Goal: Find specific page/section: Find specific page/section

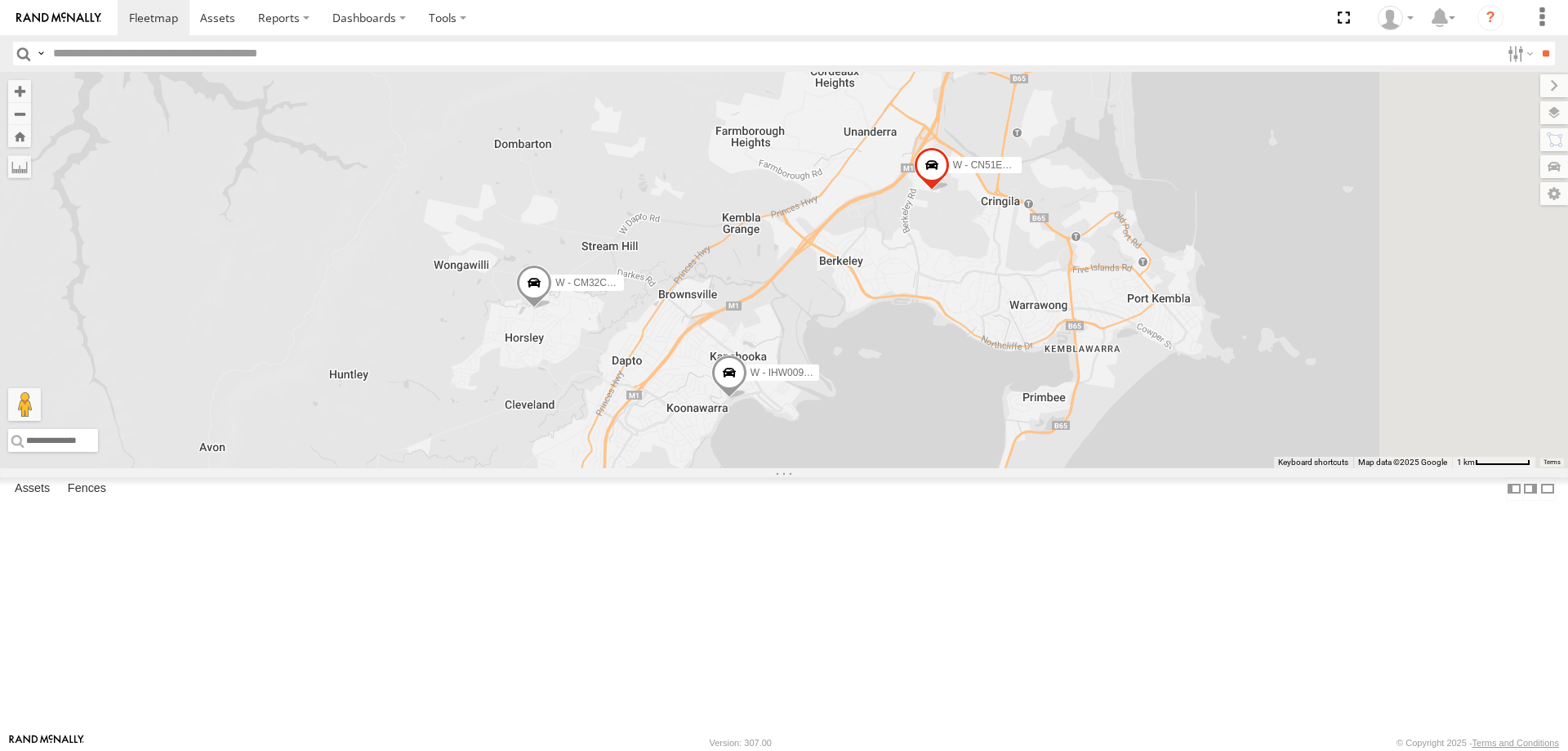
drag, startPoint x: 1214, startPoint y: 491, endPoint x: 964, endPoint y: 404, distance: 264.7
click at [966, 404] on div "W - IHW009 - [PERSON_NAME] W - CM32CA - [PERSON_NAME] W - CN51ES - [PERSON_NAME…" at bounding box center [784, 270] width 1568 height 396
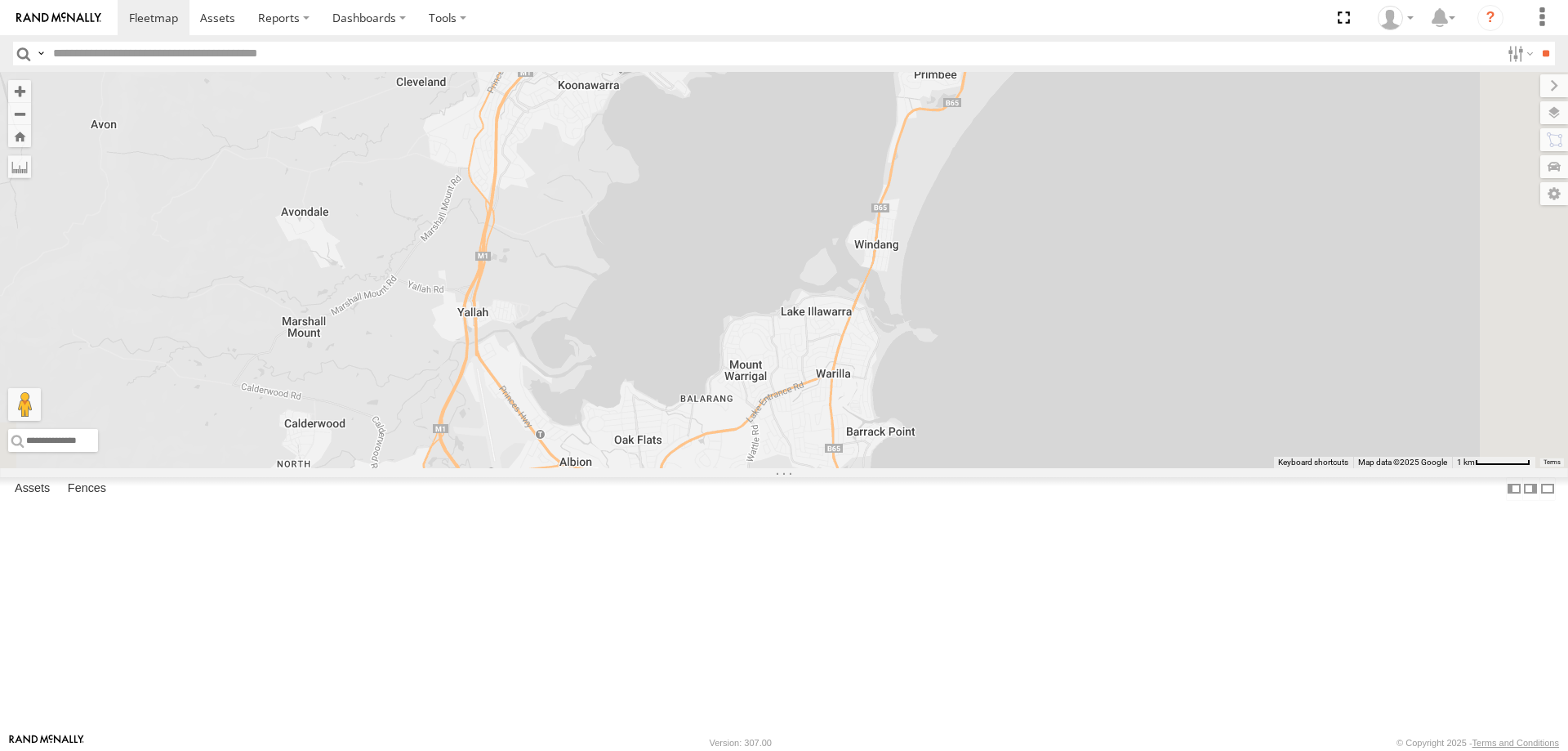
drag, startPoint x: 1237, startPoint y: 363, endPoint x: 1248, endPoint y: 321, distance: 43.4
click at [1248, 321] on div "W - IHW009 - [PERSON_NAME] W - CM32CA - [PERSON_NAME] W - CN51ES - [PERSON_NAME…" at bounding box center [784, 270] width 1568 height 396
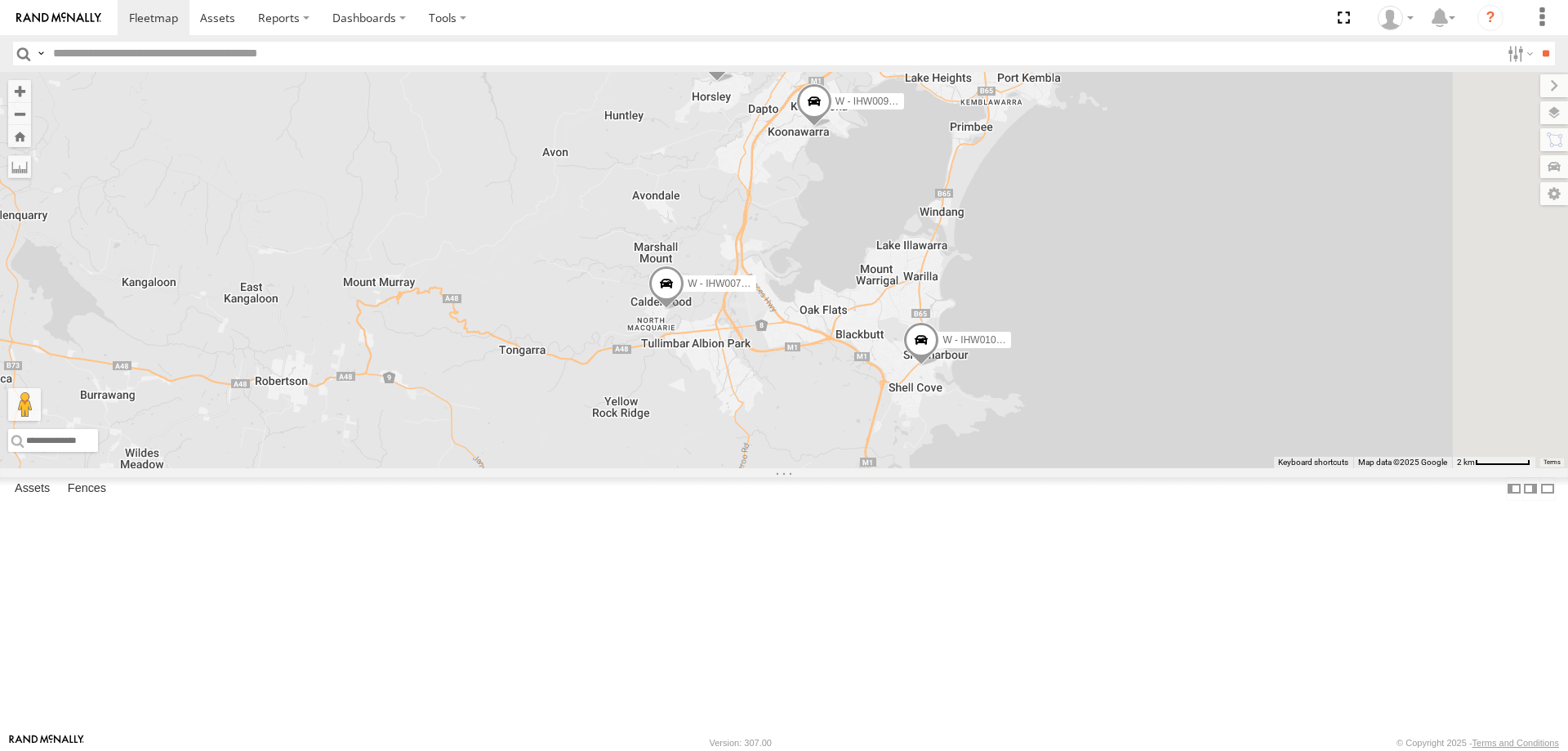
drag, startPoint x: 1334, startPoint y: 413, endPoint x: 1288, endPoint y: 421, distance: 46.7
click at [1288, 421] on div "W - CN51ES - [PERSON_NAME] W - IHW009 - [PERSON_NAME] W - IHW007 - [PERSON_NAME…" at bounding box center [784, 270] width 1568 height 396
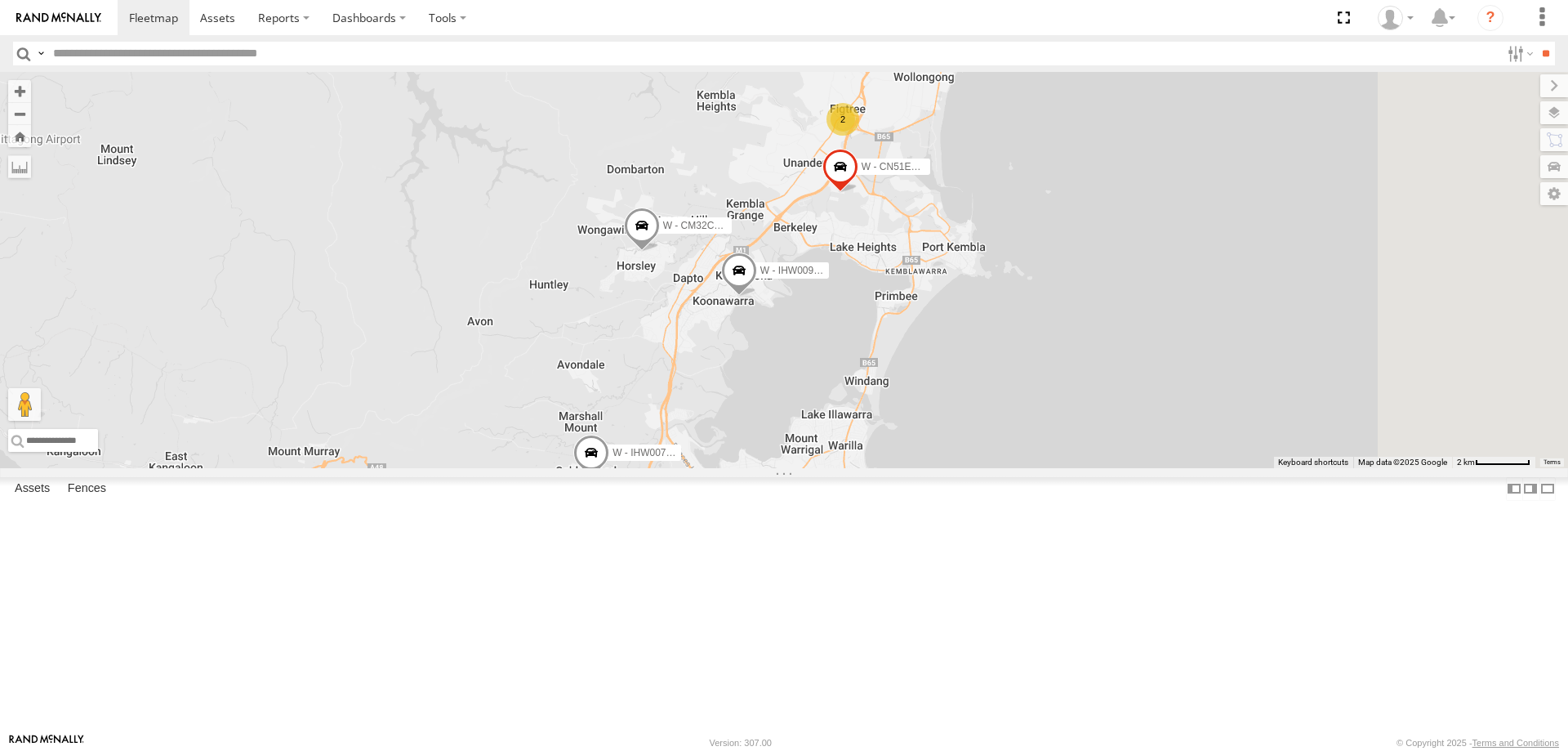
drag, startPoint x: 1264, startPoint y: 544, endPoint x: 1234, endPoint y: 574, distance: 42.4
click at [1248, 468] on div "W - CN51ES - [PERSON_NAME] W - IHW009 - [PERSON_NAME] W - IHW007 - [PERSON_NAME…" at bounding box center [784, 270] width 1568 height 396
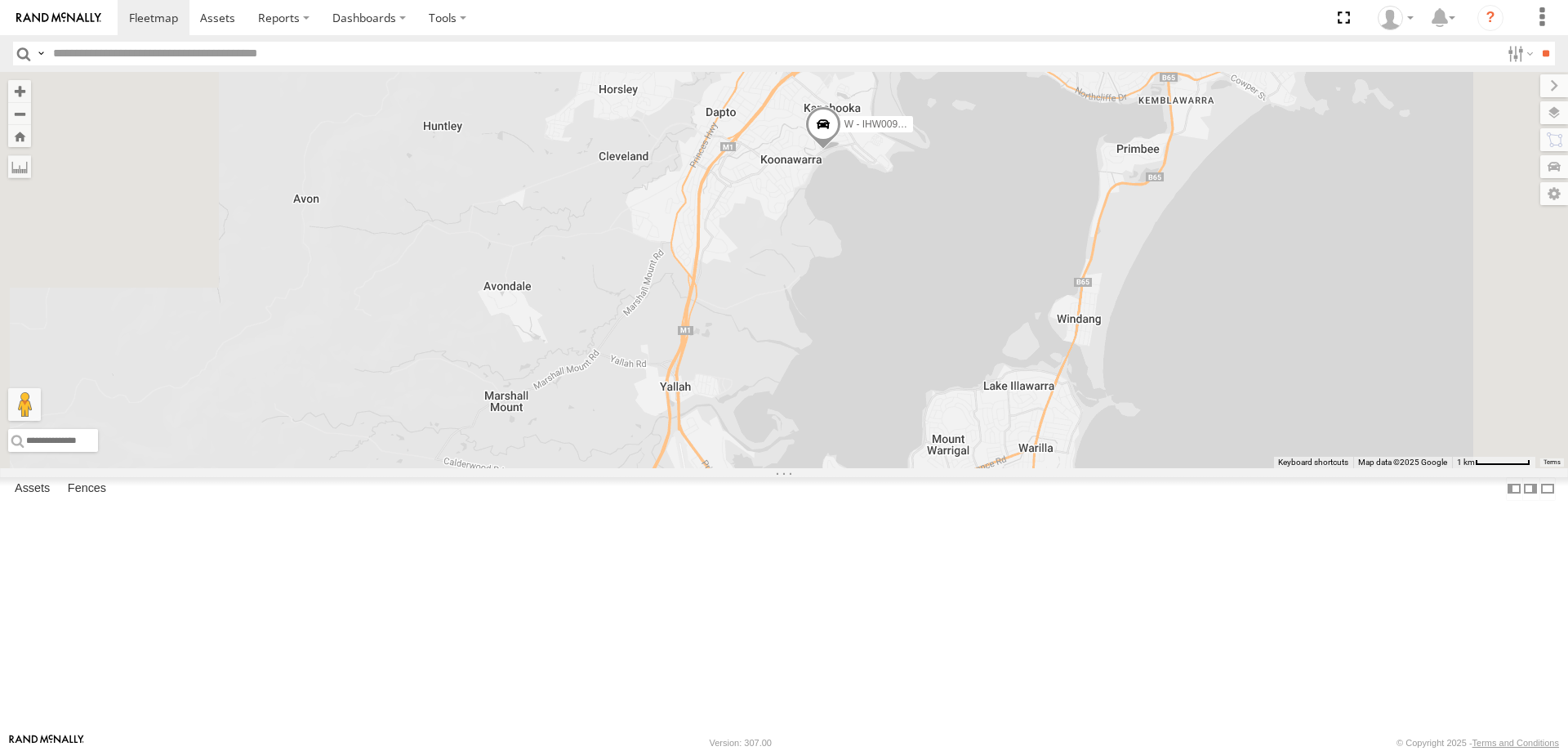
drag, startPoint x: 1158, startPoint y: 358, endPoint x: 1165, endPoint y: 272, distance: 86.3
click at [1164, 273] on div "W - CN51ES - [PERSON_NAME] W - IHW009 - [PERSON_NAME] W - IHW007 - [PERSON_NAME…" at bounding box center [784, 270] width 1568 height 396
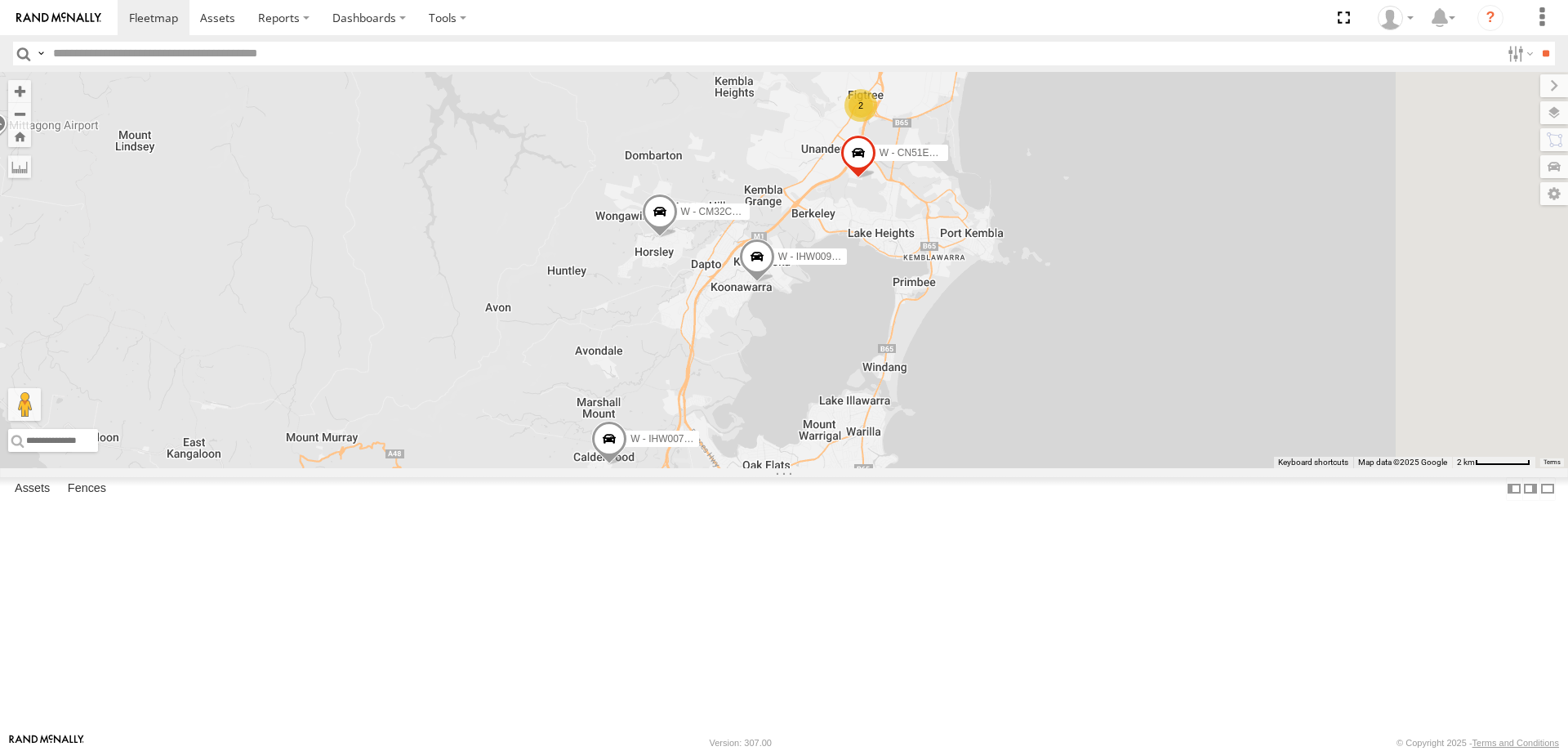
drag, startPoint x: 1156, startPoint y: 313, endPoint x: 1018, endPoint y: 473, distance: 211.3
click at [1018, 468] on div "W - CN51ES - [PERSON_NAME] W - IHW009 - [PERSON_NAME] W - IHW007 - [PERSON_NAME…" at bounding box center [784, 270] width 1568 height 396
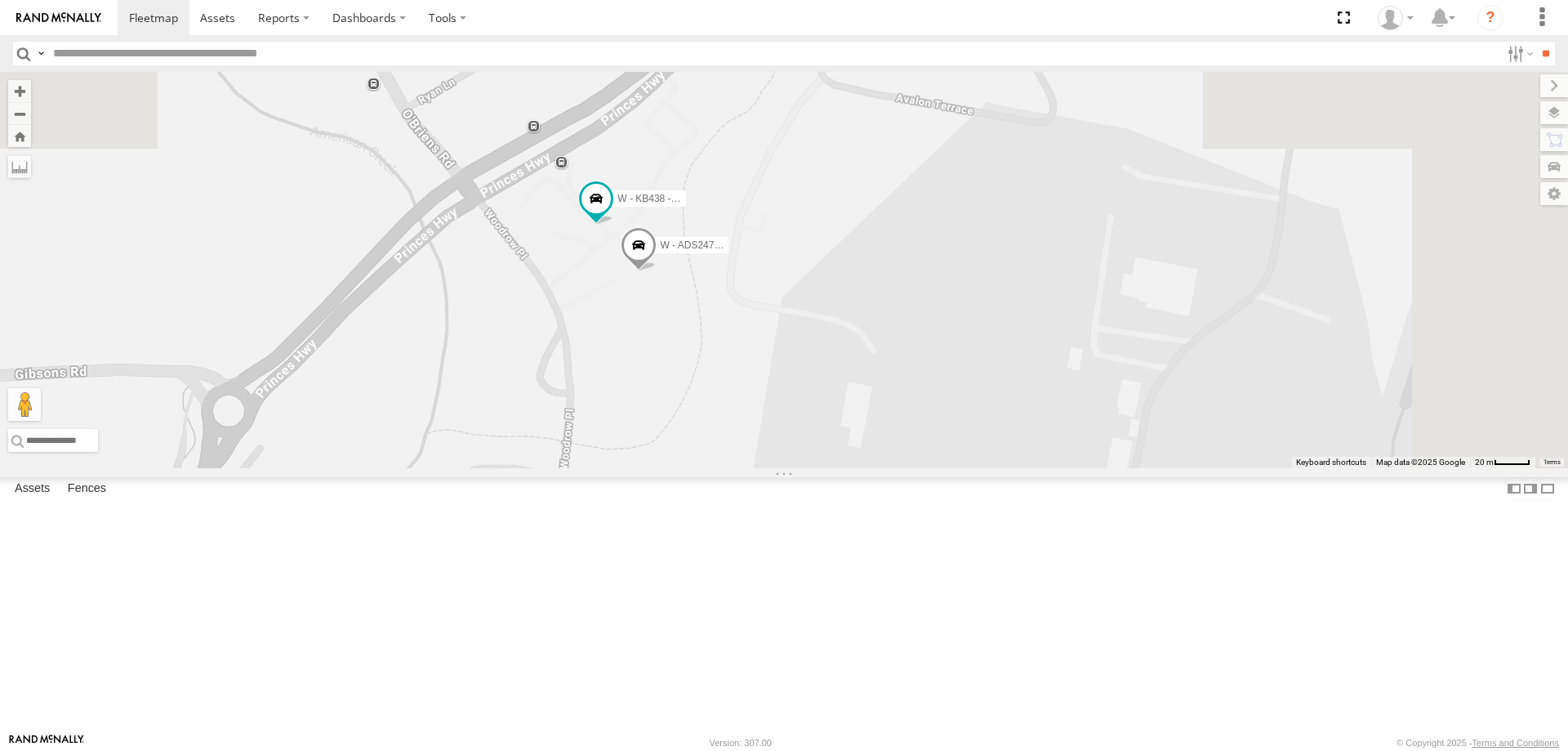
drag, startPoint x: 978, startPoint y: 151, endPoint x: 845, endPoint y: 461, distance: 337.3
click at [845, 461] on div "W - CN51ES - [PERSON_NAME] W - IHW009 - [PERSON_NAME] W - IHW007 - [PERSON_NAME…" at bounding box center [784, 270] width 1568 height 396
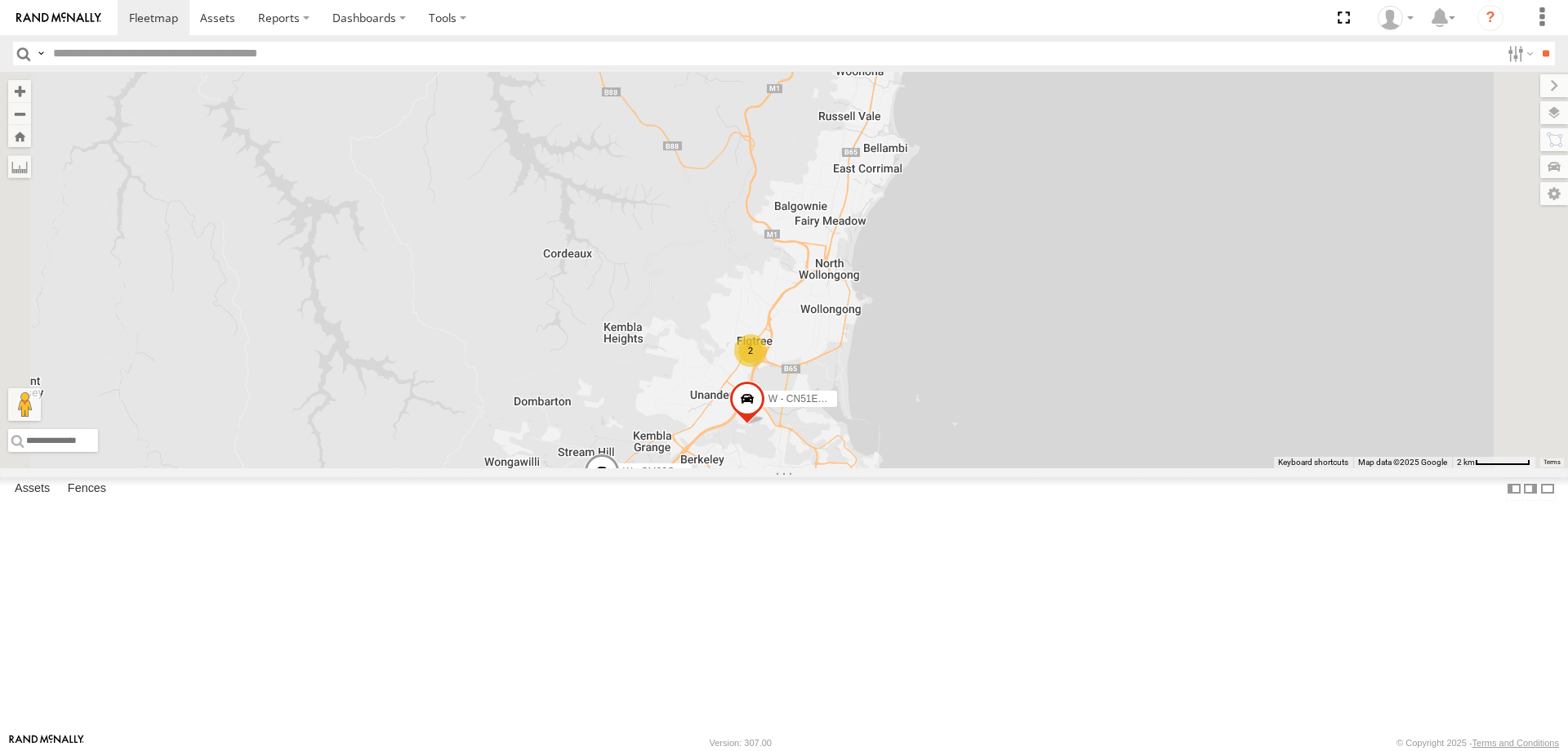
drag, startPoint x: 1158, startPoint y: 543, endPoint x: 1182, endPoint y: 475, distance: 72.1
click at [1182, 468] on div "W - CN51ES - [PERSON_NAME] W - IHW009 - [PERSON_NAME] 2 W - CM32CA - [PERSON_NA…" at bounding box center [784, 270] width 1568 height 396
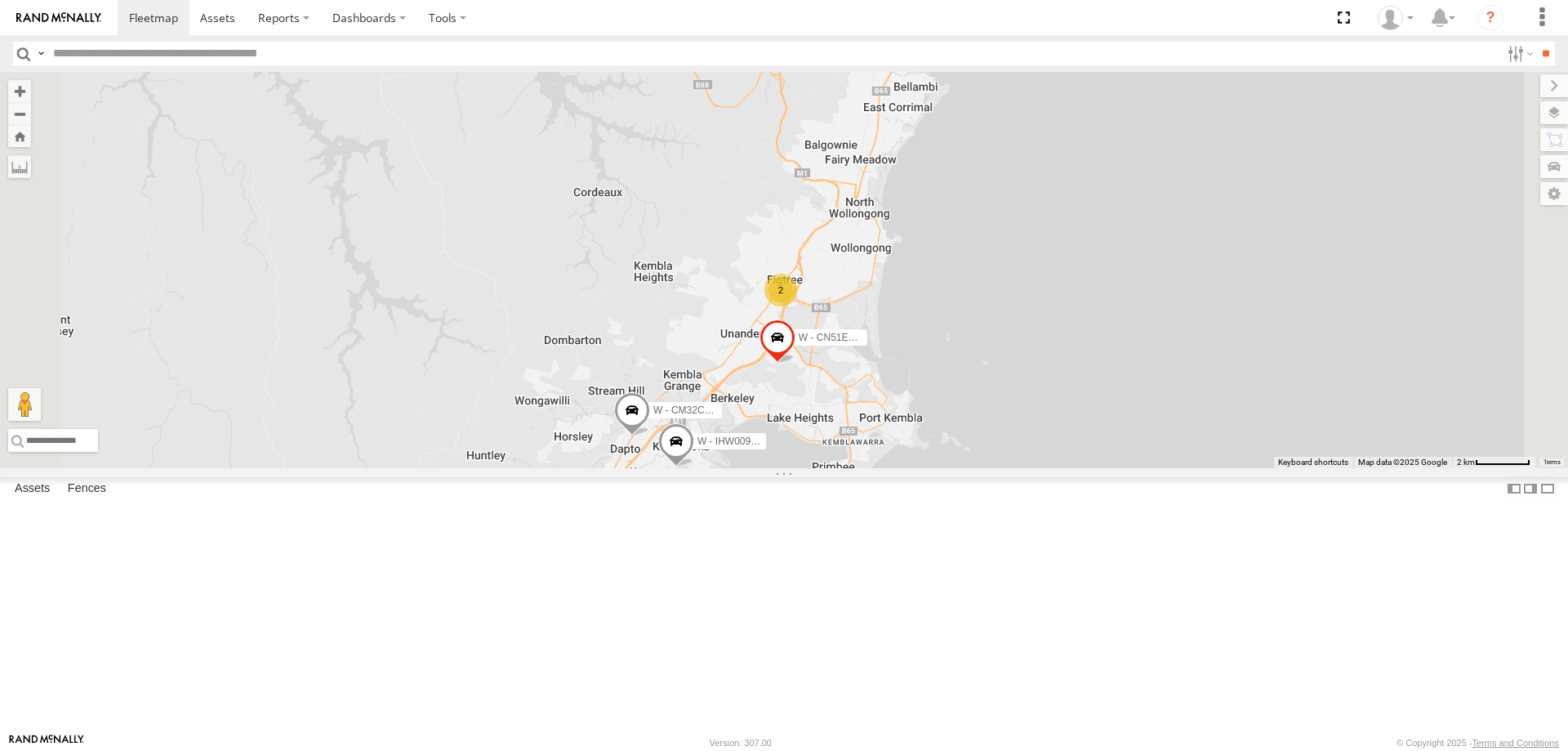
drag, startPoint x: 1297, startPoint y: 512, endPoint x: 1273, endPoint y: 610, distance: 100.9
click at [1273, 468] on div "W - CN51ES - [PERSON_NAME] W - IHW009 - [PERSON_NAME] 2 W - CM32CA - [PERSON_NA…" at bounding box center [784, 270] width 1568 height 396
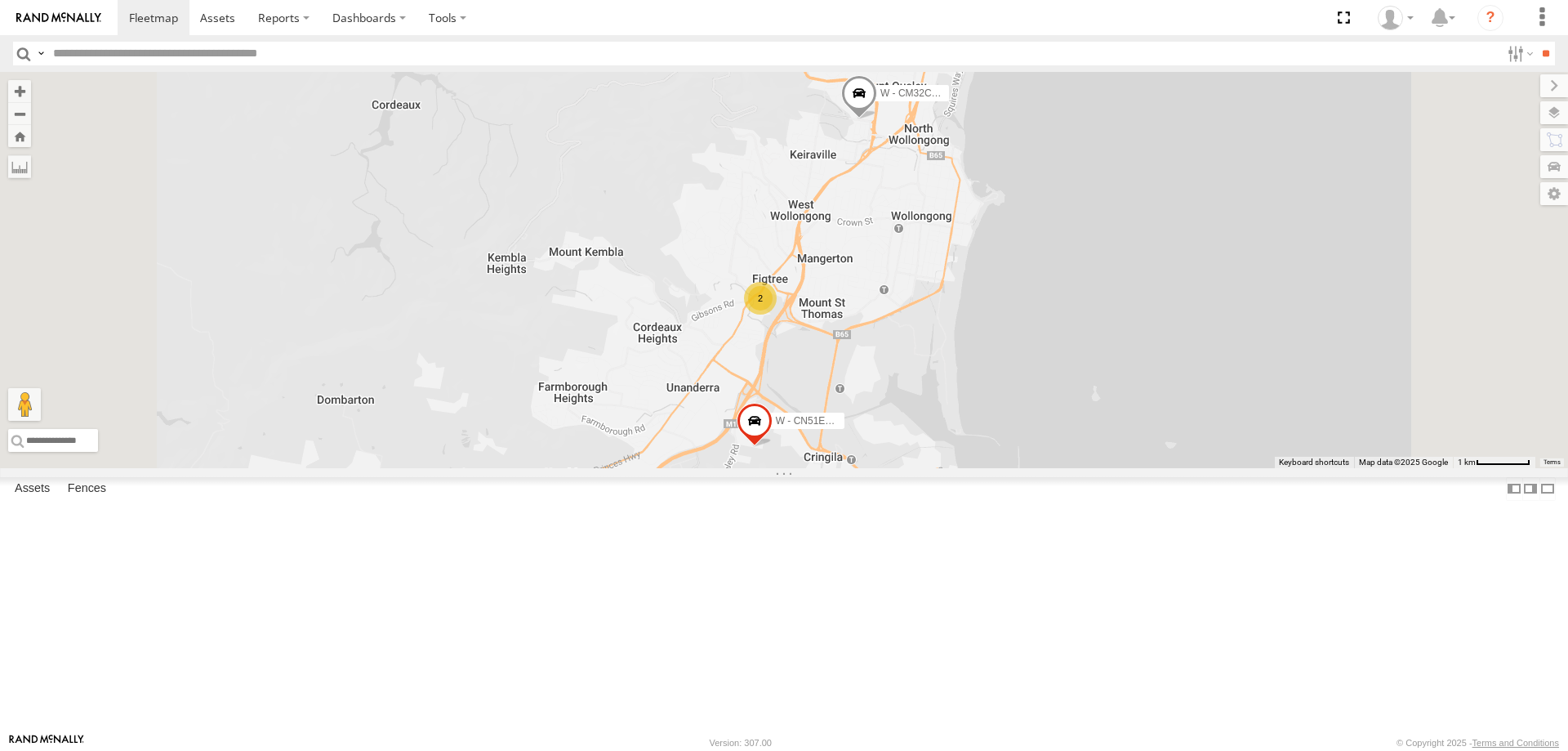
drag, startPoint x: 1237, startPoint y: 490, endPoint x: 1237, endPoint y: 416, distance: 74.0
click at [1237, 416] on div "W - CM32CA - [PERSON_NAME] W - CN51ES - [PERSON_NAME] 2" at bounding box center [784, 270] width 1568 height 396
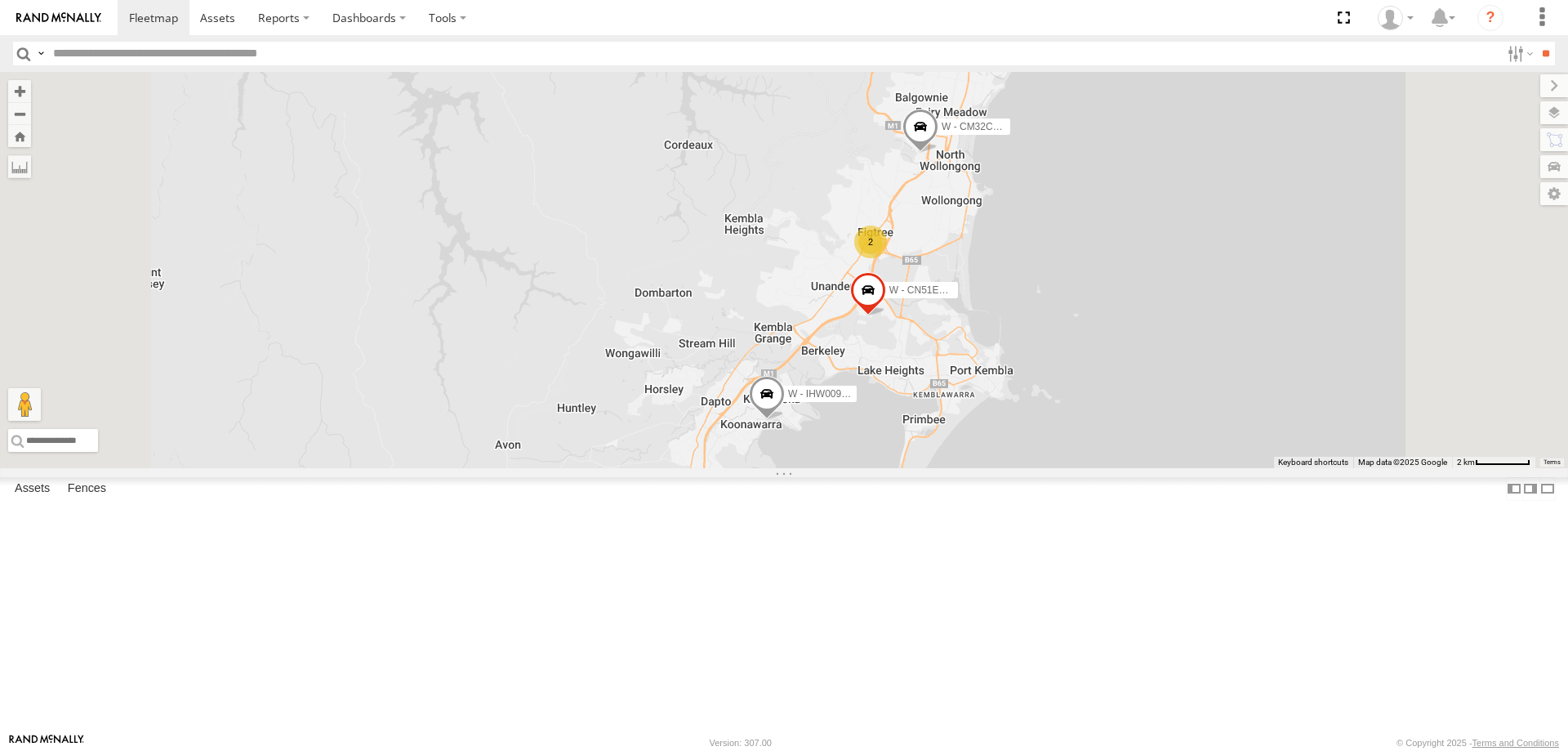
drag, startPoint x: 1231, startPoint y: 626, endPoint x: 1233, endPoint y: 443, distance: 183.0
click at [1233, 443] on div "W - CM32CA - [PERSON_NAME] W - CN51ES - [PERSON_NAME] W - IHW009 - [PERSON_NAME…" at bounding box center [784, 270] width 1568 height 396
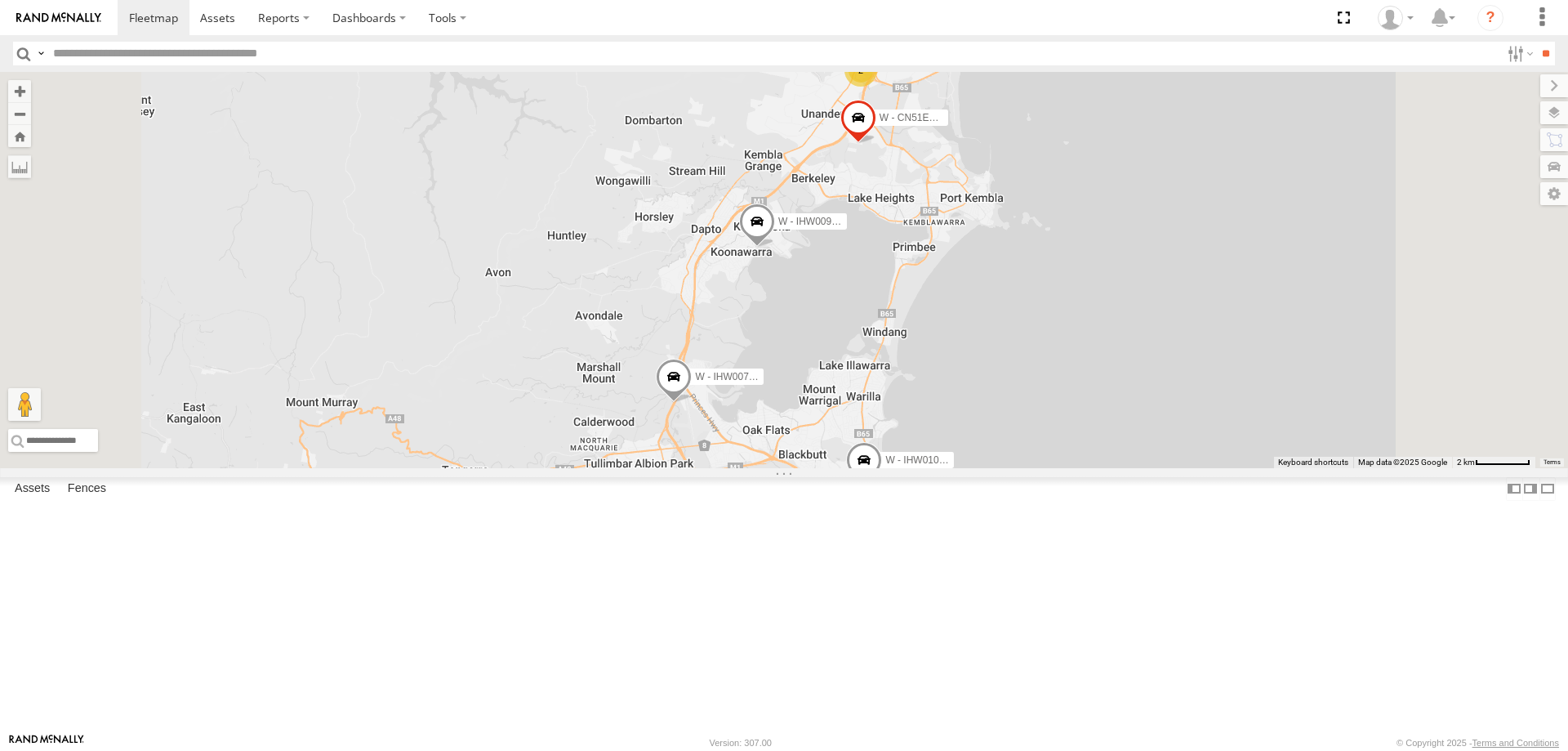
drag, startPoint x: 1307, startPoint y: 438, endPoint x: 1304, endPoint y: 449, distance: 11.4
click at [1304, 449] on div "W - CM32CA - [PERSON_NAME] W - CN51ES - [PERSON_NAME] W - IHW009 - [PERSON_NAME…" at bounding box center [784, 270] width 1568 height 396
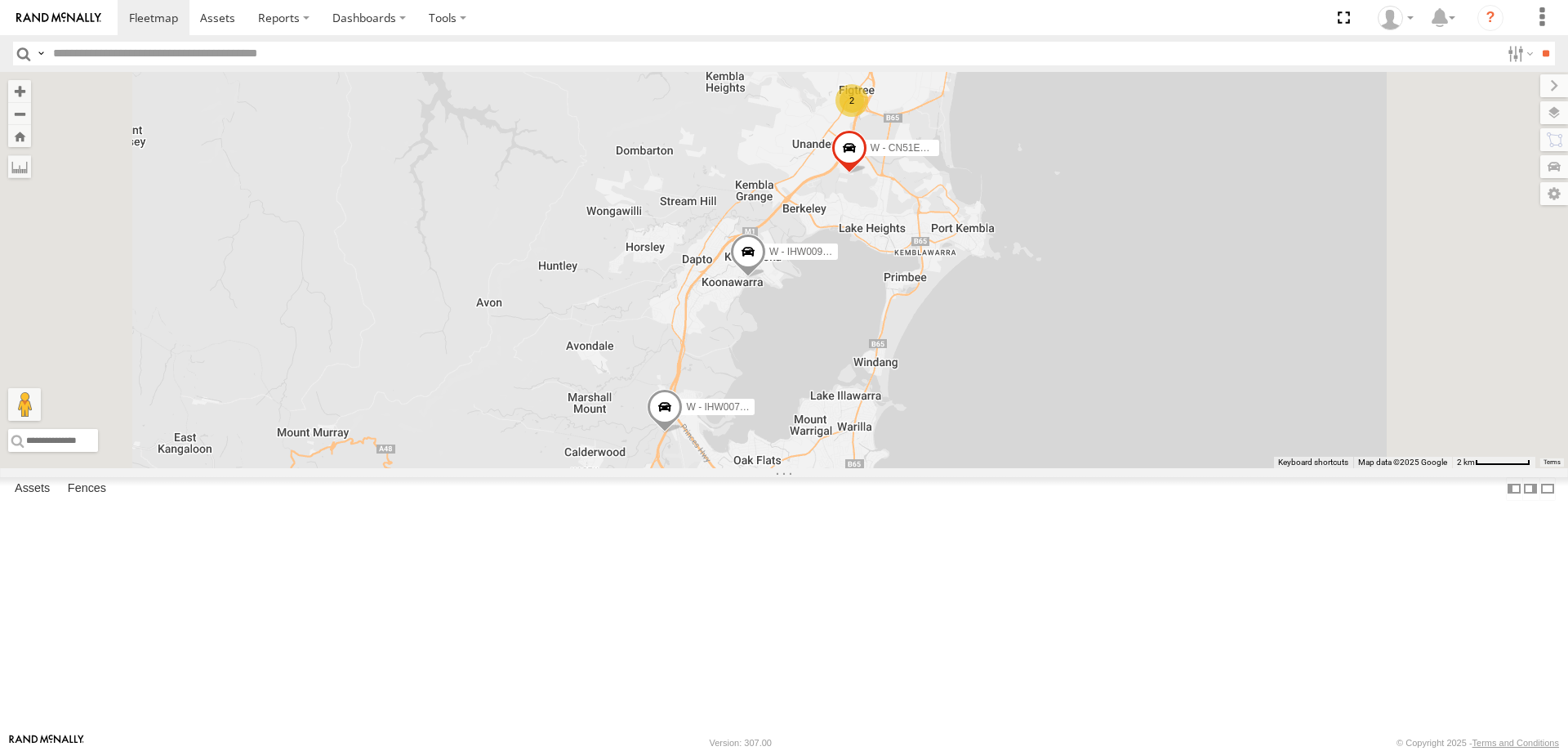
drag, startPoint x: 1325, startPoint y: 371, endPoint x: 1304, endPoint y: 428, distance: 60.7
click at [1305, 428] on div "W - CM32CA - [PERSON_NAME] W - CN51ES - [PERSON_NAME] W - IHW009 - [PERSON_NAME…" at bounding box center [784, 270] width 1568 height 396
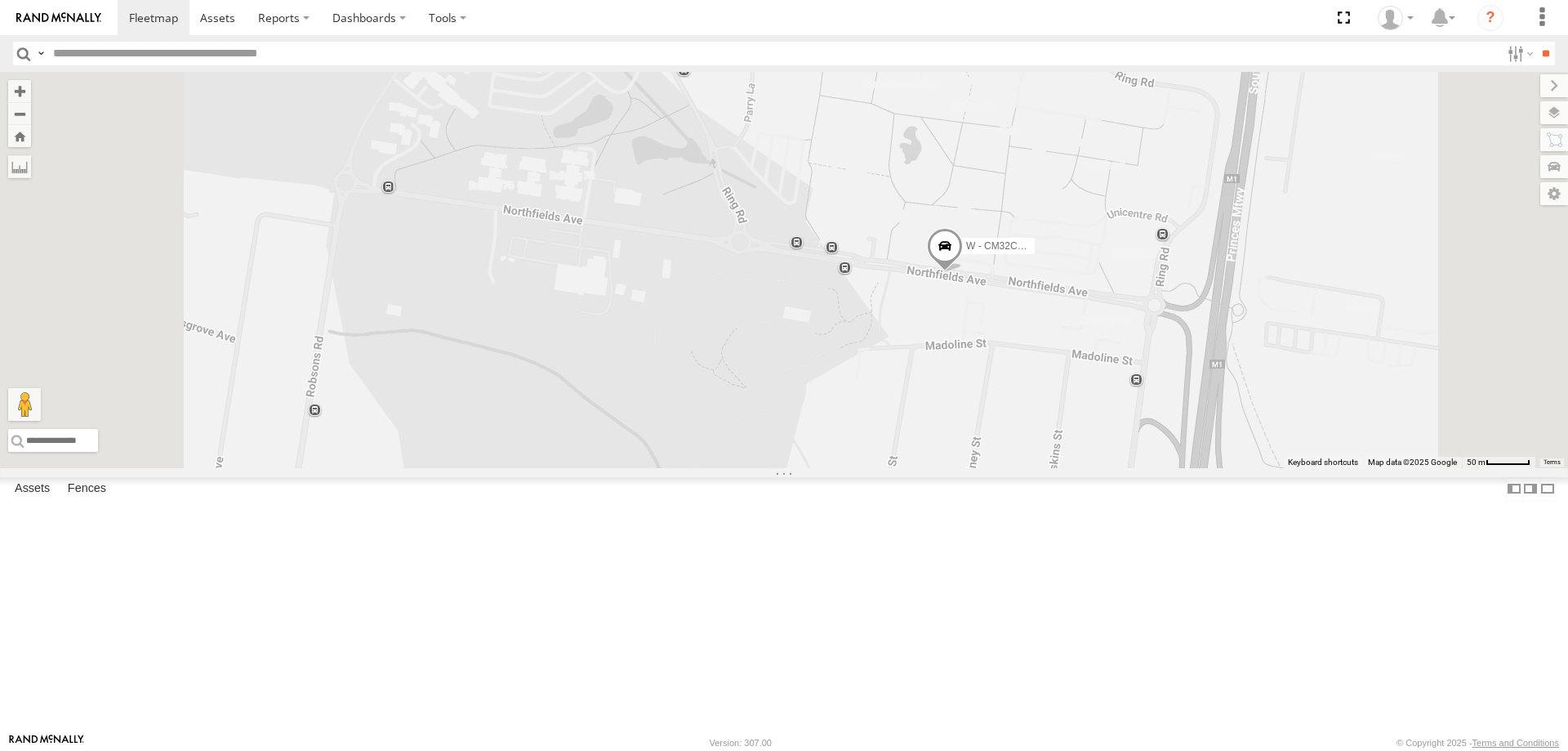
drag, startPoint x: 1134, startPoint y: 235, endPoint x: 1117, endPoint y: 452, distance: 217.7
click at [1117, 452] on div "W - CM32CA - [PERSON_NAME] W - CN51ES - [PERSON_NAME] W - IHW009 - [PERSON_NAME…" at bounding box center [784, 270] width 1568 height 396
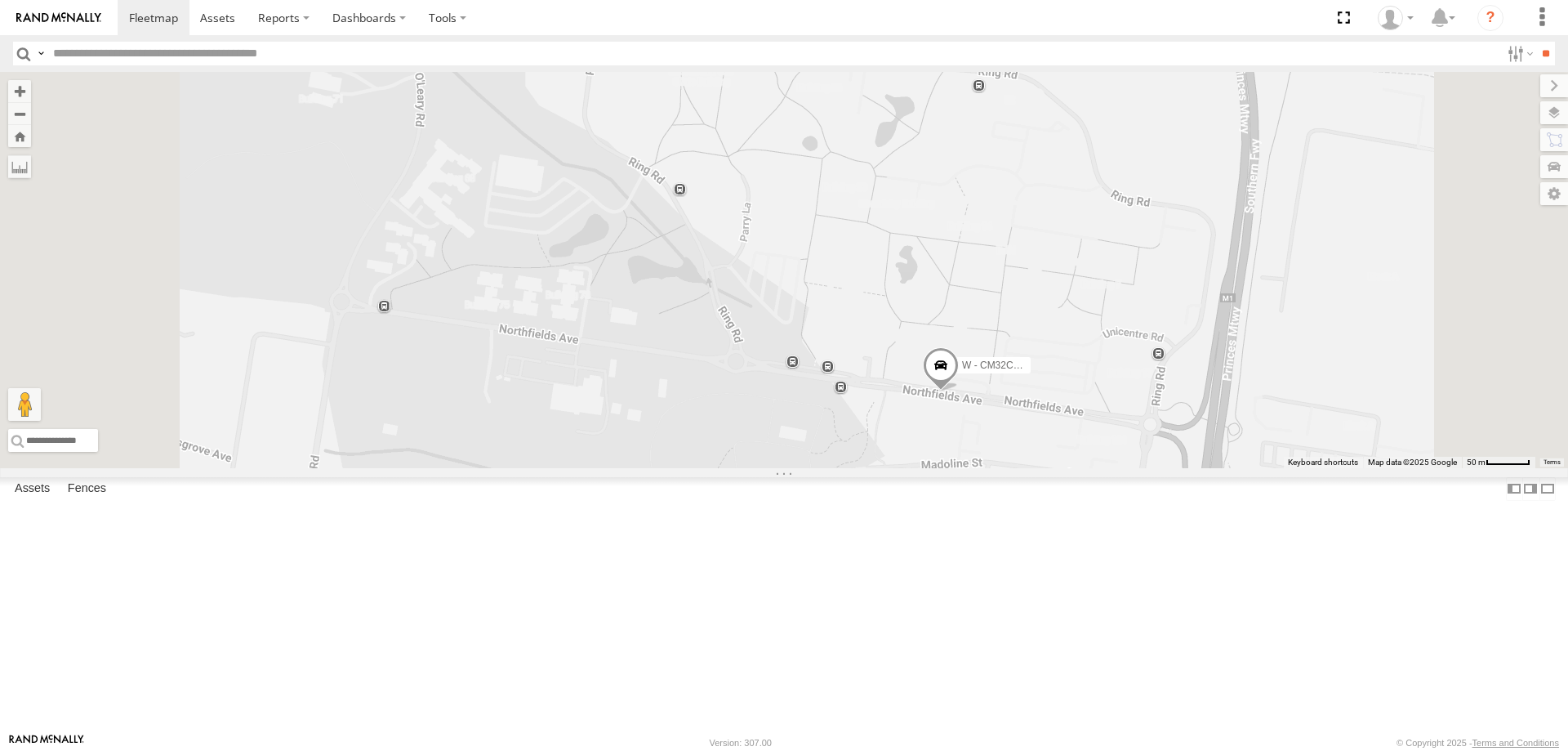
drag, startPoint x: 1053, startPoint y: 339, endPoint x: 1049, endPoint y: 467, distance: 128.1
click at [1049, 467] on div "W - CM32CA - [PERSON_NAME] W - CN51ES - [PERSON_NAME] W - IHW009 - [PERSON_NAME…" at bounding box center [784, 270] width 1568 height 396
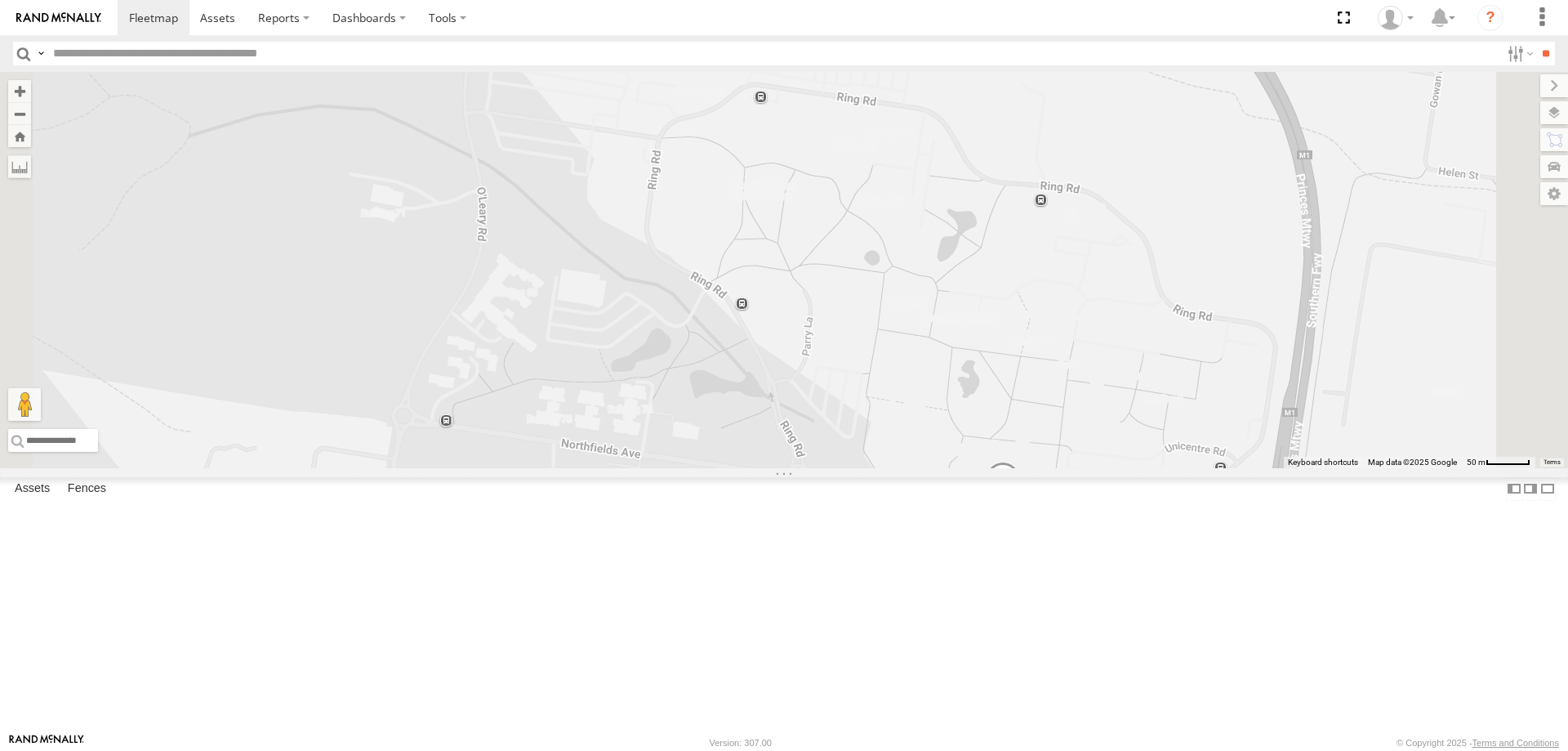
drag, startPoint x: 897, startPoint y: 519, endPoint x: 938, endPoint y: 584, distance: 76.9
click at [938, 468] on div "W - CM32CA - [PERSON_NAME] W - CN51ES - [PERSON_NAME] W - IHW009 - [PERSON_NAME…" at bounding box center [784, 270] width 1568 height 396
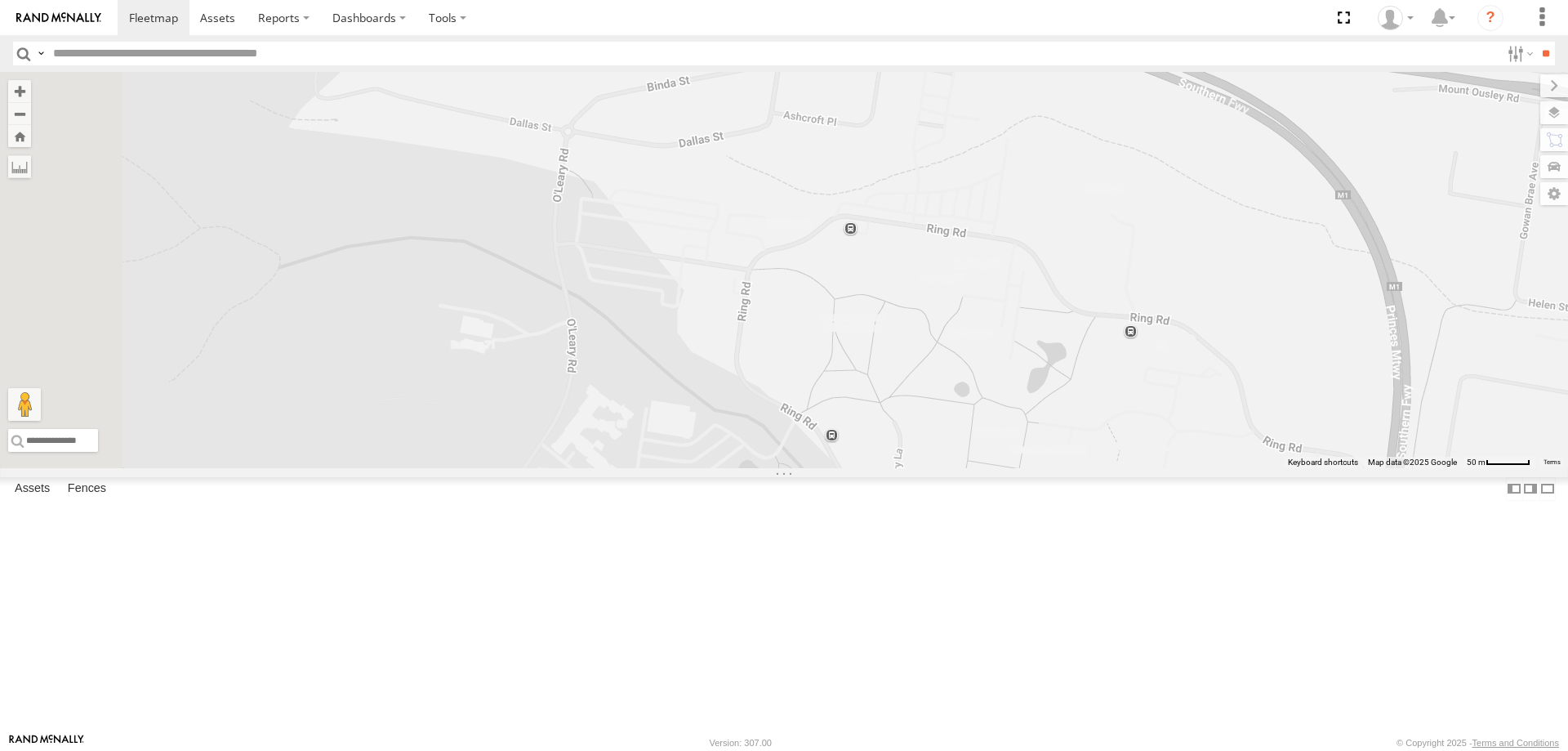
drag, startPoint x: 871, startPoint y: 452, endPoint x: 813, endPoint y: 322, distance: 142.4
click at [886, 468] on div "W - CM32CA - [PERSON_NAME] W - CN51ES - [PERSON_NAME] W - IHW009 - [PERSON_NAME…" at bounding box center [784, 270] width 1568 height 396
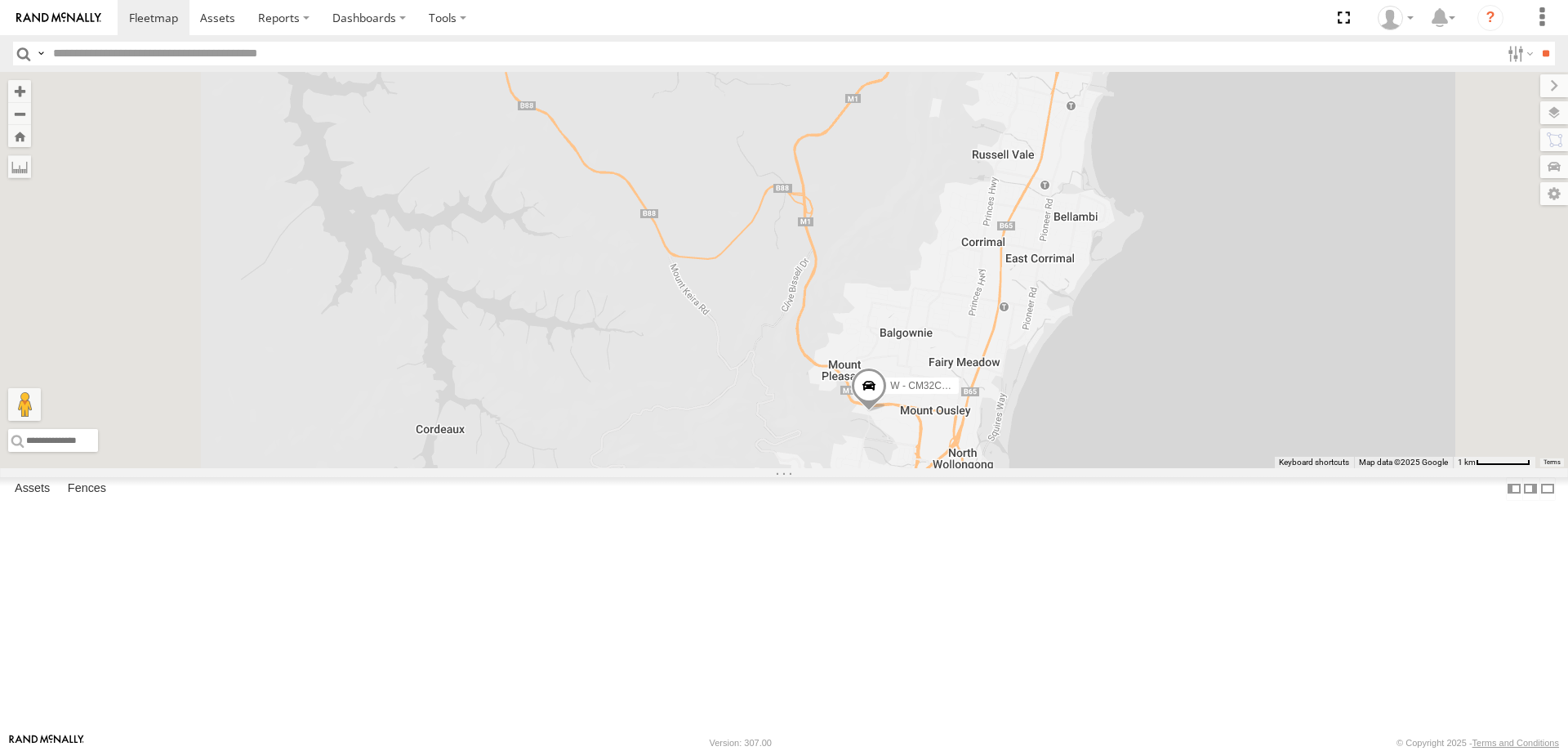
drag, startPoint x: 1269, startPoint y: 492, endPoint x: 1263, endPoint y: 429, distance: 63.3
click at [1265, 429] on div "W - CM32CA - [PERSON_NAME] 2" at bounding box center [784, 270] width 1568 height 396
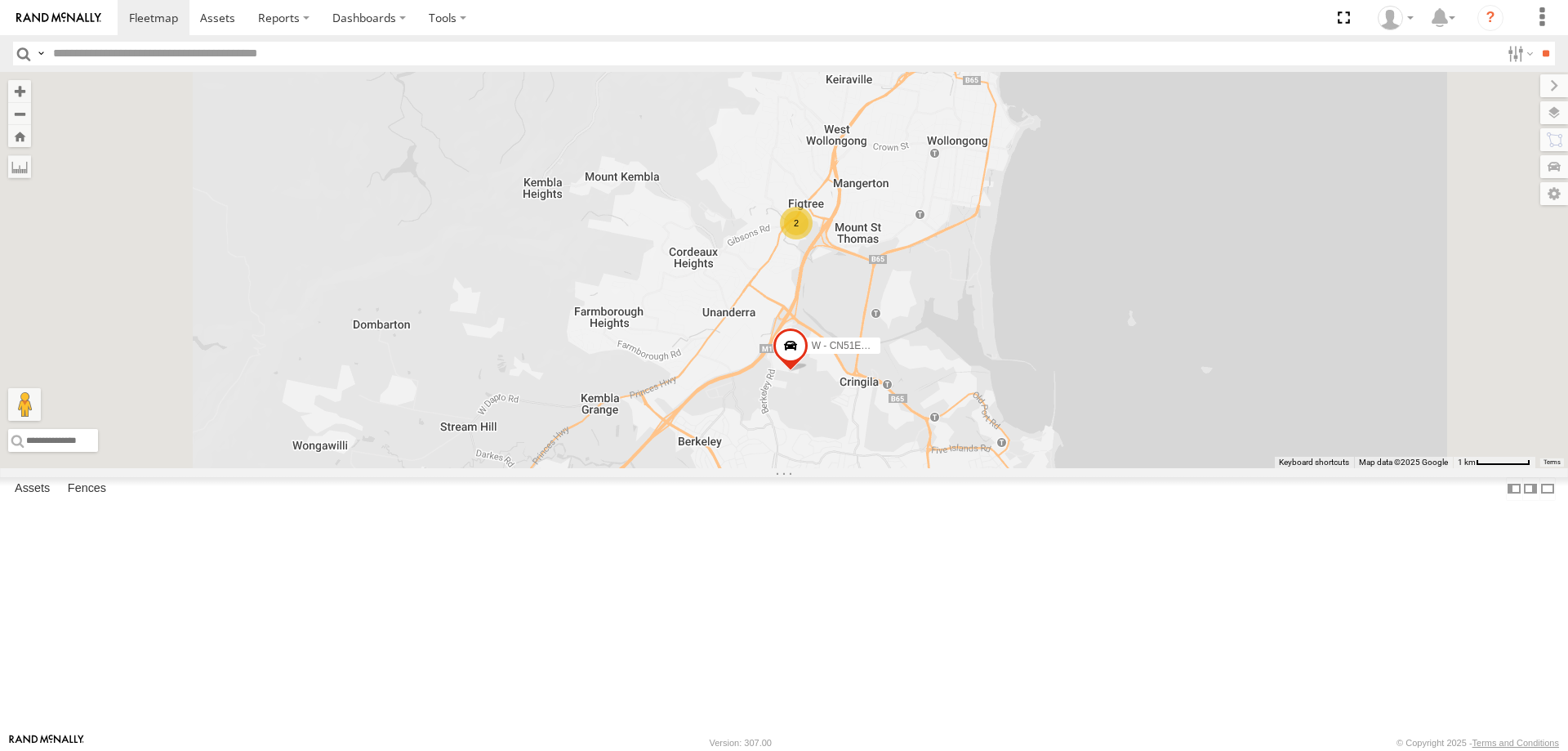
drag, startPoint x: 1199, startPoint y: 509, endPoint x: 1202, endPoint y: 375, distance: 134.0
click at [1202, 360] on div "W - CM32CA - [PERSON_NAME] 2 W - CN51ES - [PERSON_NAME]" at bounding box center [784, 270] width 1568 height 396
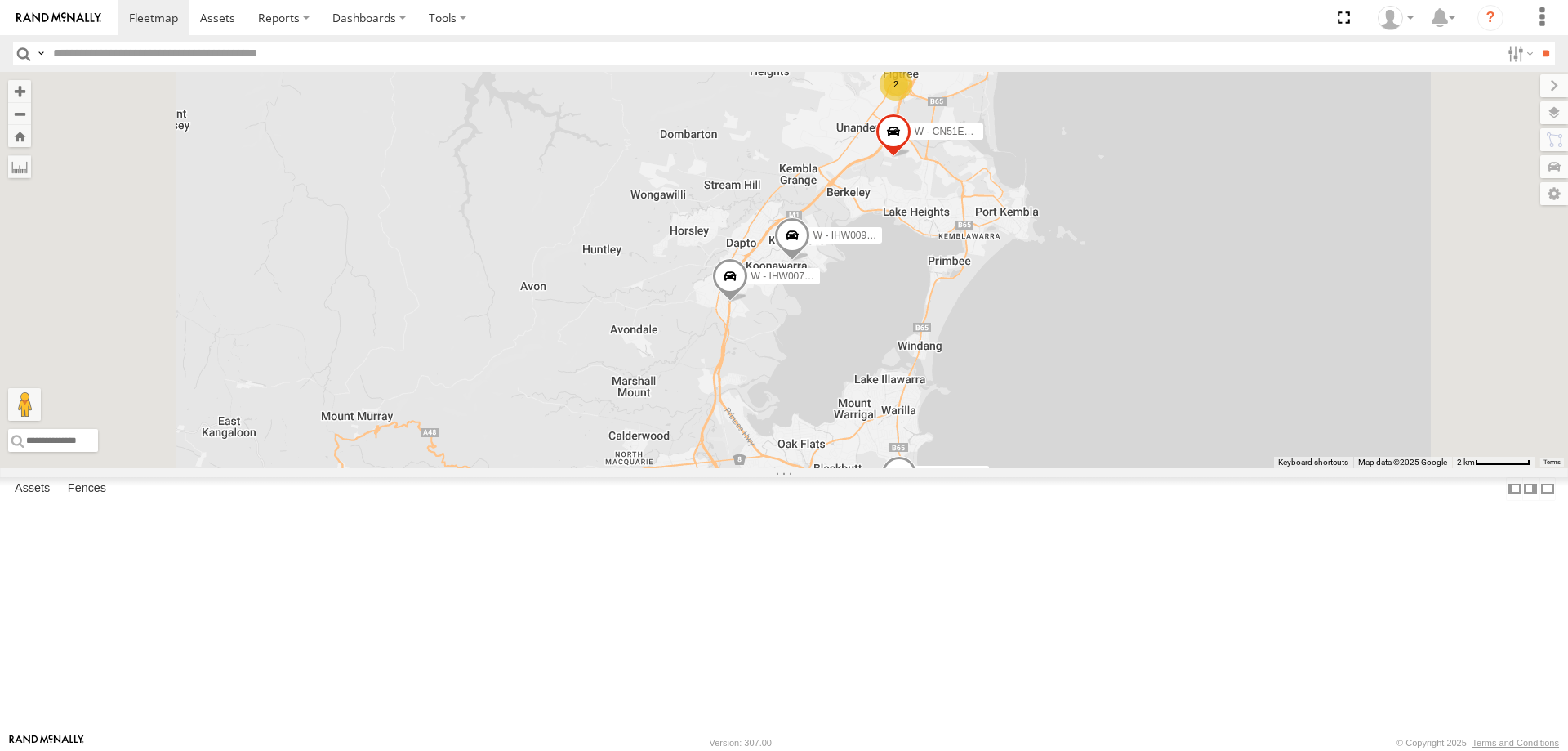
drag, startPoint x: 1251, startPoint y: 555, endPoint x: 1245, endPoint y: 549, distance: 8.5
click at [1248, 468] on div "W - CM32CA - [PERSON_NAME] W - CN51ES - [PERSON_NAME] W - IHW009 - [PERSON_NAME…" at bounding box center [784, 270] width 1568 height 396
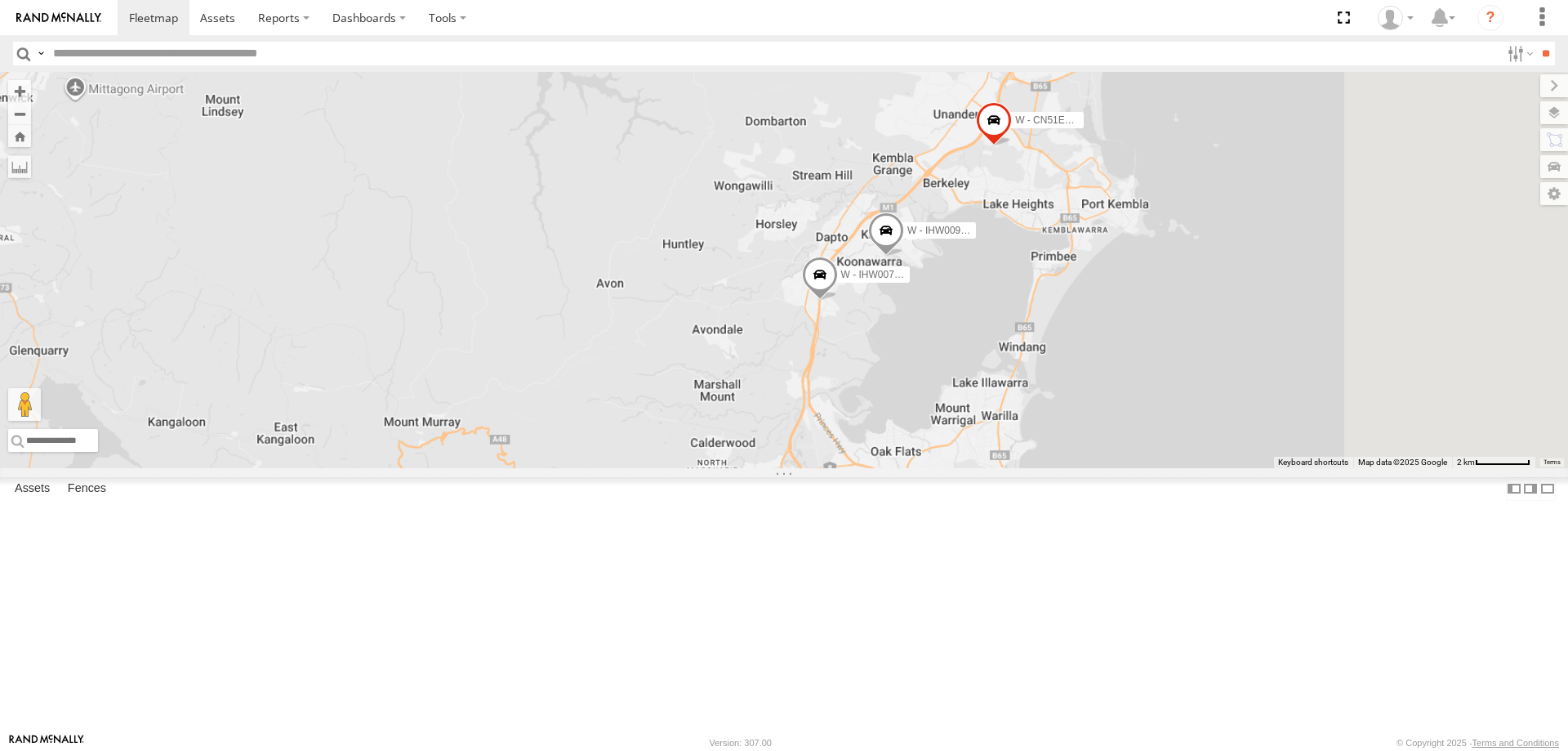
drag, startPoint x: 1252, startPoint y: 467, endPoint x: 1010, endPoint y: 390, distance: 254.0
click at [1010, 390] on div "W - CM32CA - [PERSON_NAME] W - CN51ES - [PERSON_NAME] W - IHW009 - [PERSON_NAME…" at bounding box center [784, 270] width 1568 height 396
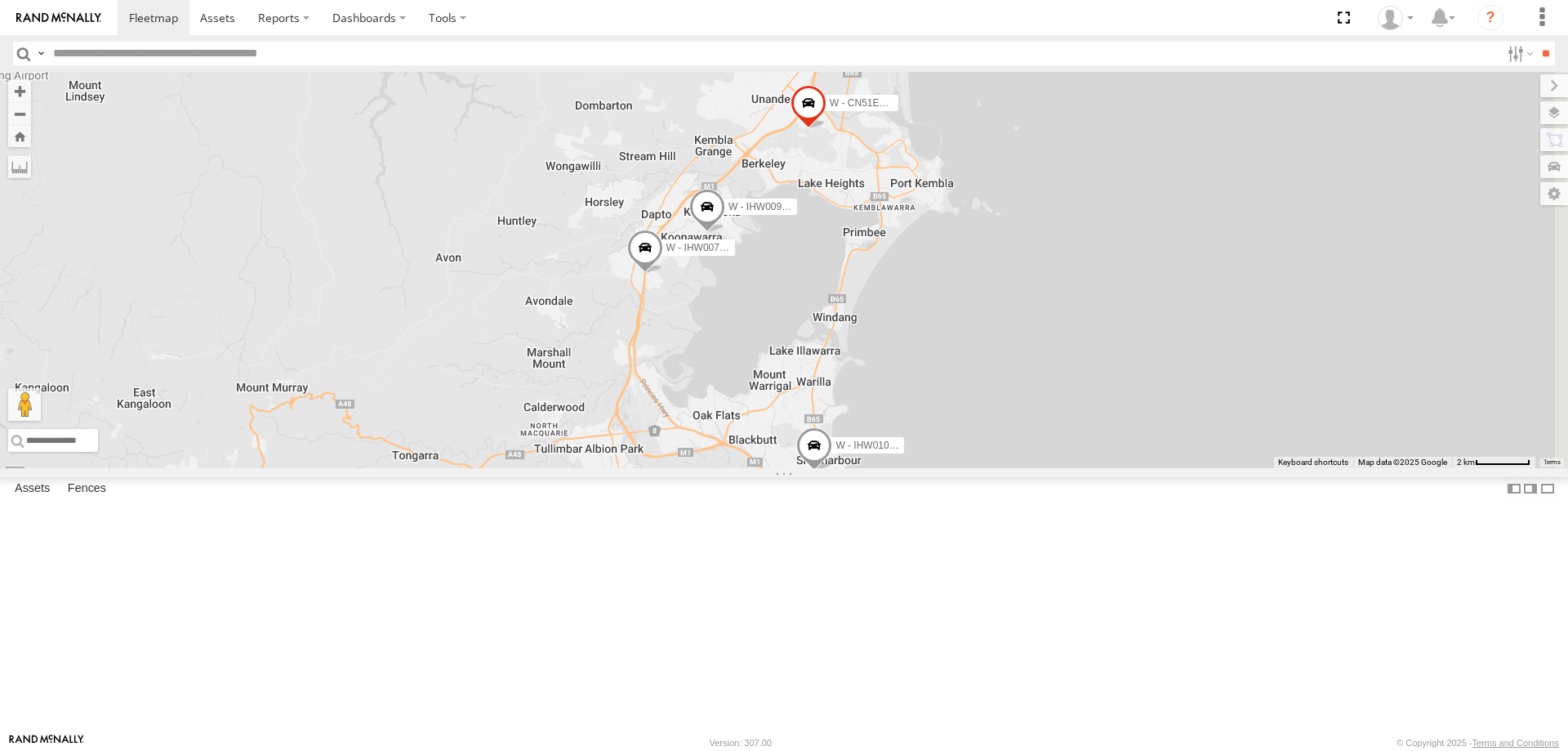
drag, startPoint x: 1216, startPoint y: 466, endPoint x: 1225, endPoint y: 493, distance: 28.5
click at [1224, 468] on div "W - CM32CA - [PERSON_NAME] W - CN51ES - [PERSON_NAME] W - IHW009 - [PERSON_NAME…" at bounding box center [784, 270] width 1568 height 396
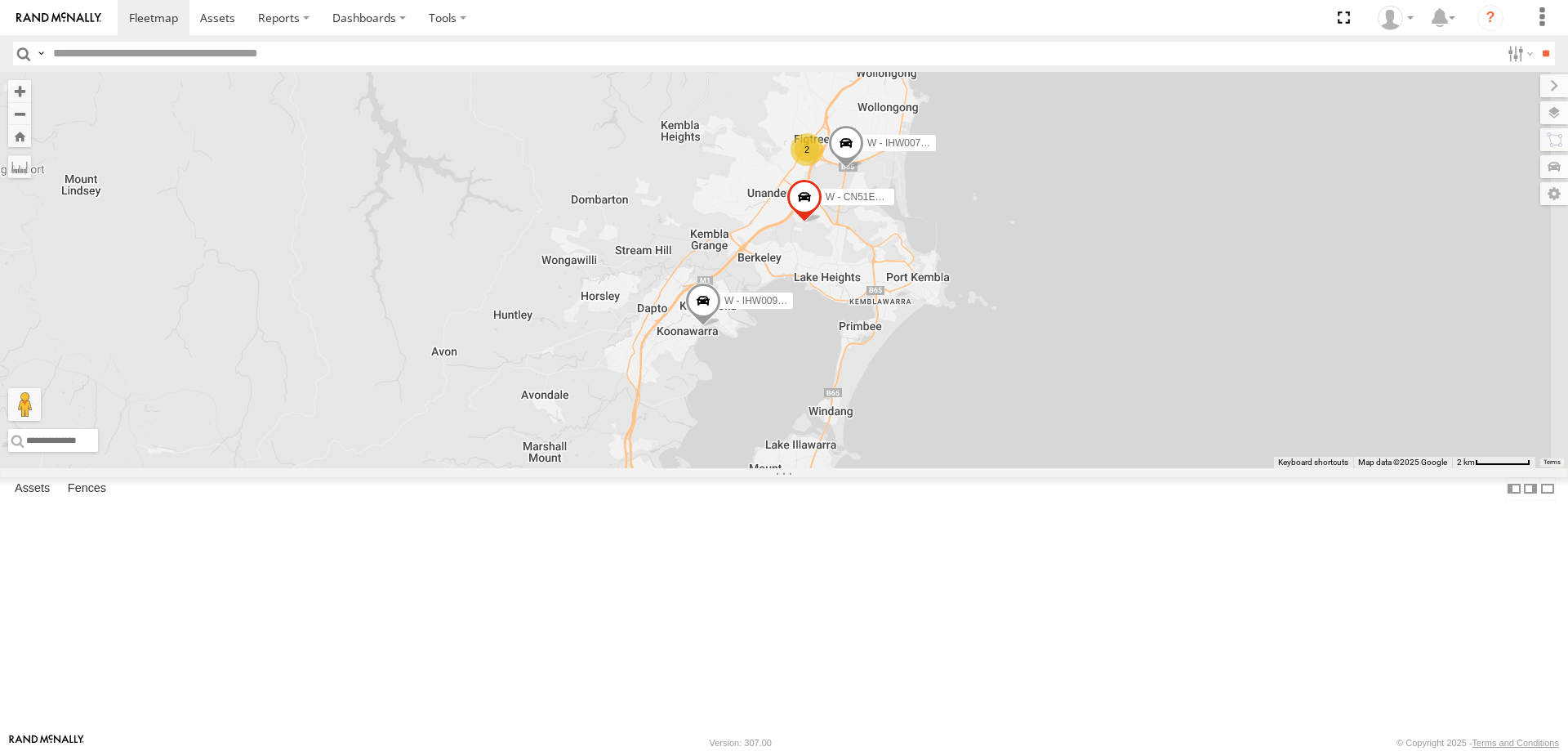
drag, startPoint x: 1245, startPoint y: 416, endPoint x: 1232, endPoint y: 481, distance: 66.3
click at [1232, 468] on div "W - CN51ES - [PERSON_NAME] W - IHW009 - [PERSON_NAME] W - IHW007 - [PERSON_NAME…" at bounding box center [784, 270] width 1568 height 396
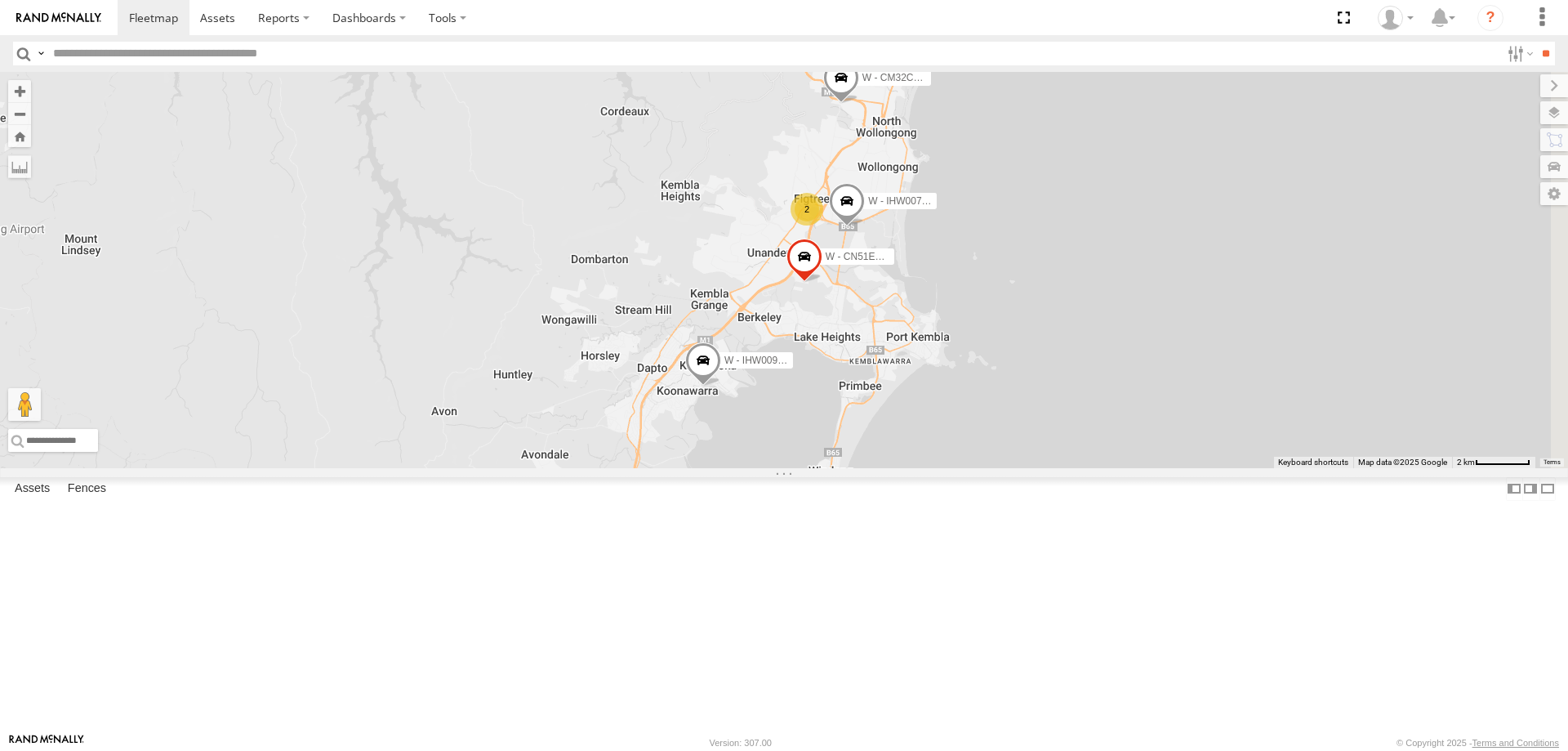
drag, startPoint x: 1215, startPoint y: 496, endPoint x: 1215, endPoint y: 563, distance: 67.0
click at [1215, 468] on div "W - CN51ES - [PERSON_NAME] W - IHW009 - [PERSON_NAME] W - IHW007 - [PERSON_NAME…" at bounding box center [784, 270] width 1568 height 396
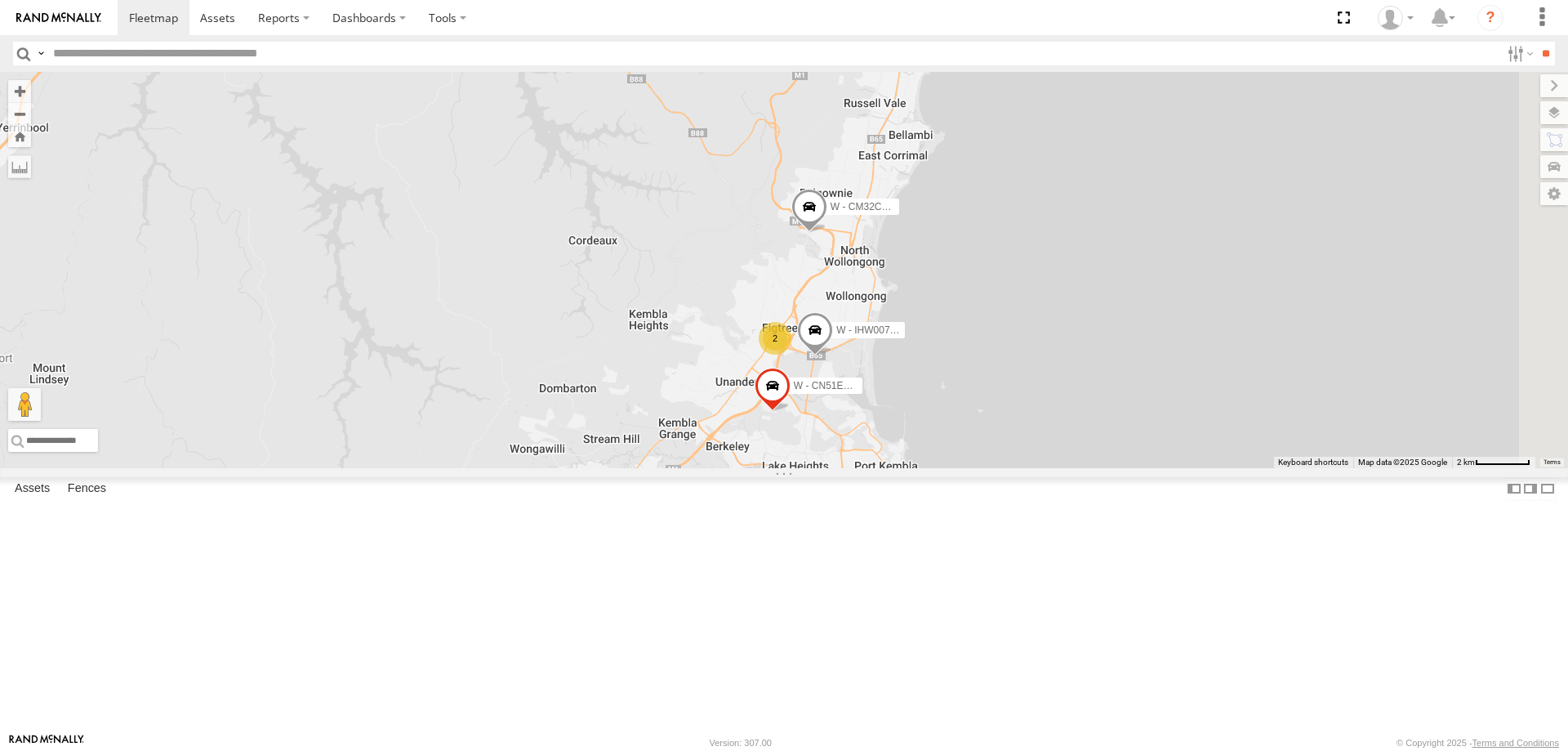
drag, startPoint x: 1261, startPoint y: 410, endPoint x: 1222, endPoint y: 536, distance: 131.9
click at [1226, 468] on div "W - CN51ES - [PERSON_NAME] W - IHW009 - [PERSON_NAME] W - IHW007 - [PERSON_NAME…" at bounding box center [784, 270] width 1568 height 396
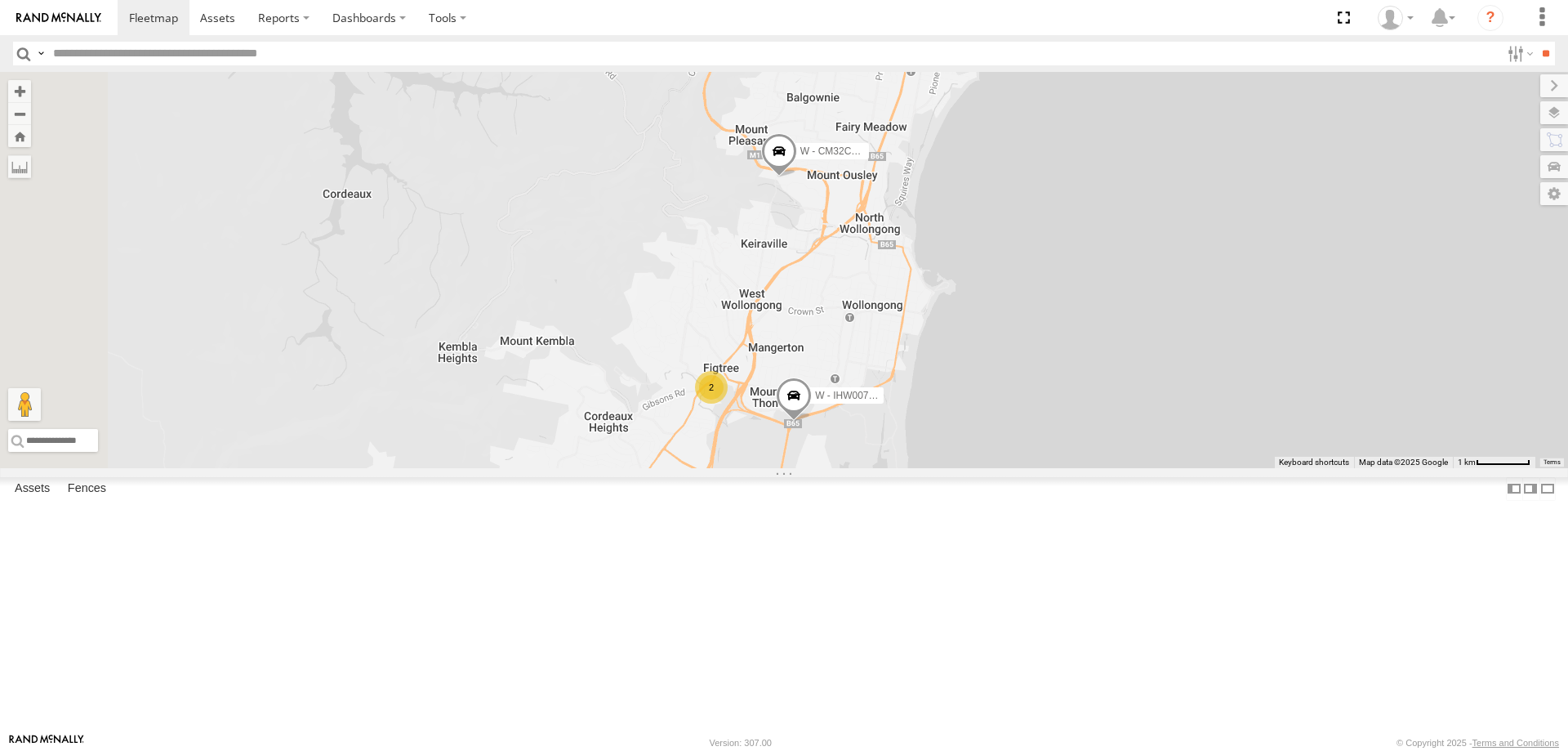
drag, startPoint x: 1235, startPoint y: 586, endPoint x: 1230, endPoint y: 571, distance: 15.8
click at [1232, 468] on div "W - CN51ES - [PERSON_NAME] W - IHW009 - [PERSON_NAME] W - IHW007 - [PERSON_NAME…" at bounding box center [784, 270] width 1568 height 396
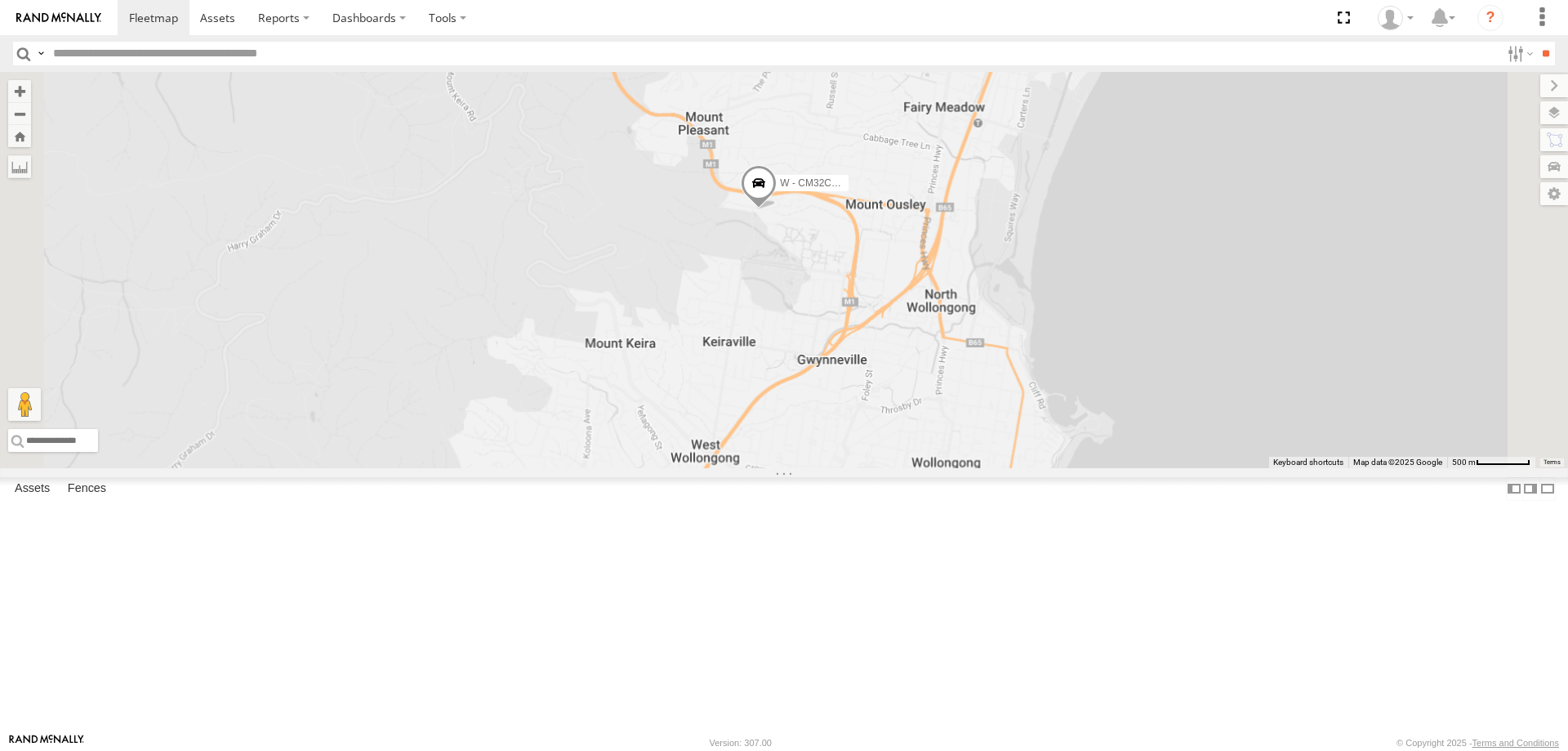
drag, startPoint x: 1022, startPoint y: 545, endPoint x: 1010, endPoint y: 410, distance: 135.5
click at [1010, 383] on div "W - CN51ES - [PERSON_NAME] W - IHW009 - [PERSON_NAME] W - IHW007 - [PERSON_NAME…" at bounding box center [784, 270] width 1568 height 396
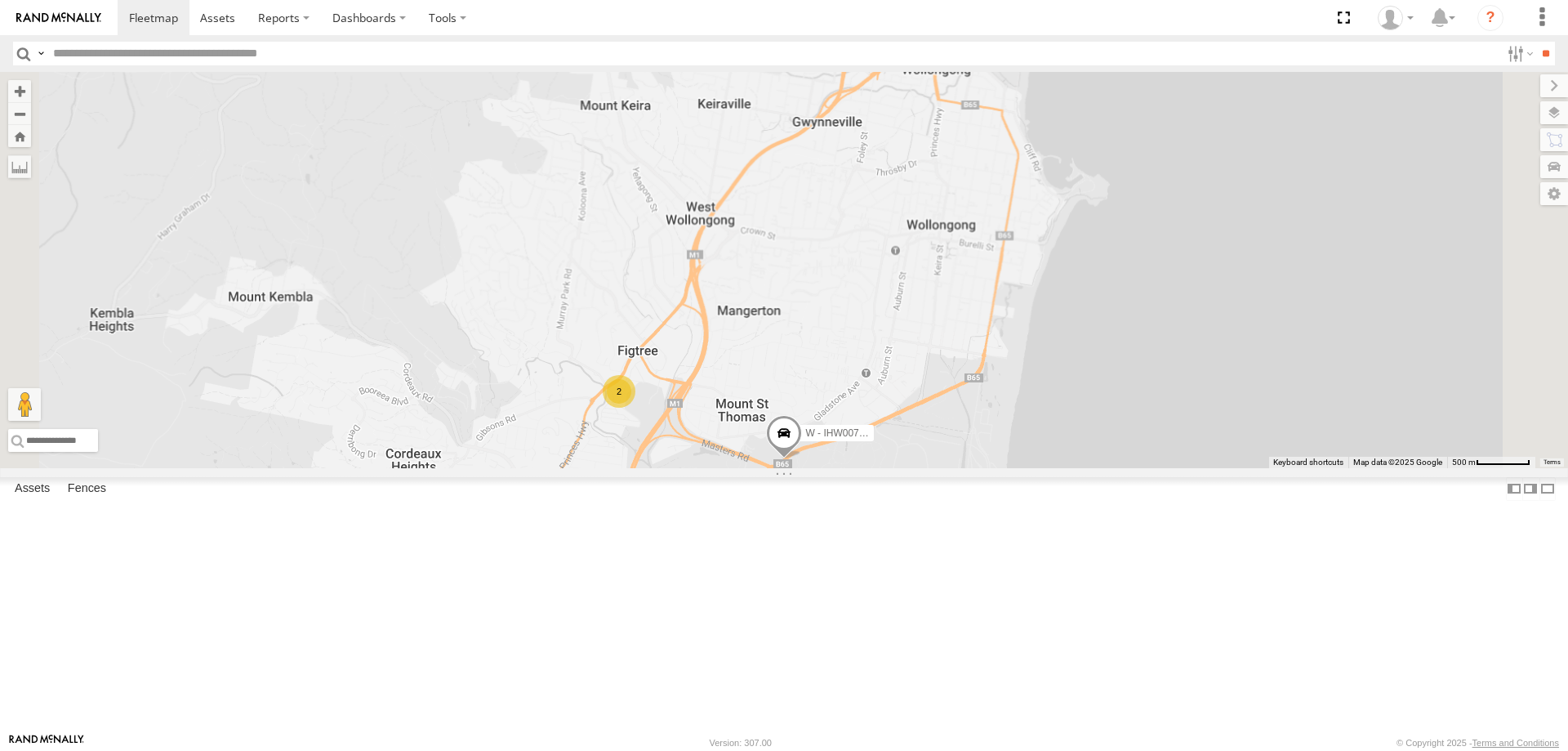
click at [898, 468] on div "W - CN51ES - [PERSON_NAME] W - IHW009 - [PERSON_NAME] W - IHW007 - [PERSON_NAME…" at bounding box center [784, 270] width 1568 height 396
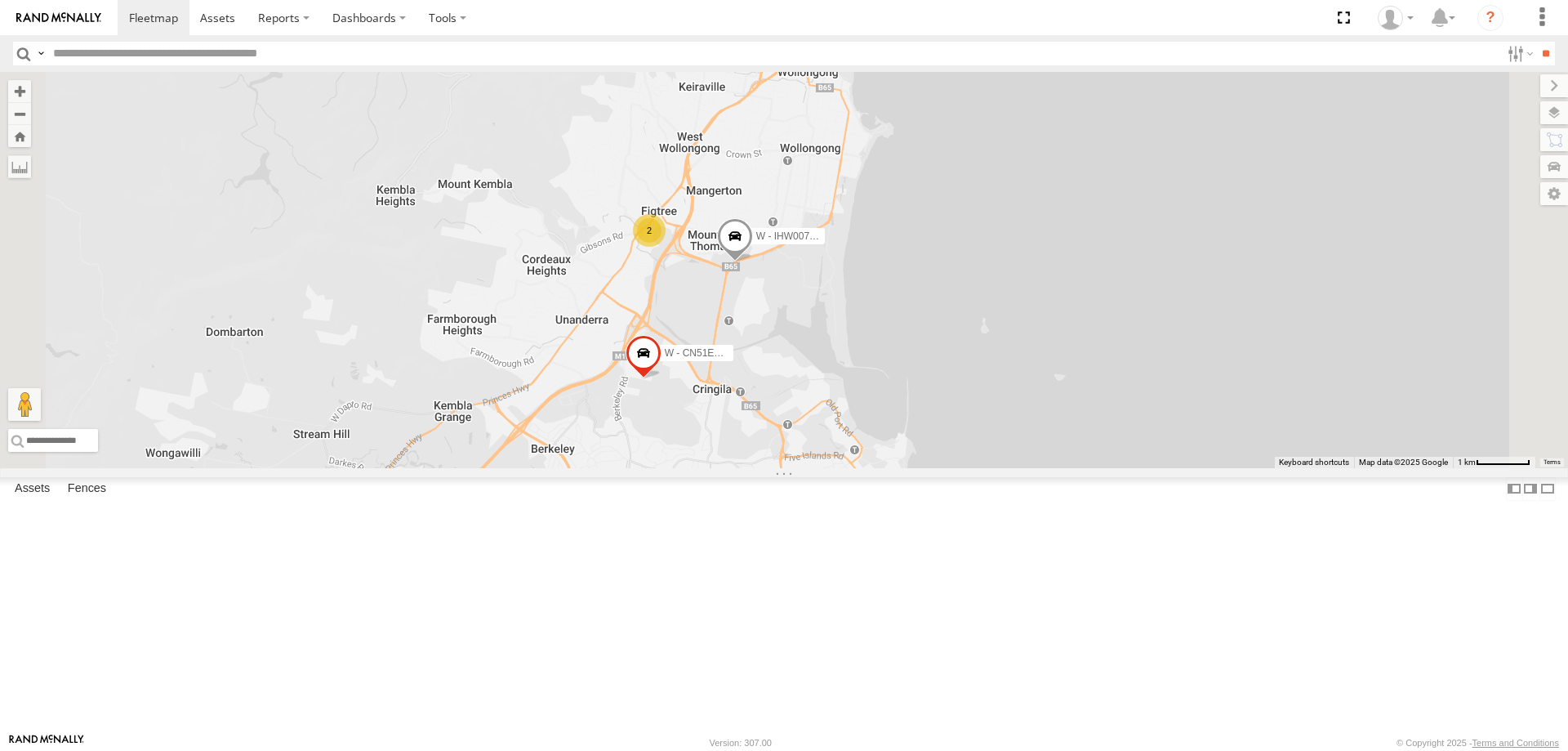
drag, startPoint x: 1216, startPoint y: 549, endPoint x: 1201, endPoint y: 463, distance: 87.3
click at [1201, 463] on div "W - CN51ES - [PERSON_NAME] W - IHW009 - [PERSON_NAME] W - IHW007 - [PERSON_NAME…" at bounding box center [784, 270] width 1568 height 396
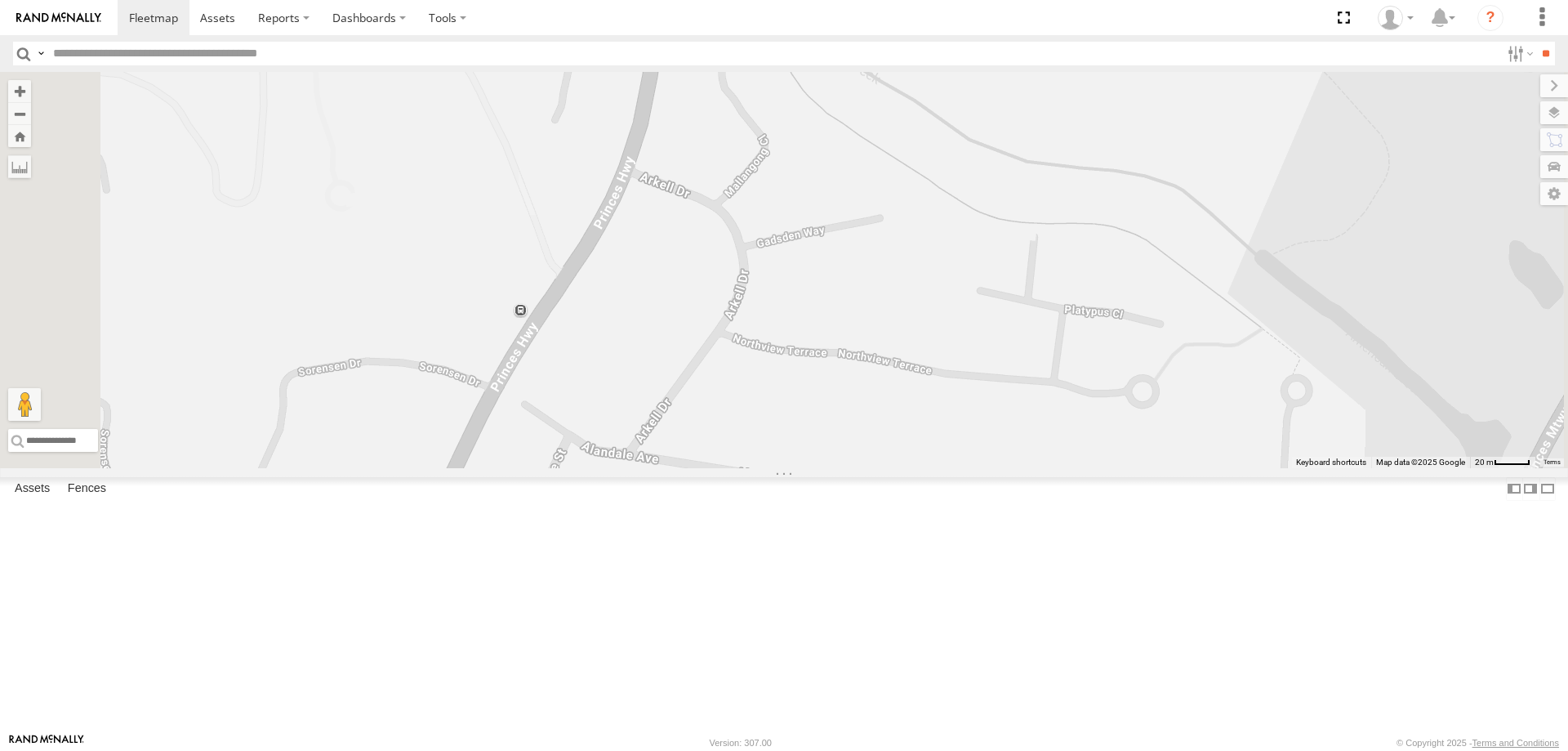
drag, startPoint x: 819, startPoint y: 491, endPoint x: 825, endPoint y: 475, distance: 17.1
click at [825, 468] on div "W - CN51ES - [PERSON_NAME] W - IHW007 - [PERSON_NAME] W - ADS247 - [PERSON_NAME…" at bounding box center [784, 270] width 1568 height 396
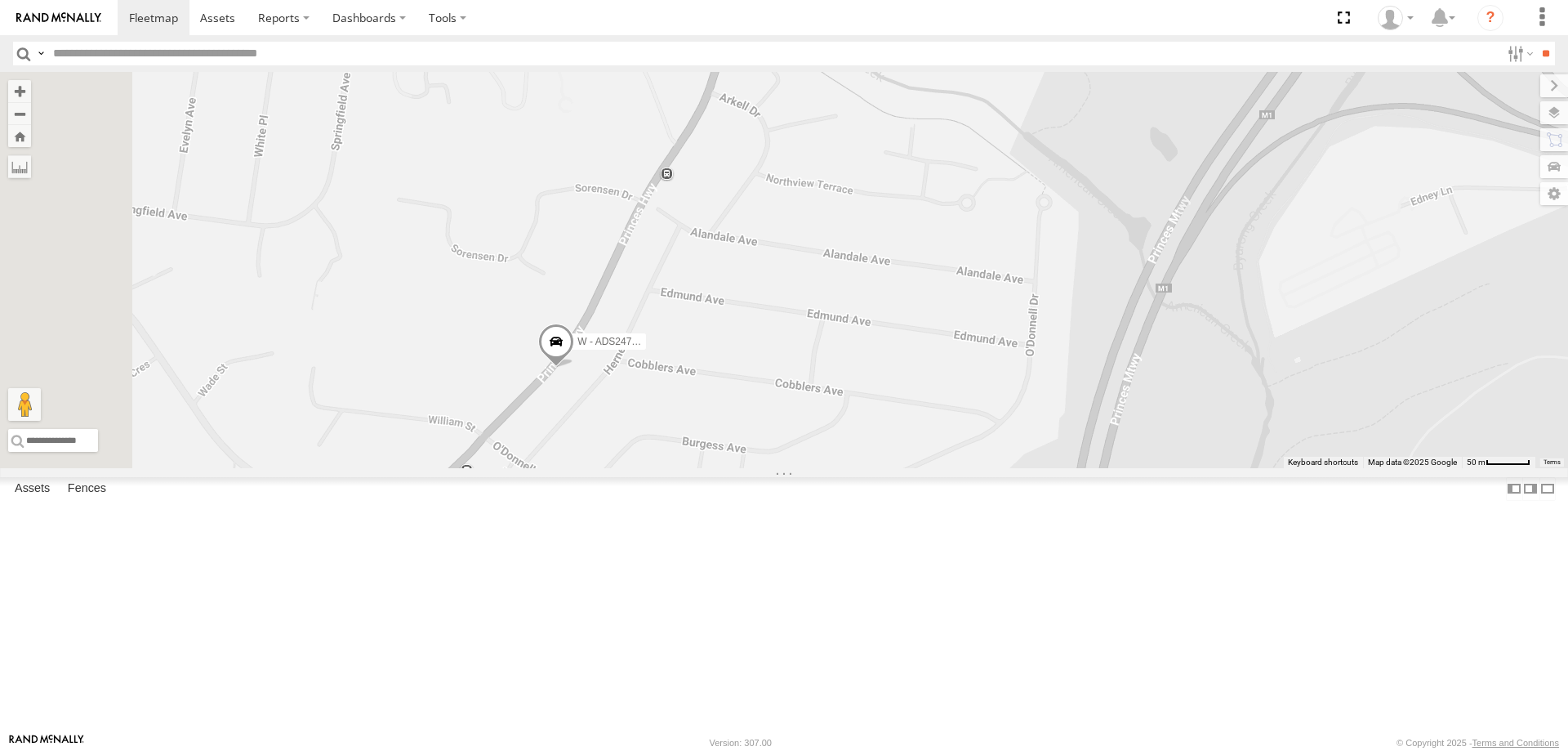
drag, startPoint x: 860, startPoint y: 569, endPoint x: 916, endPoint y: 478, distance: 106.9
click at [916, 468] on div "W - CN51ES - [PERSON_NAME] W - IHW007 - [PERSON_NAME] W - ADS247 - [PERSON_NAME…" at bounding box center [784, 270] width 1568 height 396
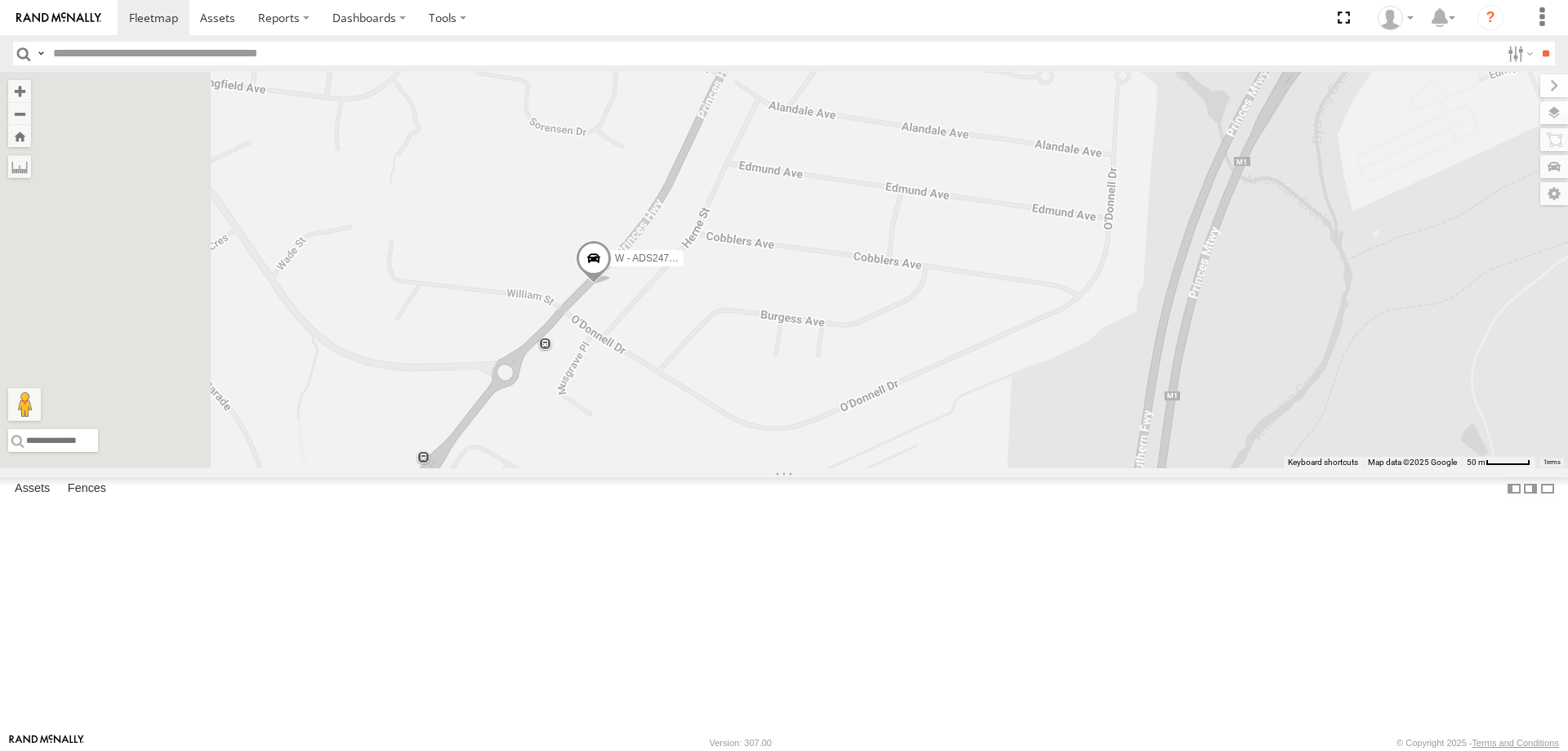
drag, startPoint x: 876, startPoint y: 511, endPoint x: 909, endPoint y: 456, distance: 64.1
click at [909, 456] on div "W - CN51ES - [PERSON_NAME] W - IHW007 - [PERSON_NAME] W - ADS247 - [PERSON_NAME…" at bounding box center [784, 270] width 1568 height 396
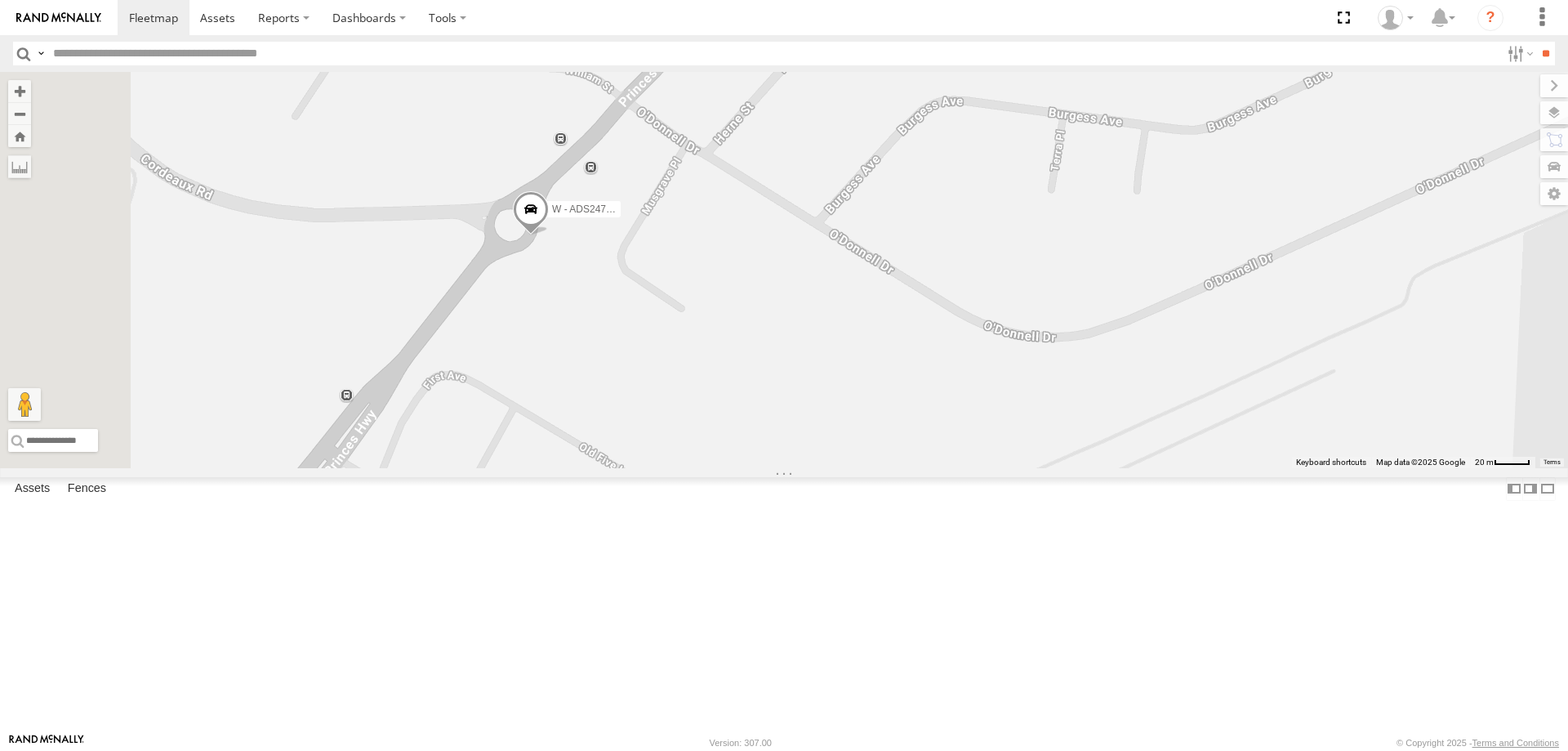
drag, startPoint x: 695, startPoint y: 602, endPoint x: 844, endPoint y: 507, distance: 176.7
click at [844, 468] on div "W - CN51ES - [PERSON_NAME] W - IHW007 - [PERSON_NAME] W - ADS247 - [PERSON_NAME…" at bounding box center [784, 270] width 1568 height 396
drag, startPoint x: 799, startPoint y: 494, endPoint x: 861, endPoint y: 371, distance: 137.7
click at [861, 371] on div "W - CN51ES - [PERSON_NAME] W - IHW007 - [PERSON_NAME] W - ADS247 - [PERSON_NAME…" at bounding box center [784, 270] width 1568 height 396
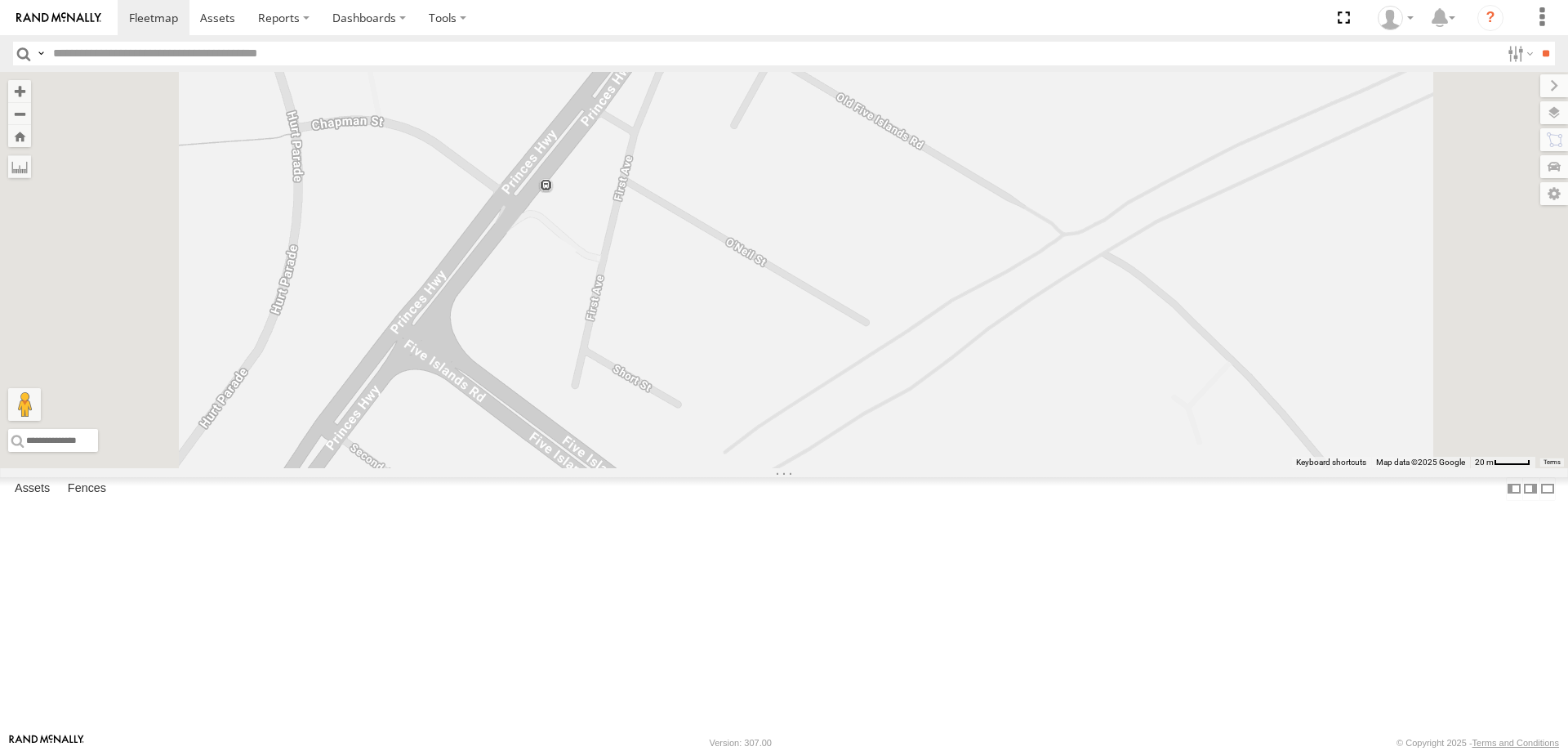
drag, startPoint x: 857, startPoint y: 385, endPoint x: 925, endPoint y: 296, distance: 112.0
click at [925, 296] on div "W - CN51ES - [PERSON_NAME] W - IHW007 - [PERSON_NAME] W - ADS247 - [PERSON_NAME…" at bounding box center [784, 270] width 1568 height 396
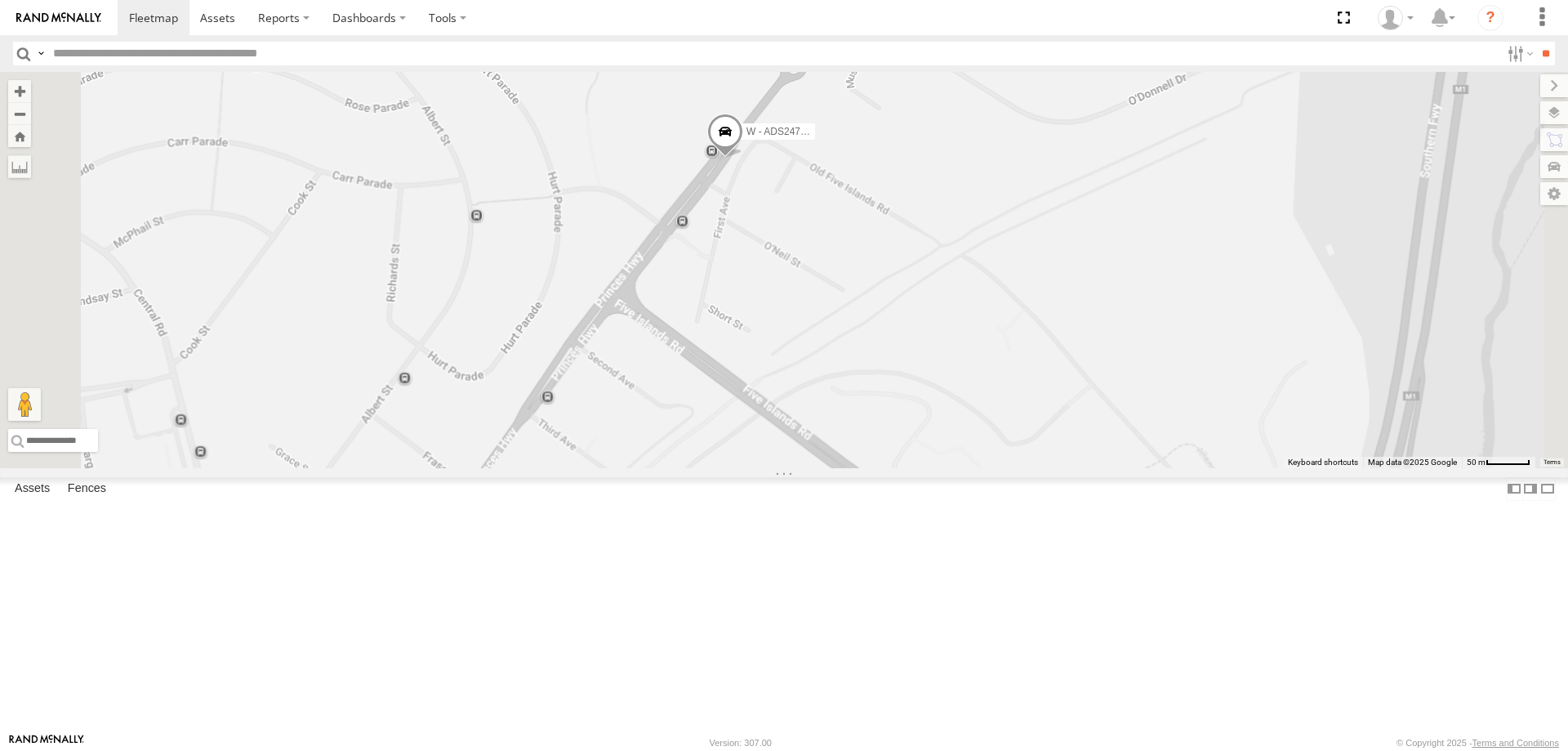
drag, startPoint x: 888, startPoint y: 531, endPoint x: 939, endPoint y: 348, distance: 190.0
click at [939, 348] on div "W - CN51ES - [PERSON_NAME] W - IHW007 - [PERSON_NAME] W - ADS247 - [PERSON_NAME…" at bounding box center [784, 270] width 1568 height 396
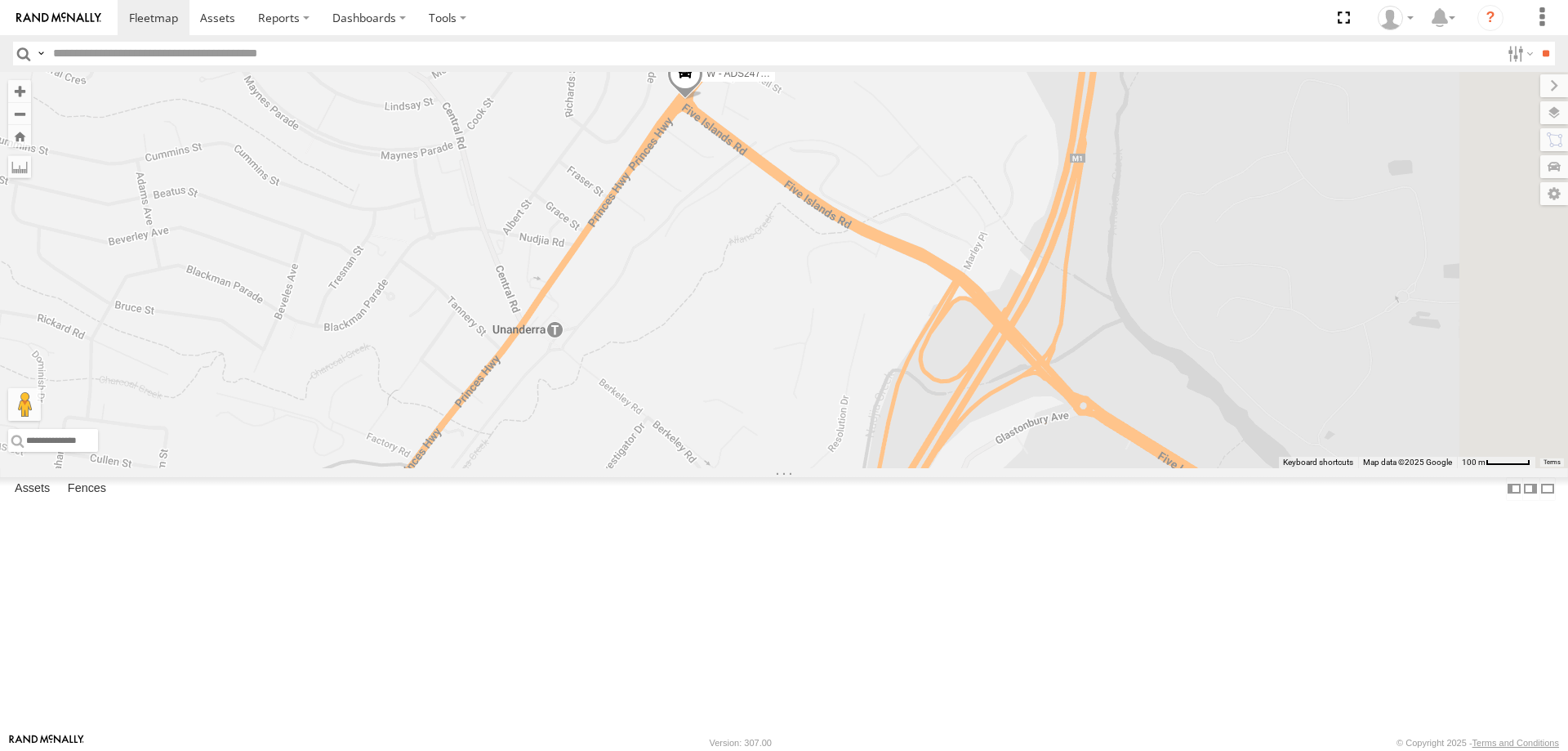
drag, startPoint x: 932, startPoint y: 385, endPoint x: 874, endPoint y: 406, distance: 61.7
click at [874, 406] on div "W - CN51ES - [PERSON_NAME] W - IHW007 - [PERSON_NAME] W - ADS247 - [PERSON_NAME…" at bounding box center [784, 270] width 1568 height 396
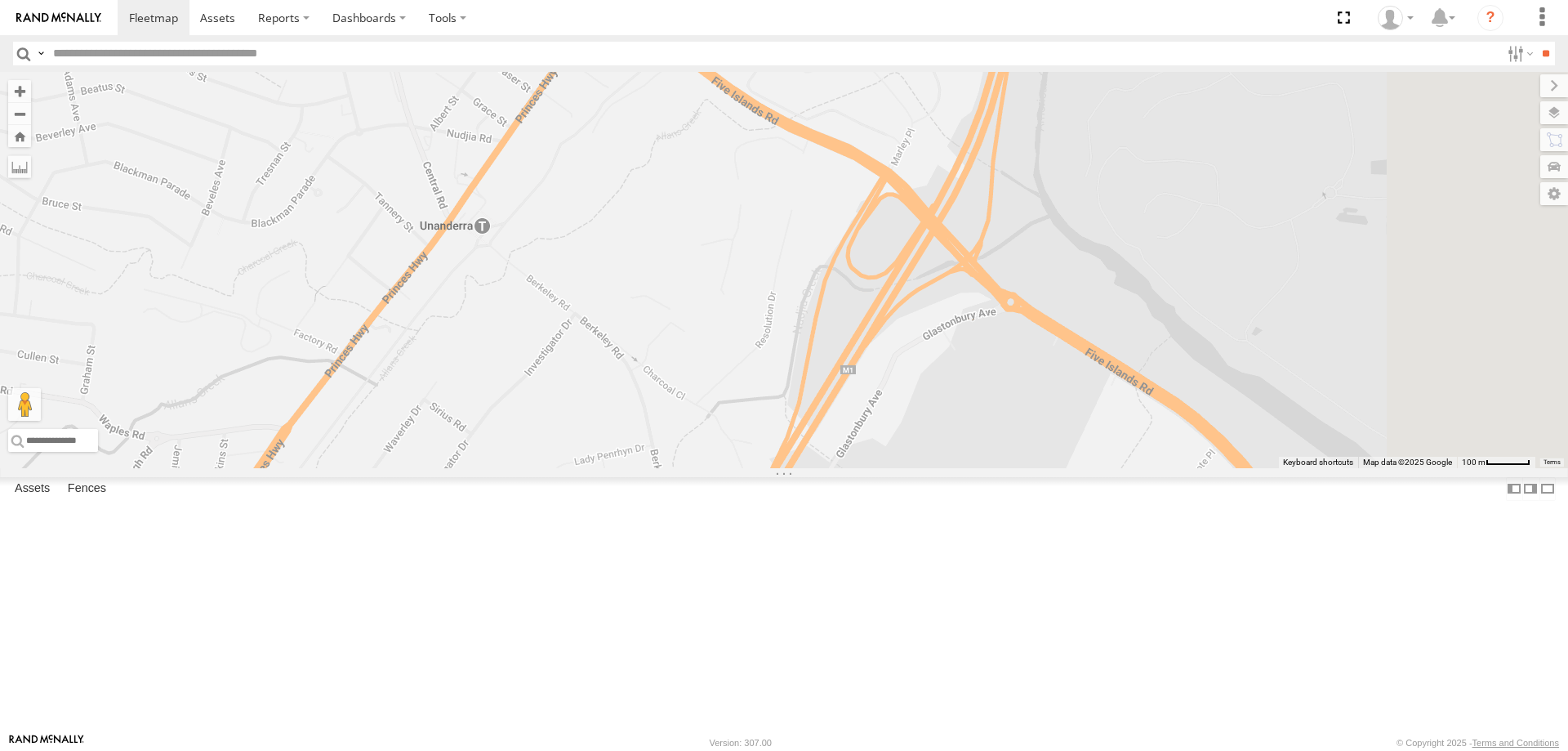
drag, startPoint x: 969, startPoint y: 513, endPoint x: 975, endPoint y: 456, distance: 57.3
click at [947, 378] on div "W - CN51ES - [PERSON_NAME] W - IHW007 - [PERSON_NAME] W - ADS247 - [PERSON_NAME…" at bounding box center [784, 270] width 1568 height 396
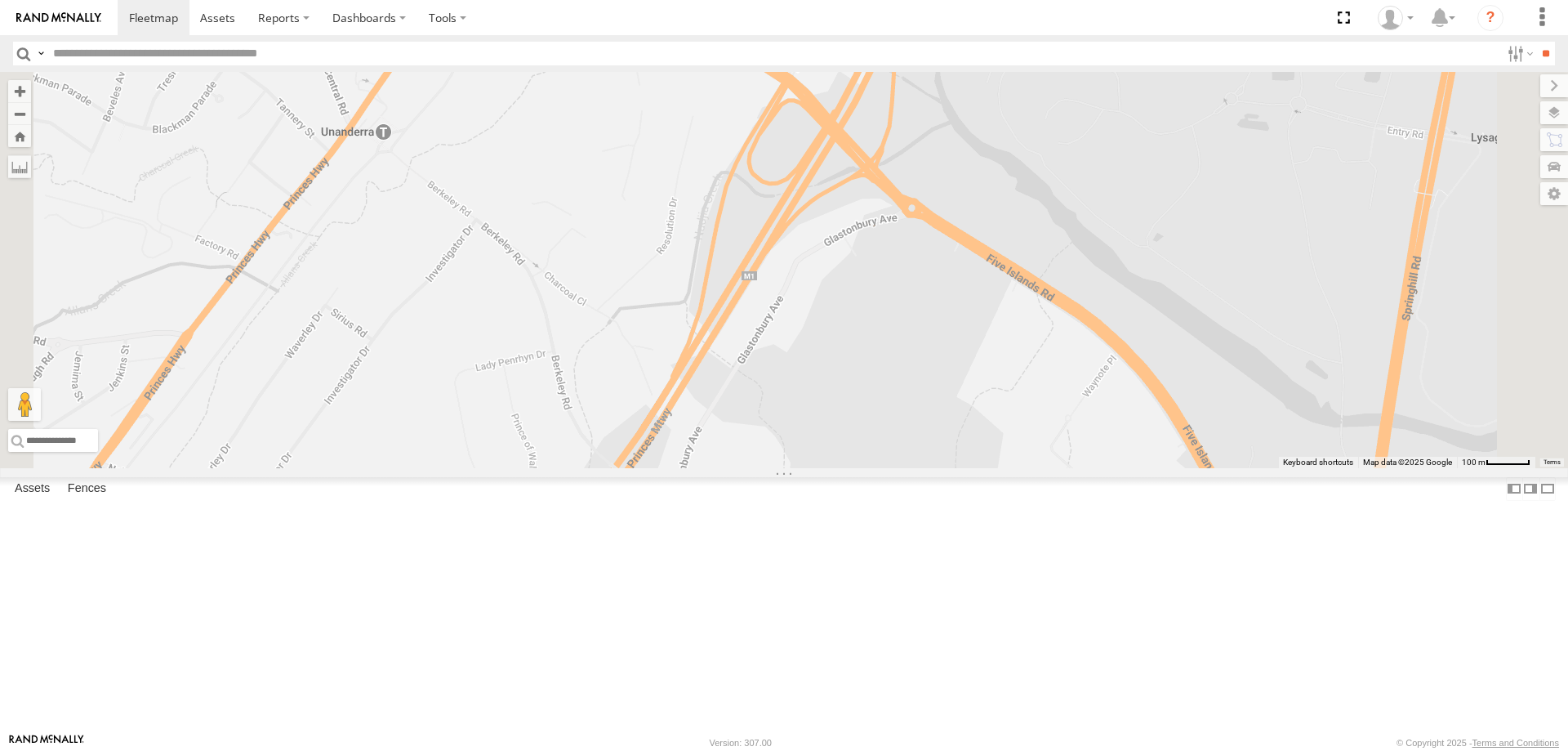
drag, startPoint x: 1033, startPoint y: 465, endPoint x: 1033, endPoint y: 541, distance: 76.0
click at [1033, 468] on div "W - CN51ES - [PERSON_NAME] W - IHW007 - [PERSON_NAME] W - ADS247 - [PERSON_NAME…" at bounding box center [784, 270] width 1568 height 396
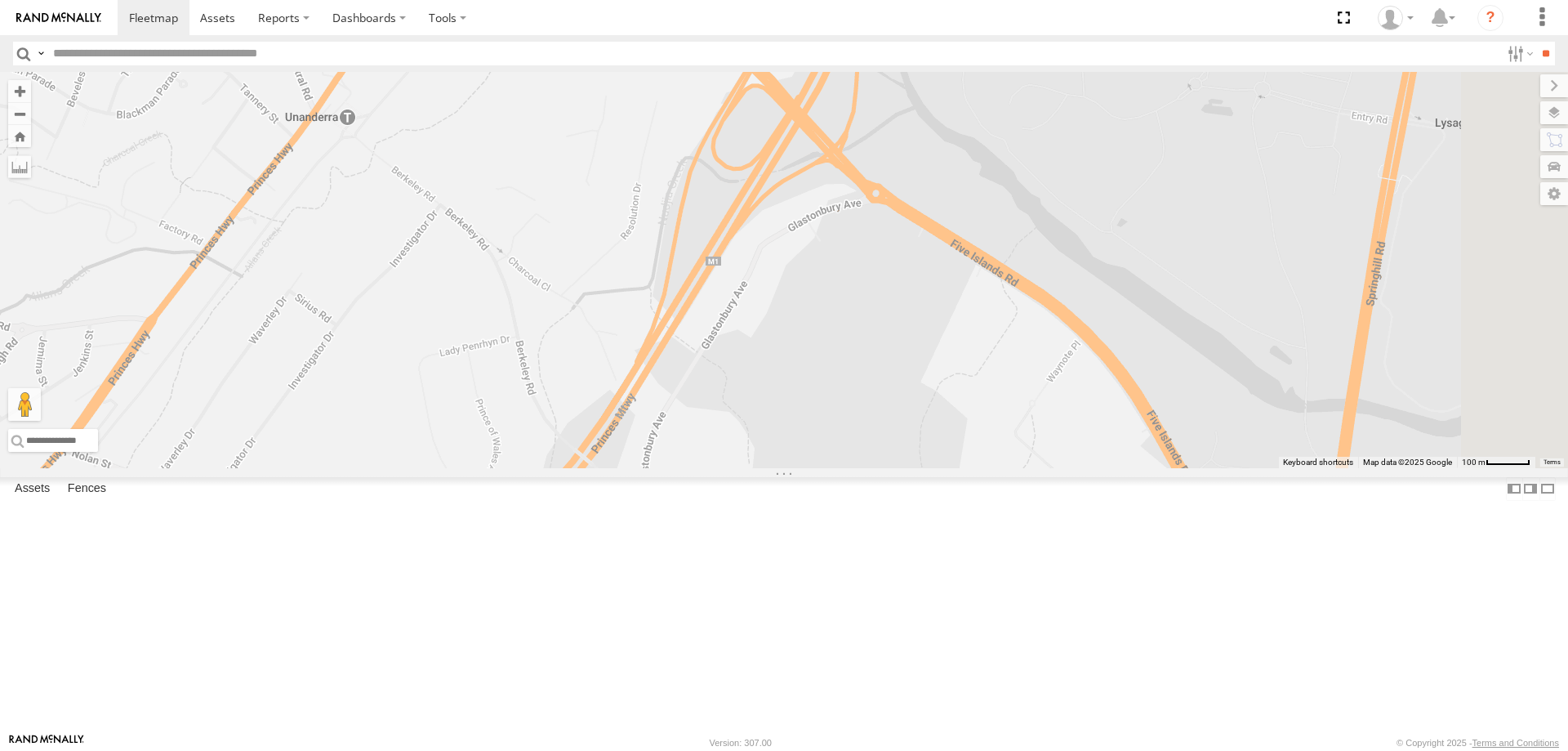
drag, startPoint x: 1086, startPoint y: 571, endPoint x: 1049, endPoint y: 453, distance: 123.7
click at [1049, 453] on div "W - CN51ES - [PERSON_NAME] W - IHW007 - [PERSON_NAME] W - ADS247 - [PERSON_NAME…" at bounding box center [784, 270] width 1568 height 396
click at [1020, 435] on div "W - CN51ES - [PERSON_NAME] W - IHW007 - [PERSON_NAME] W - ADS247 - [PERSON_NAME…" at bounding box center [784, 270] width 1568 height 396
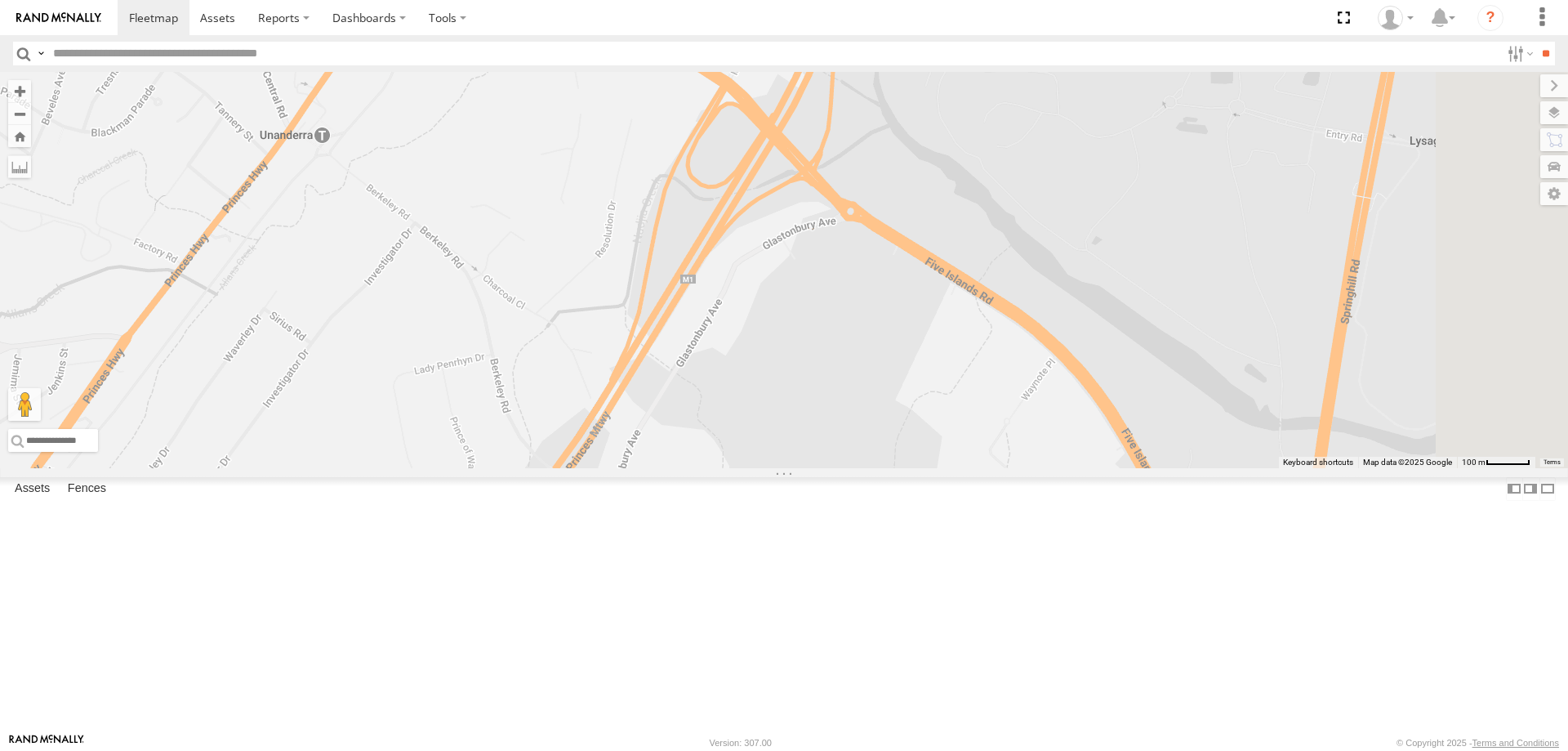
drag, startPoint x: 1008, startPoint y: 394, endPoint x: 1008, endPoint y: 502, distance: 108.0
click at [1008, 468] on div "W - CN51ES - [PERSON_NAME] W - IHW007 - [PERSON_NAME] W - ADS247 - [PERSON_NAME…" at bounding box center [784, 270] width 1568 height 396
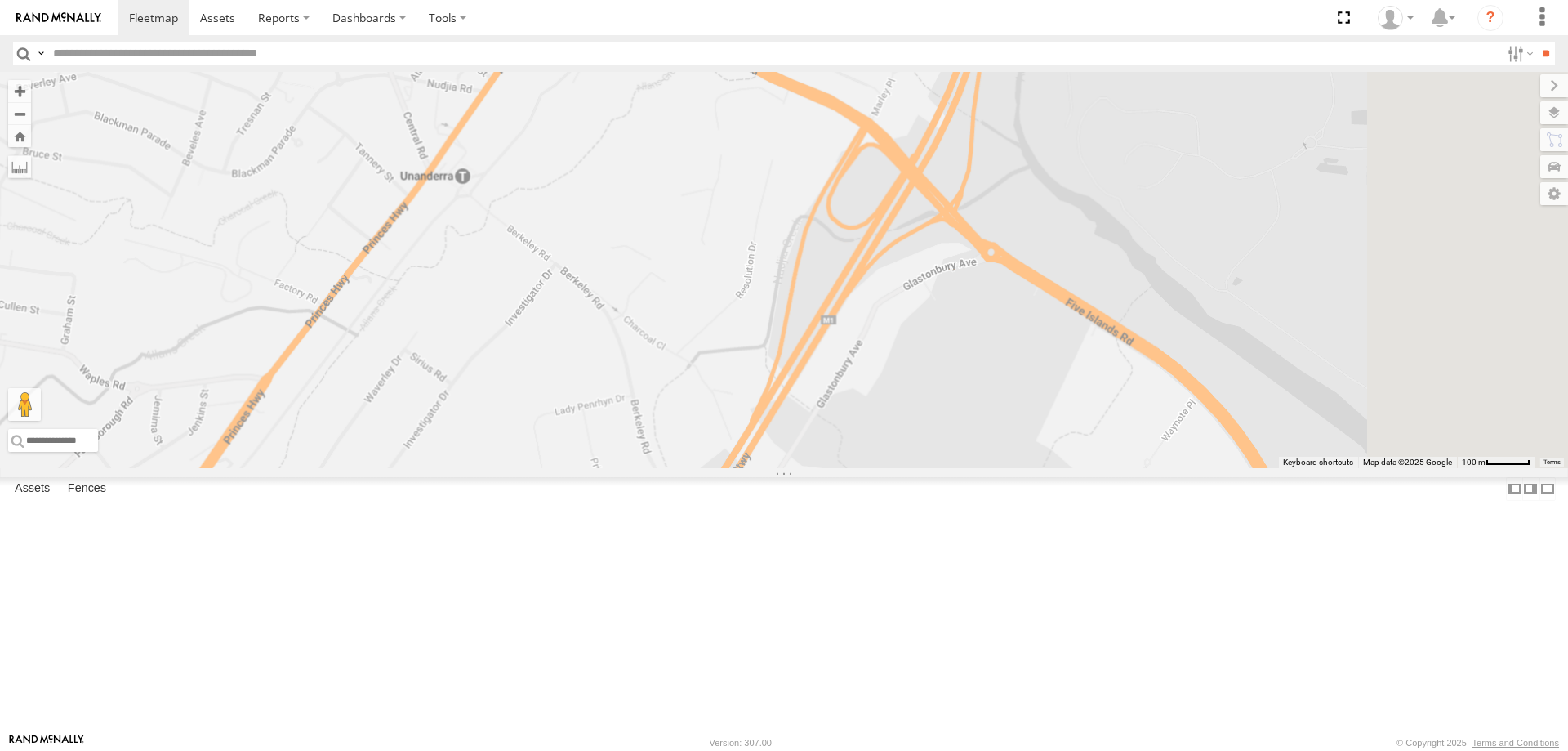
drag, startPoint x: 932, startPoint y: 333, endPoint x: 815, endPoint y: 298, distance: 122.1
click at [802, 252] on div "W - CN51ES - [PERSON_NAME] W - IHW007 - [PERSON_NAME] W - ADS247 - [PERSON_NAME…" at bounding box center [784, 270] width 1568 height 396
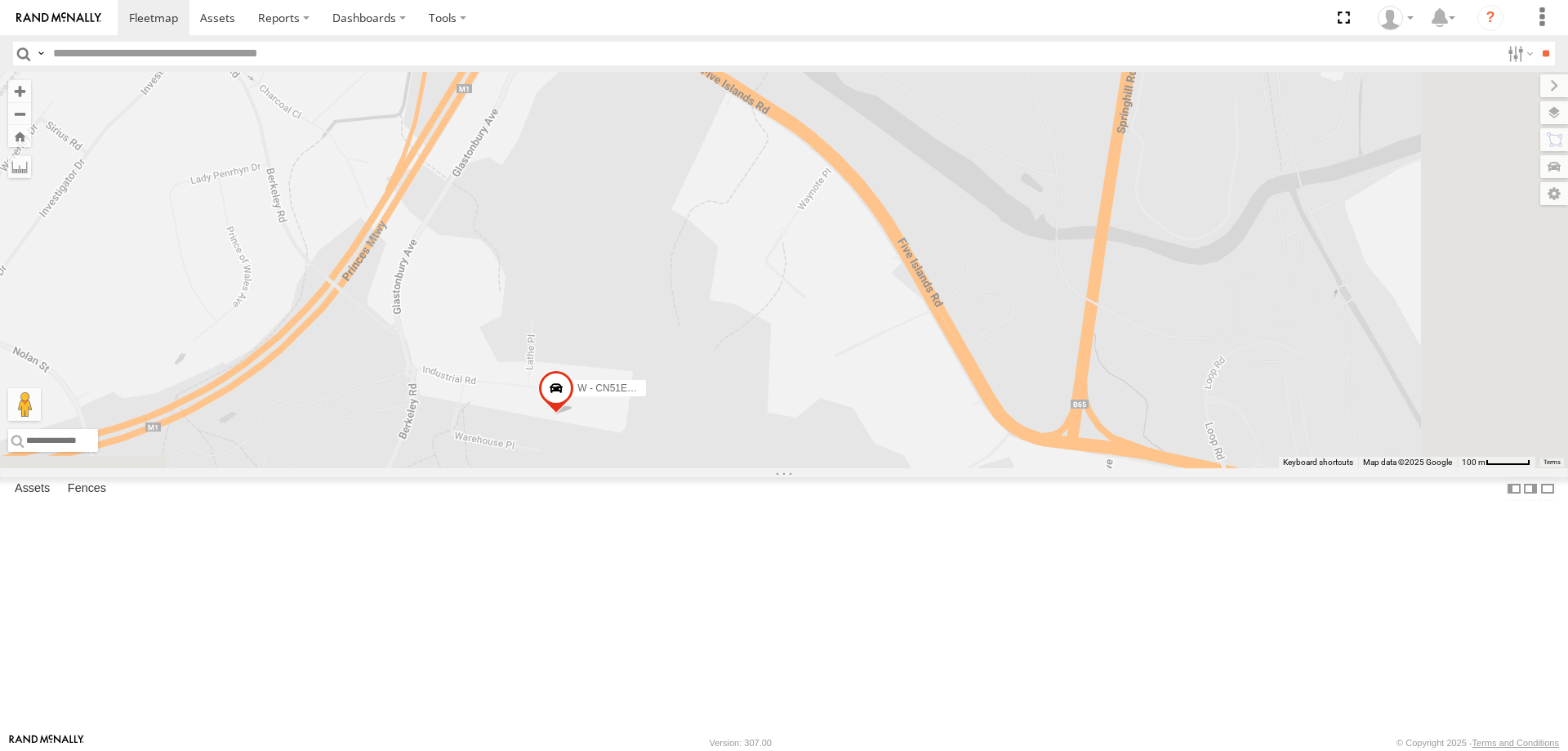
drag, startPoint x: 703, startPoint y: 300, endPoint x: 762, endPoint y: 313, distance: 60.4
click at [762, 319] on div "W - CN51ES - [PERSON_NAME] W - IHW007 - [PERSON_NAME] W - ADS247 - [PERSON_NAME…" at bounding box center [784, 270] width 1568 height 396
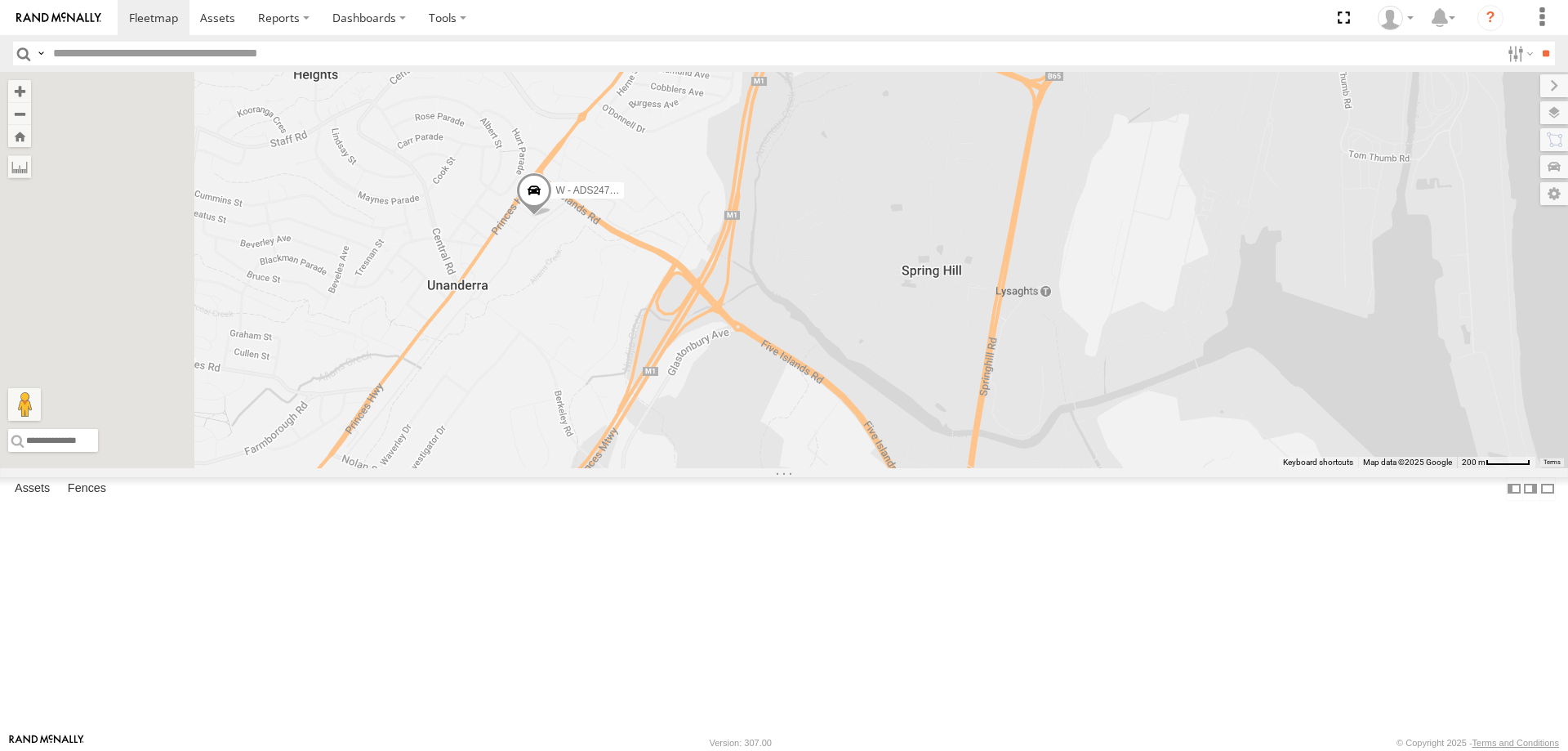
drag, startPoint x: 526, startPoint y: 228, endPoint x: 796, endPoint y: 415, distance: 328.4
click at [796, 415] on div "W - CN51ES - [PERSON_NAME] W - IHW007 - [PERSON_NAME] W - ADS247 - [PERSON_NAME…" at bounding box center [784, 270] width 1568 height 396
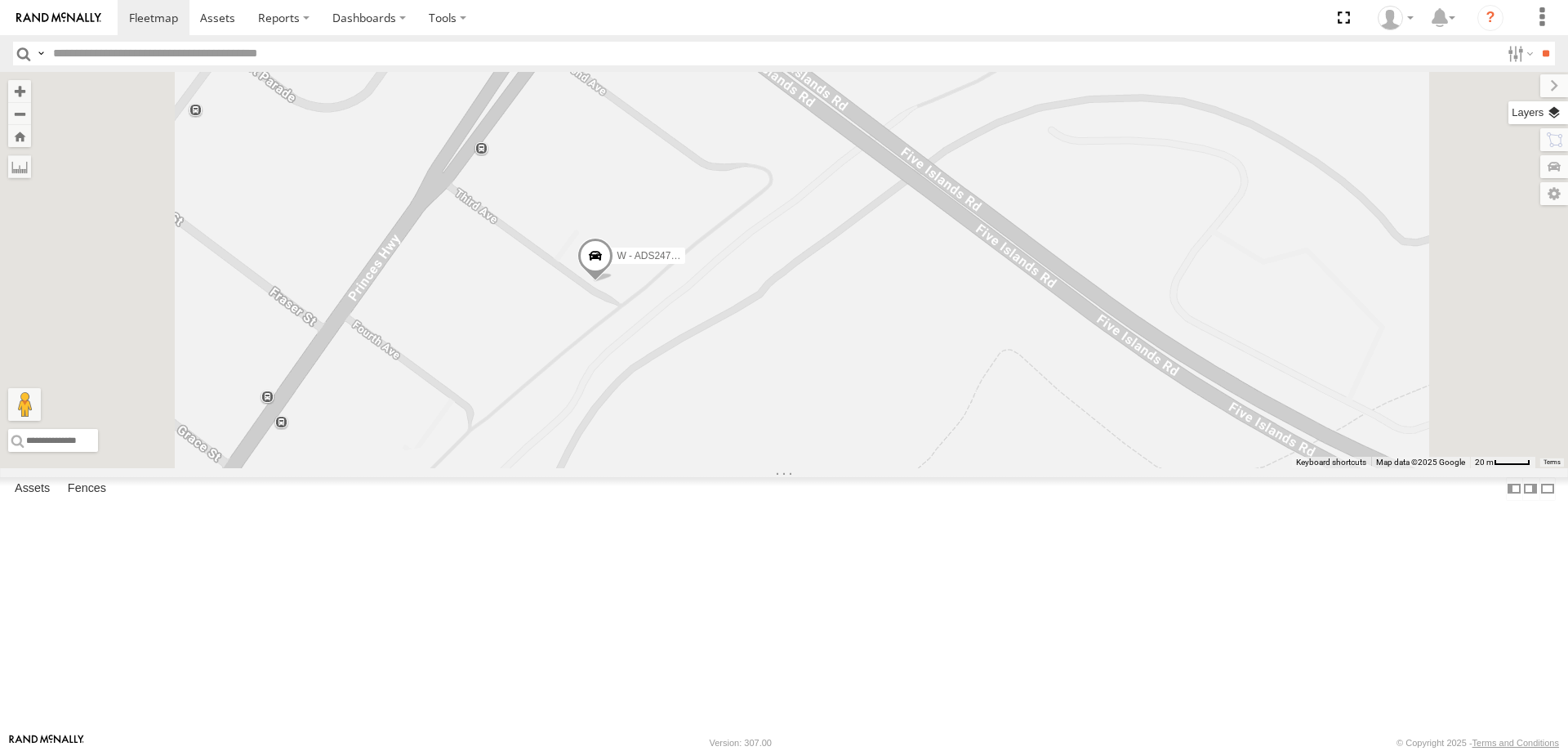
click at [1560, 111] on label at bounding box center [1538, 113] width 60 height 23
click at [0, 0] on label at bounding box center [0, 0] width 0 height 0
click at [0, 0] on span "Satellite" at bounding box center [0, 0] width 0 height 0
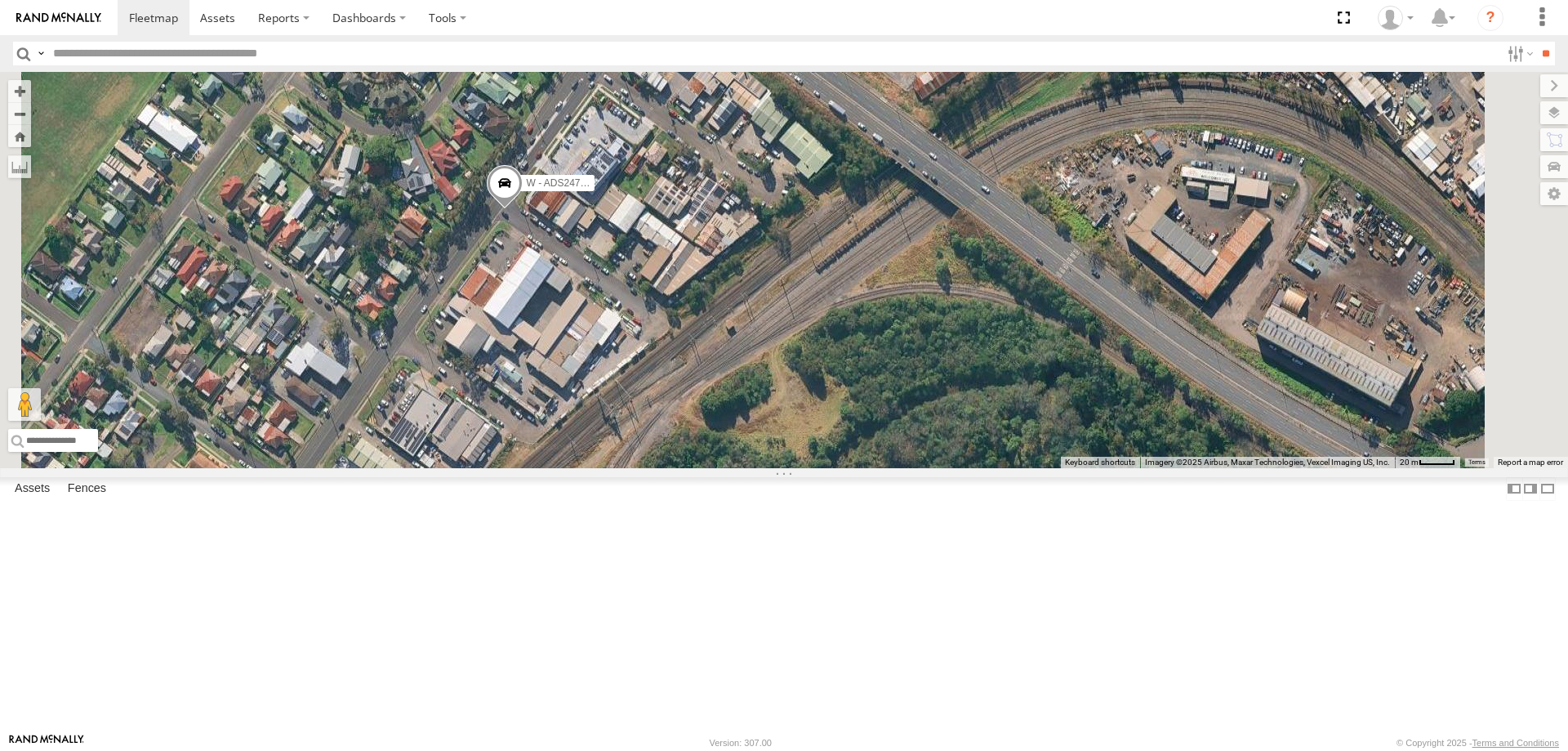
drag, startPoint x: 1009, startPoint y: 366, endPoint x: 925, endPoint y: 329, distance: 91.8
click at [925, 329] on div "W - CN51ES - [PERSON_NAME] W - IHW007 - [PERSON_NAME] W - ADS247 - [PERSON_NAME…" at bounding box center [784, 270] width 1568 height 396
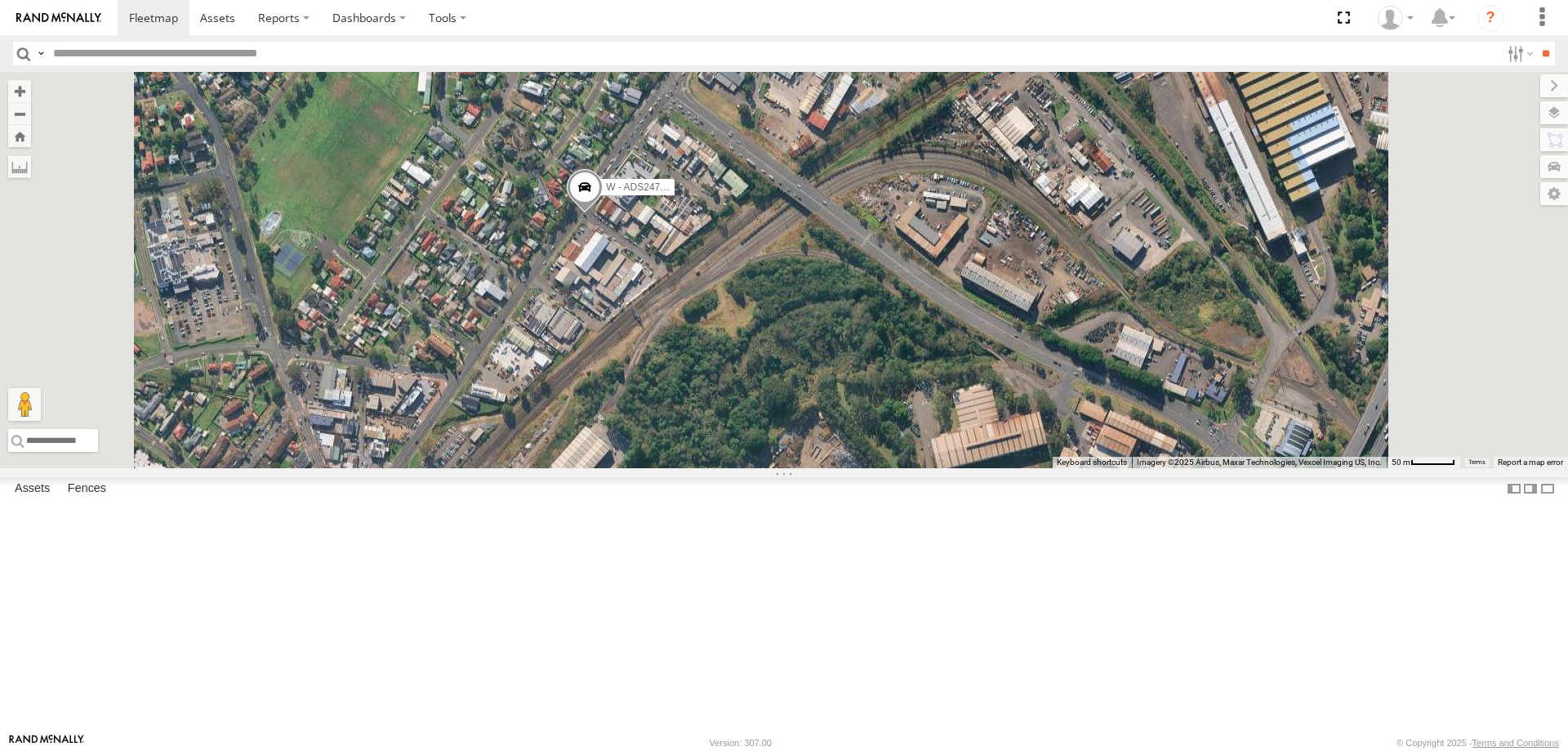
drag, startPoint x: 994, startPoint y: 358, endPoint x: 914, endPoint y: 306, distance: 95.4
click at [914, 306] on div "W - CN51ES - [PERSON_NAME] W - IHW007 - [PERSON_NAME] W - ADS247 - [PERSON_NAME…" at bounding box center [784, 270] width 1568 height 396
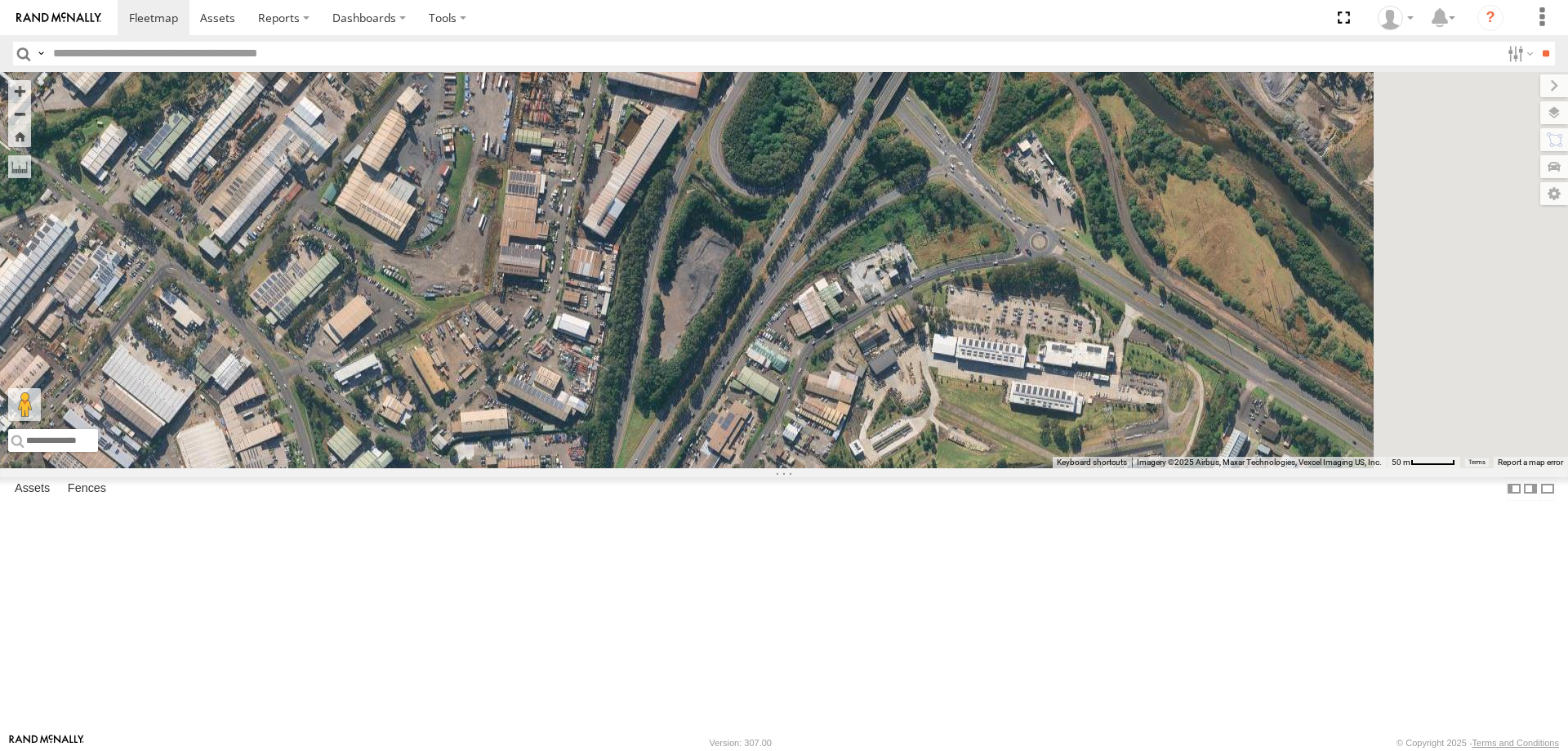
drag, startPoint x: 1112, startPoint y: 442, endPoint x: 1055, endPoint y: 412, distance: 64.4
click at [1075, 350] on div "W - CN51ES - [PERSON_NAME] W - IHW007 - [PERSON_NAME] W - ADS247 - [PERSON_NAME…" at bounding box center [784, 270] width 1568 height 396
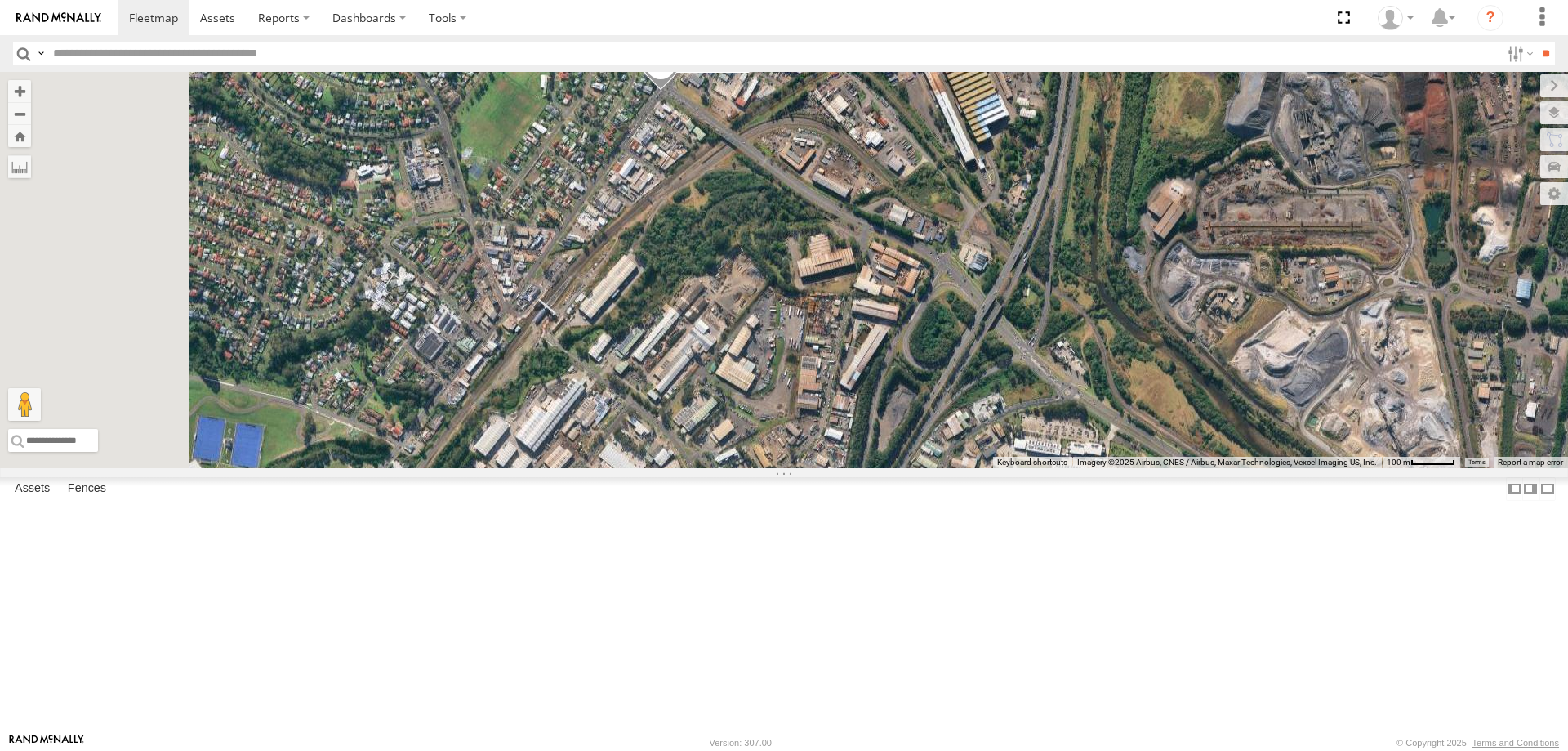
drag, startPoint x: 1000, startPoint y: 527, endPoint x: 1040, endPoint y: 570, distance: 58.7
click at [1040, 468] on div "W - ADS247 - [PERSON_NAME]" at bounding box center [784, 270] width 1568 height 396
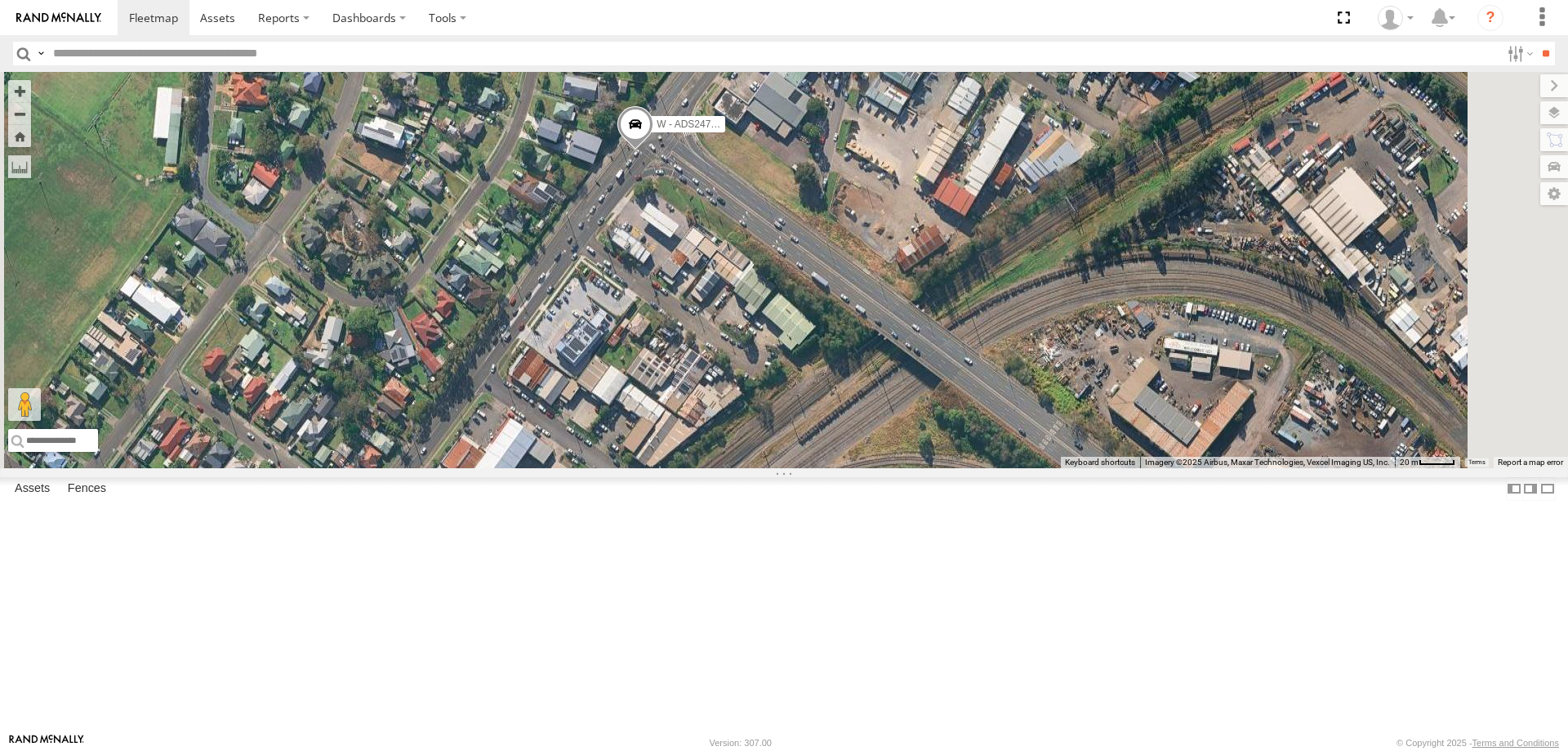
click at [0, 0] on span "Roadmap" at bounding box center [0, 0] width 0 height 0
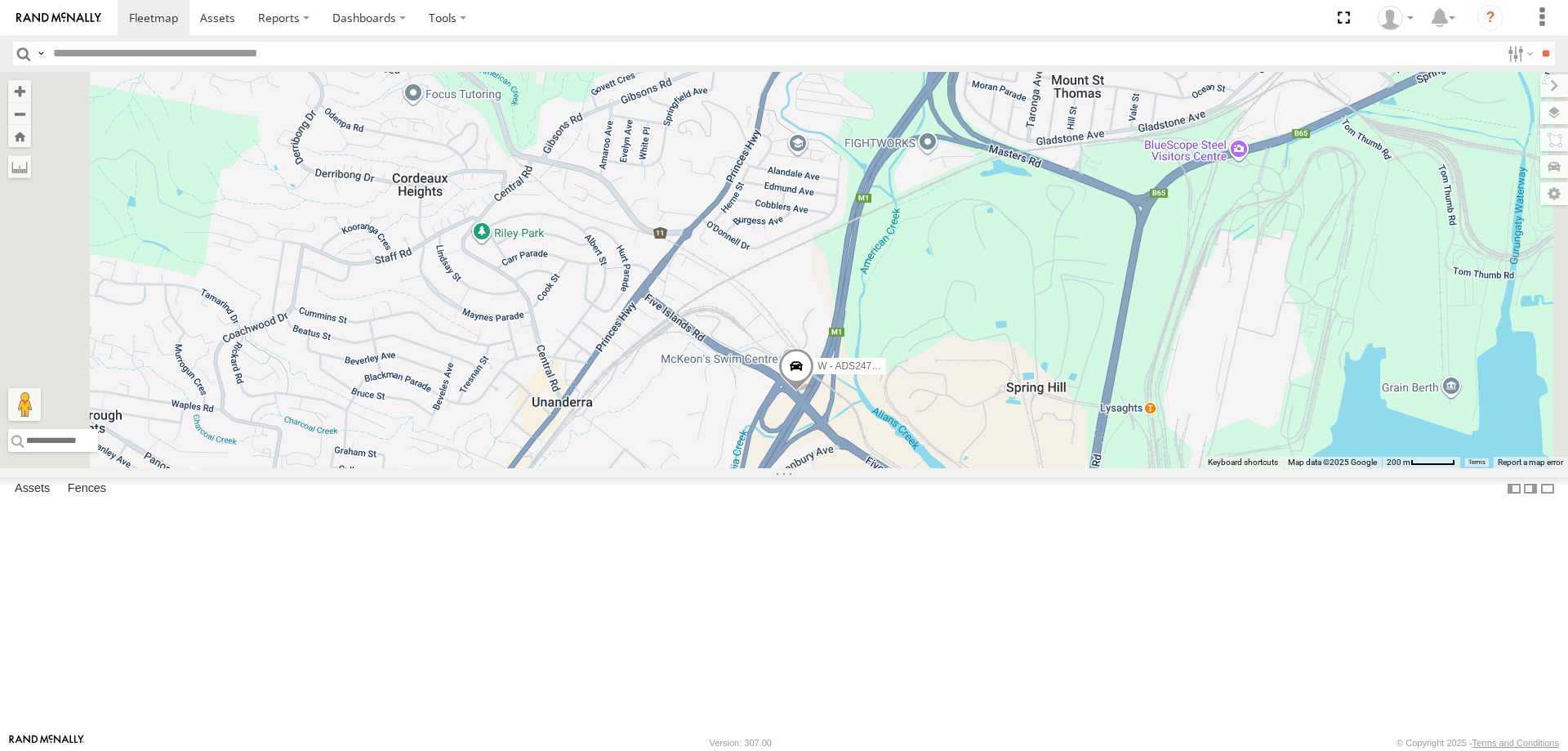
drag, startPoint x: 924, startPoint y: 511, endPoint x: 863, endPoint y: 443, distance: 91.4
click at [863, 443] on div "W - ADS247 - [PERSON_NAME] 2" at bounding box center [784, 270] width 1568 height 396
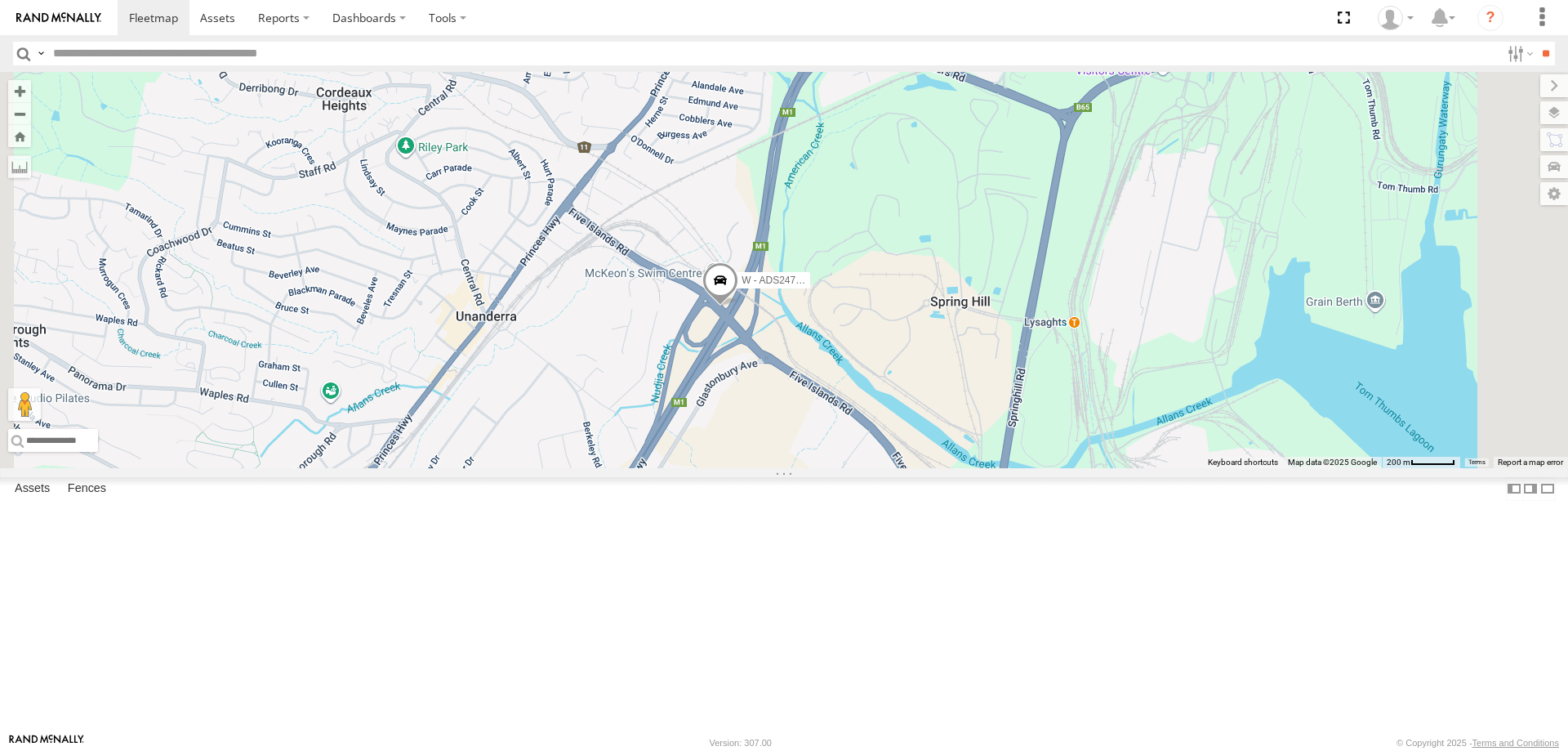
drag, startPoint x: 897, startPoint y: 436, endPoint x: 897, endPoint y: 387, distance: 49.0
click at [897, 387] on div "W - ADS247 - [PERSON_NAME] 2 W - CN51ES - [PERSON_NAME]" at bounding box center [784, 270] width 1568 height 396
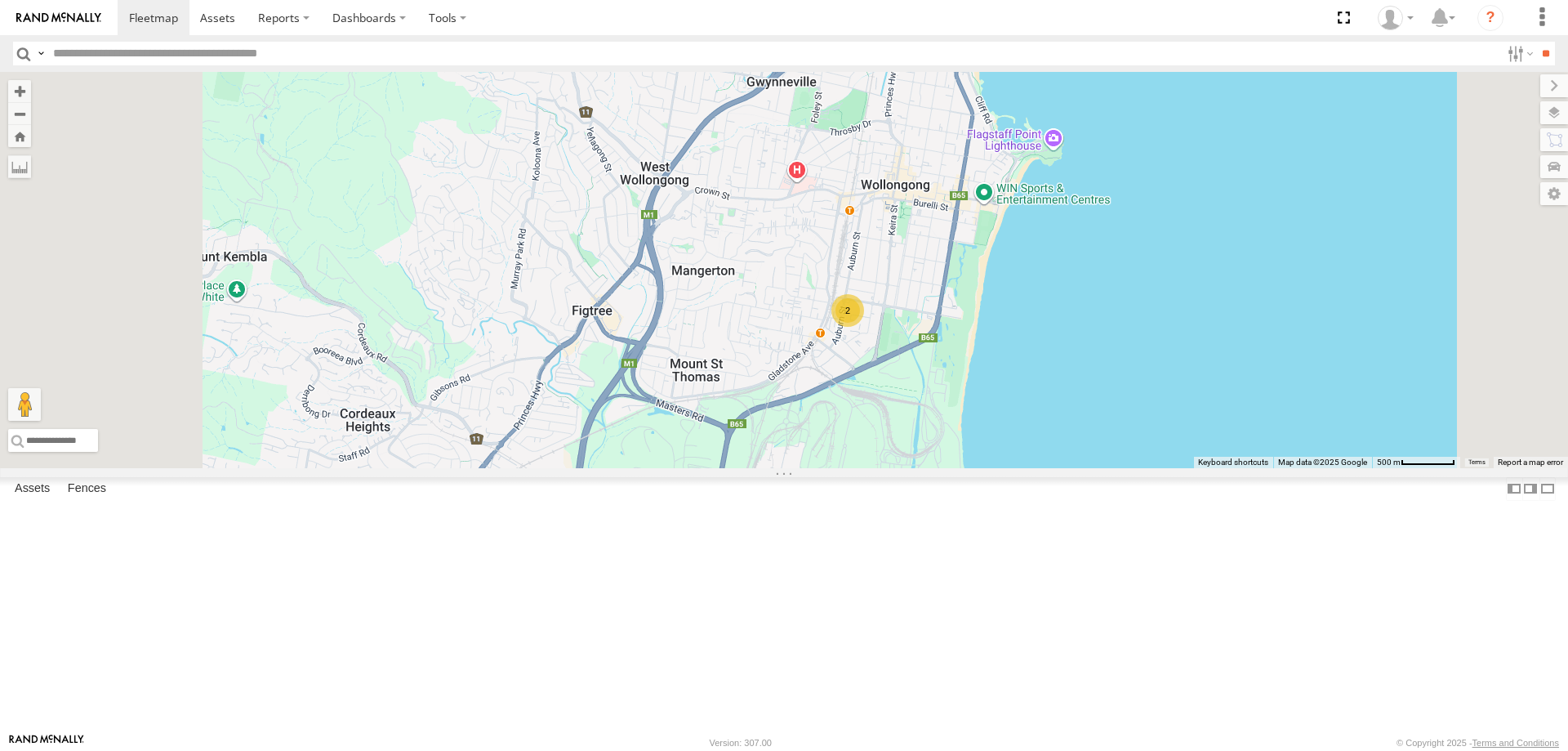
drag, startPoint x: 1141, startPoint y: 624, endPoint x: 1029, endPoint y: 449, distance: 207.8
click at [1029, 449] on div "W - ADS247 - [PERSON_NAME] W - CN51ES - [PERSON_NAME] W - IHW009 - [PERSON_NAME…" at bounding box center [784, 270] width 1568 height 396
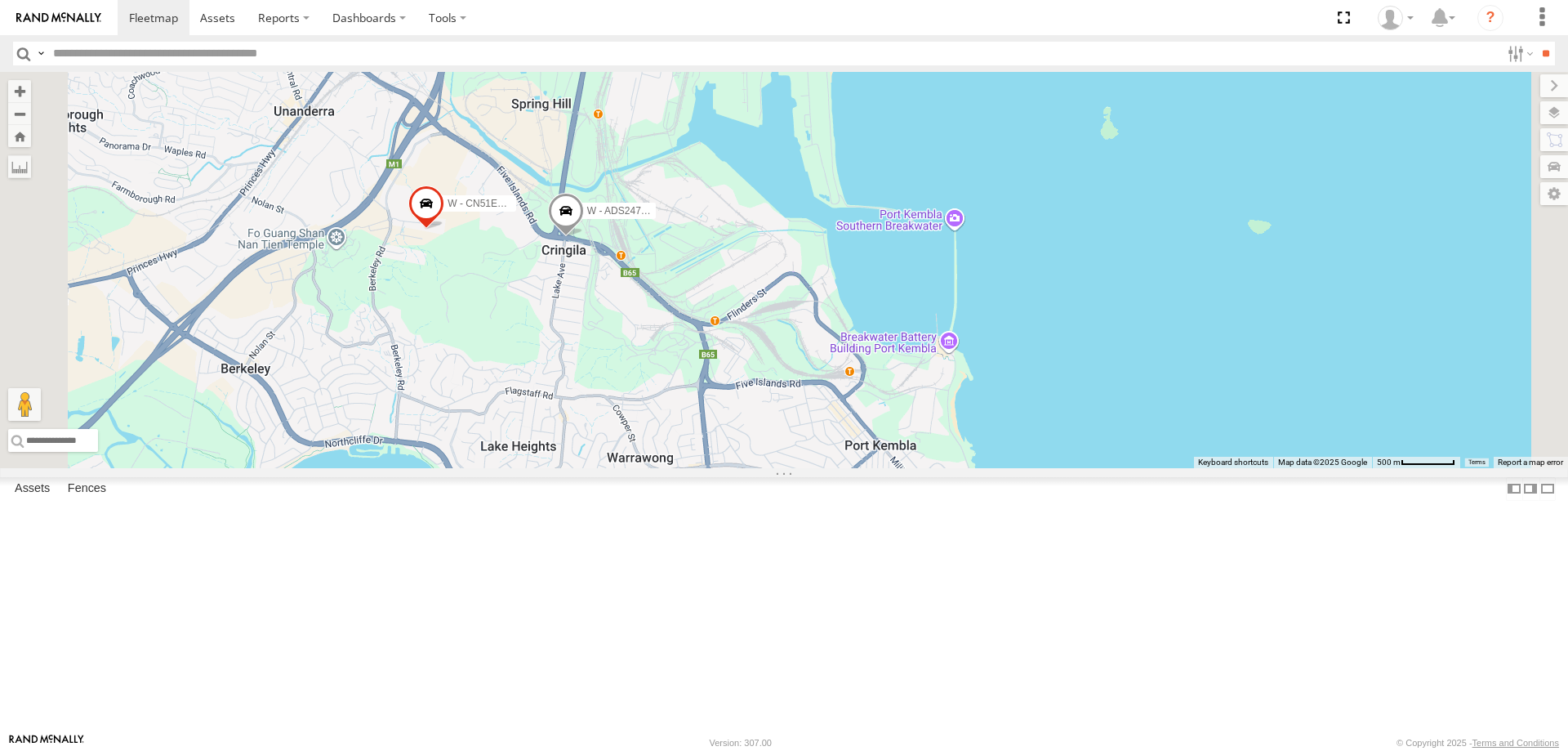
drag, startPoint x: 998, startPoint y: 583, endPoint x: 996, endPoint y: 363, distance: 220.0
click at [996, 363] on div "W - ADS247 - [PERSON_NAME] W - CN51ES - [PERSON_NAME] W - IHW009 - [PERSON_NAME…" at bounding box center [784, 270] width 1568 height 396
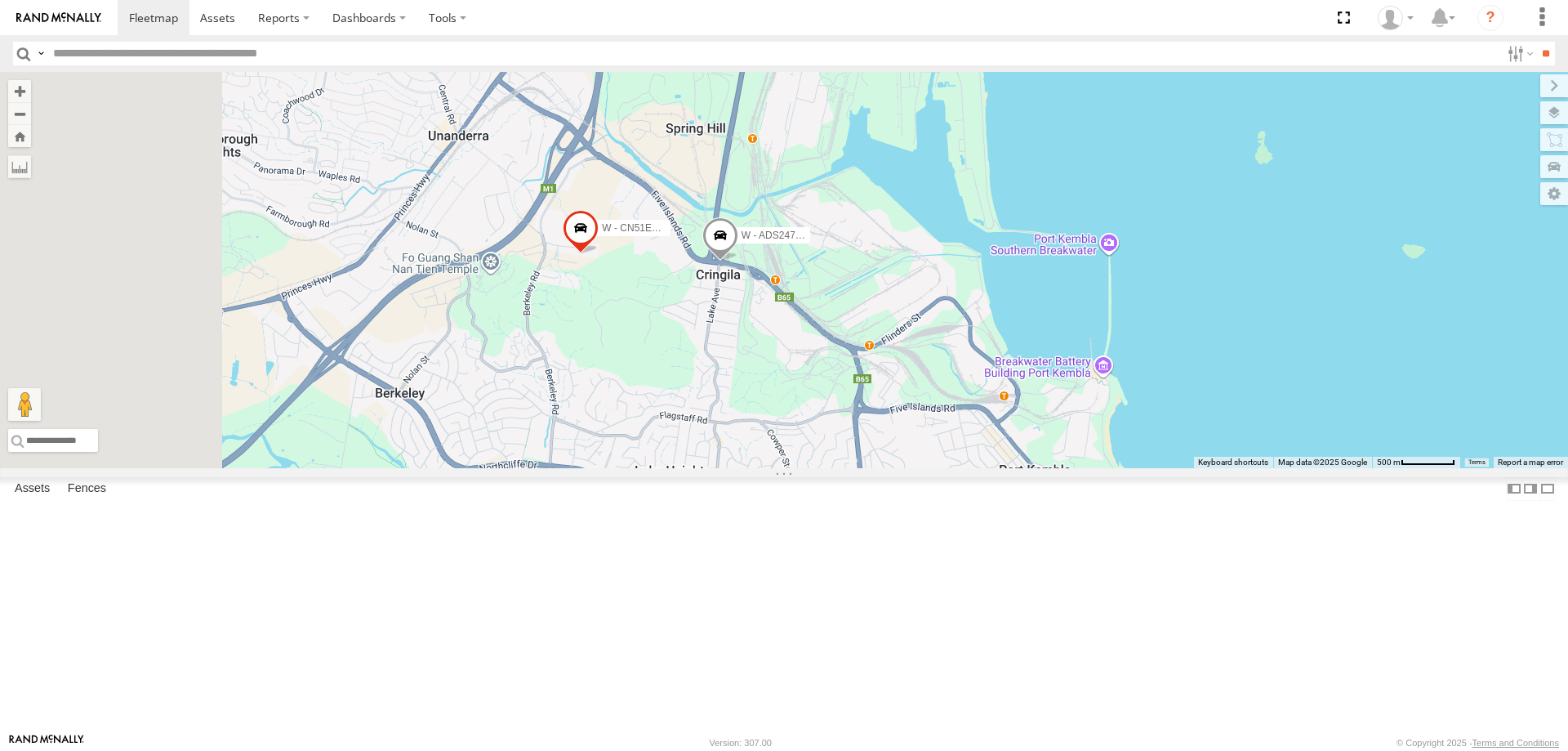
drag, startPoint x: 977, startPoint y: 479, endPoint x: 1042, endPoint y: 502, distance: 68.9
click at [1042, 468] on div "W - ADS247 - [PERSON_NAME] W - CN51ES - [PERSON_NAME] W - IHW009 - [PERSON_NAME…" at bounding box center [784, 270] width 1568 height 396
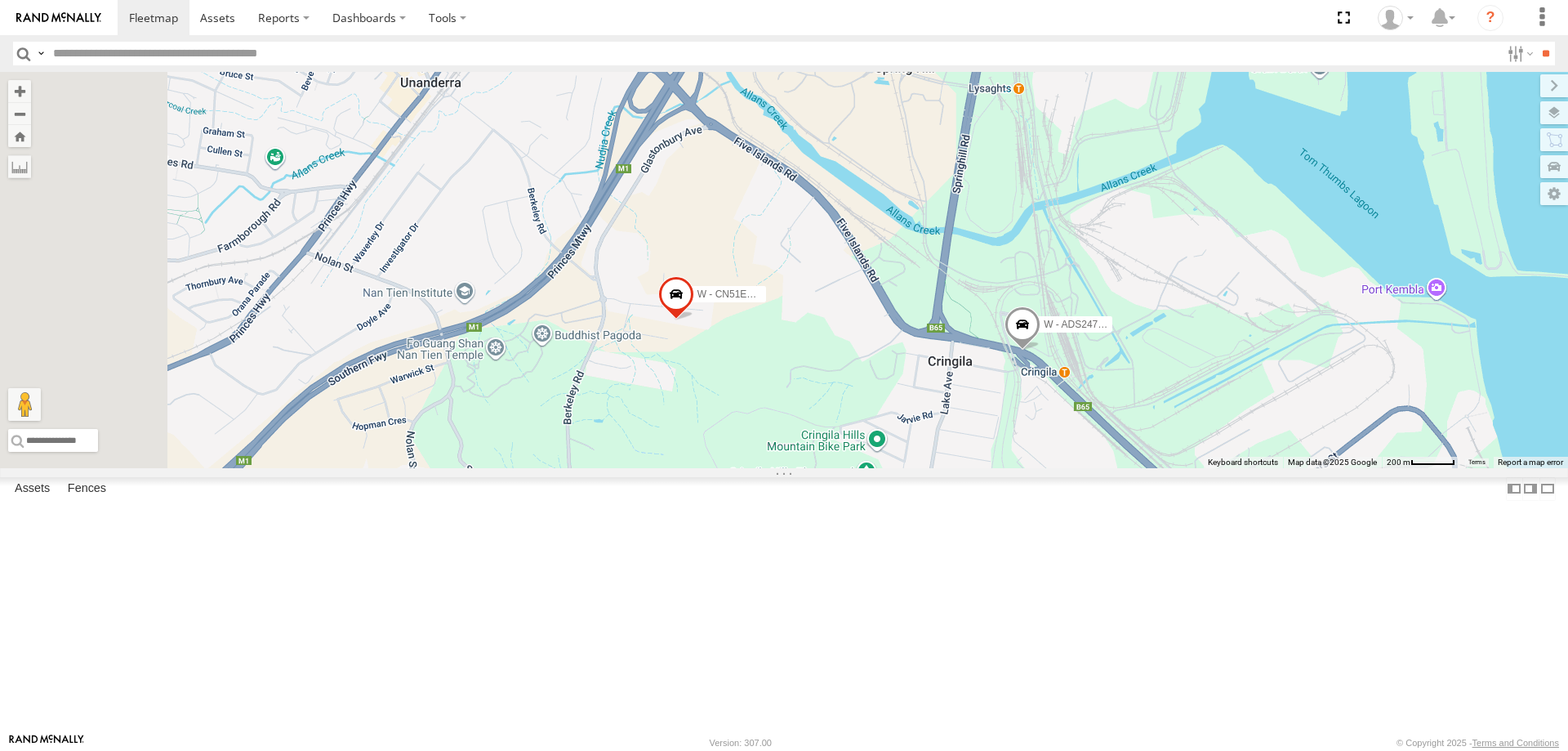
drag, startPoint x: 724, startPoint y: 243, endPoint x: 909, endPoint y: 366, distance: 222.2
click at [909, 366] on div "W - ADS247 - [PERSON_NAME] W - CN51ES - [PERSON_NAME] W - IHW009 - [PERSON_NAME…" at bounding box center [784, 270] width 1568 height 396
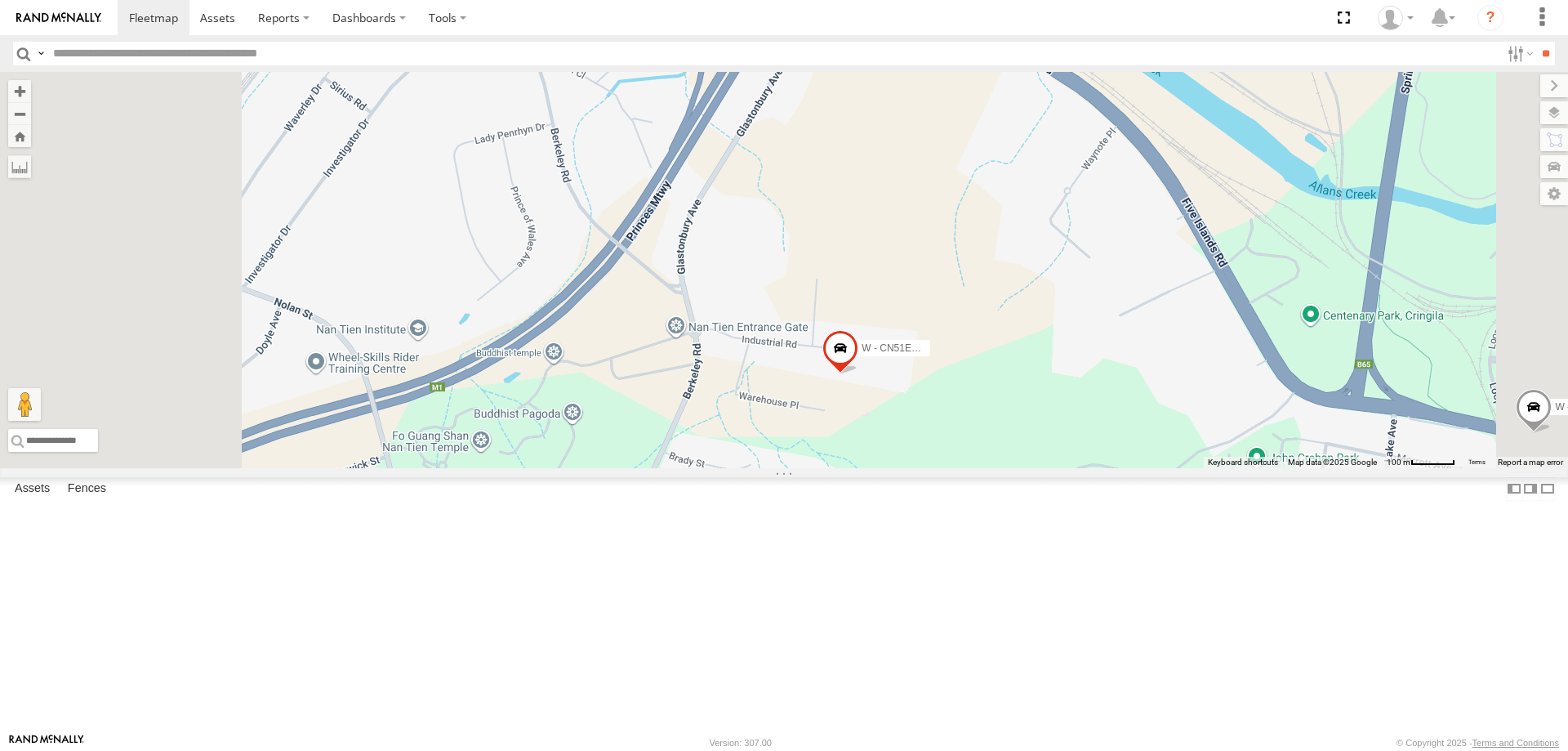
drag, startPoint x: 978, startPoint y: 534, endPoint x: 1029, endPoint y: 379, distance: 163.2
click at [1029, 379] on div "W - ADS247 - [PERSON_NAME] W - CN51ES - [PERSON_NAME] W - IHW009 - [PERSON_NAME…" at bounding box center [784, 270] width 1568 height 396
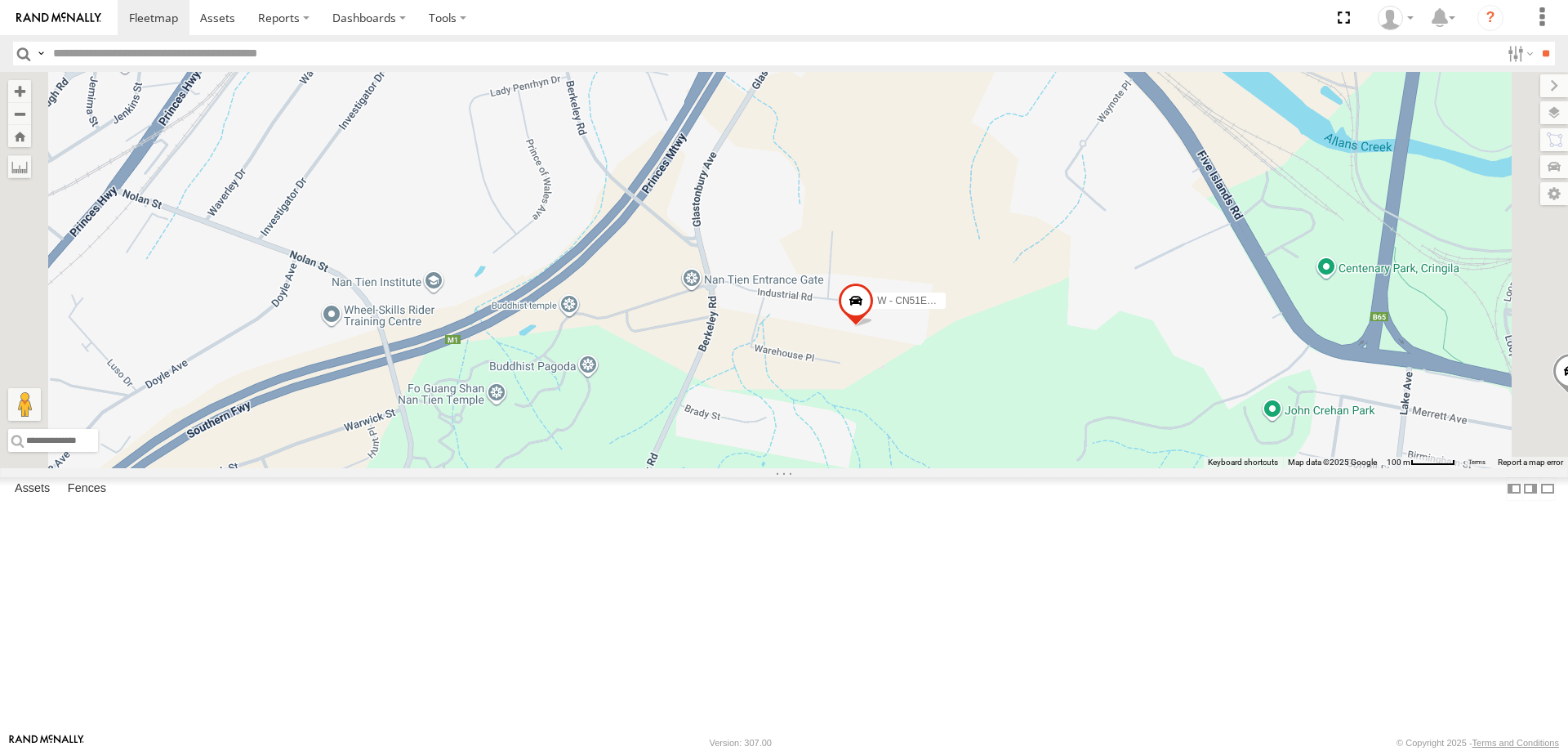
drag, startPoint x: 1066, startPoint y: 247, endPoint x: 1065, endPoint y: 561, distance: 314.0
click at [1065, 468] on div "W - ADS247 - [PERSON_NAME] W - CN51ES - [PERSON_NAME] W - IHW009 - [PERSON_NAME…" at bounding box center [784, 270] width 1568 height 396
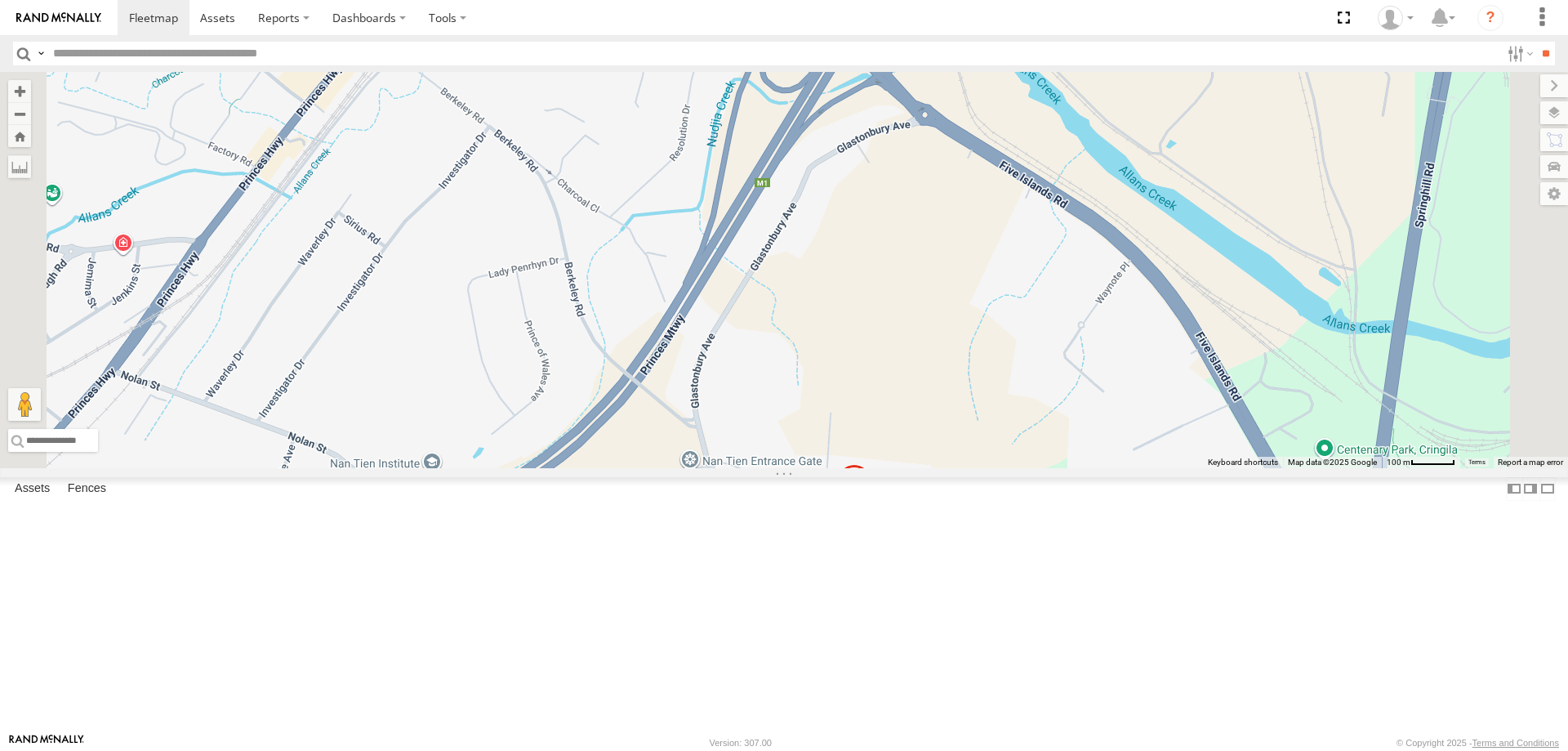
drag, startPoint x: 1071, startPoint y: 604, endPoint x: 1063, endPoint y: 450, distance: 154.2
click at [1071, 430] on div "W - ADS247 - [PERSON_NAME] W - CN51ES - [PERSON_NAME] W - IHW009 - [PERSON_NAME…" at bounding box center [784, 270] width 1568 height 396
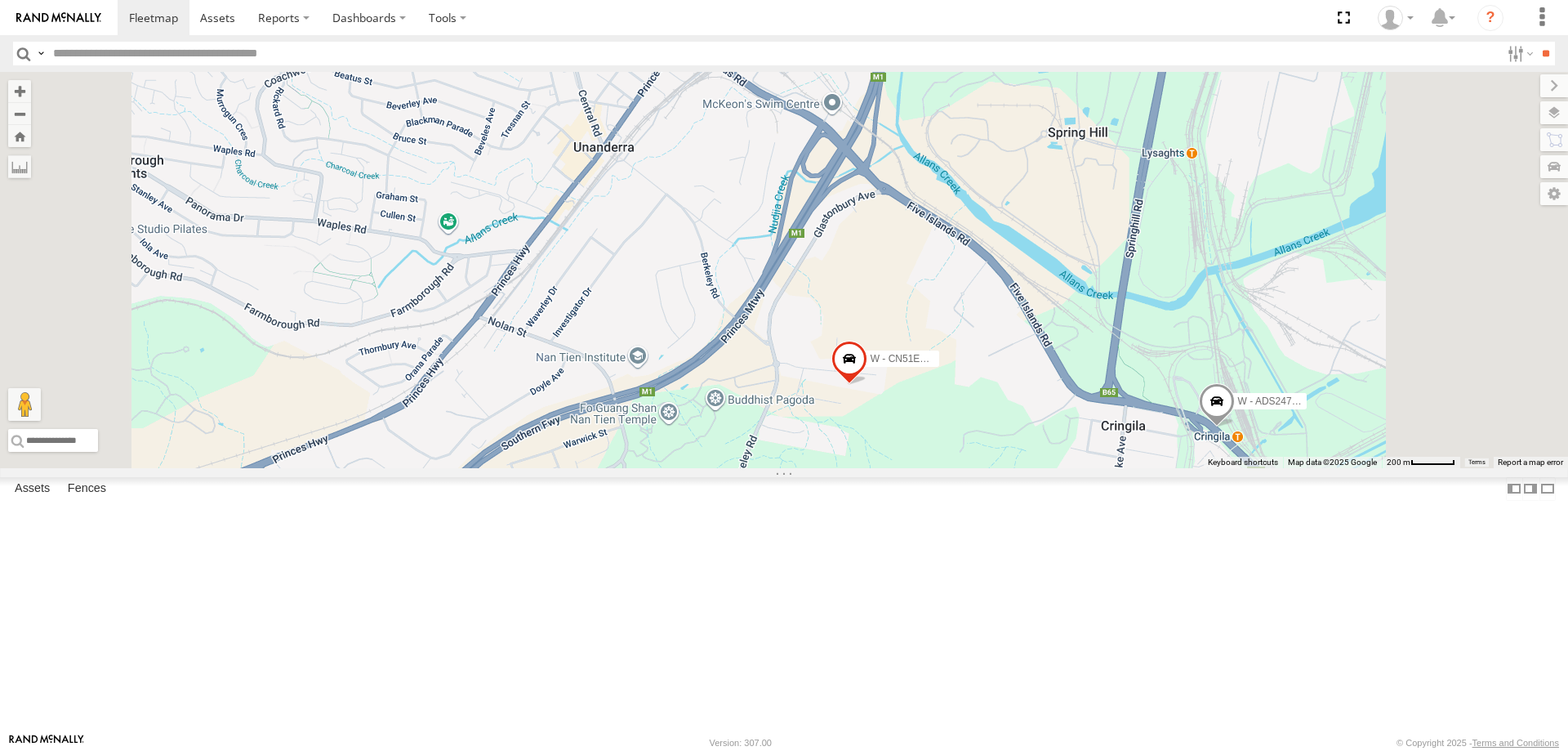
drag, startPoint x: 1131, startPoint y: 439, endPoint x: 1046, endPoint y: 403, distance: 92.3
click at [1046, 403] on div "W - ADS247 - [PERSON_NAME] W - CN51ES - [PERSON_NAME] W - IHW009 - [PERSON_NAME…" at bounding box center [784, 270] width 1568 height 396
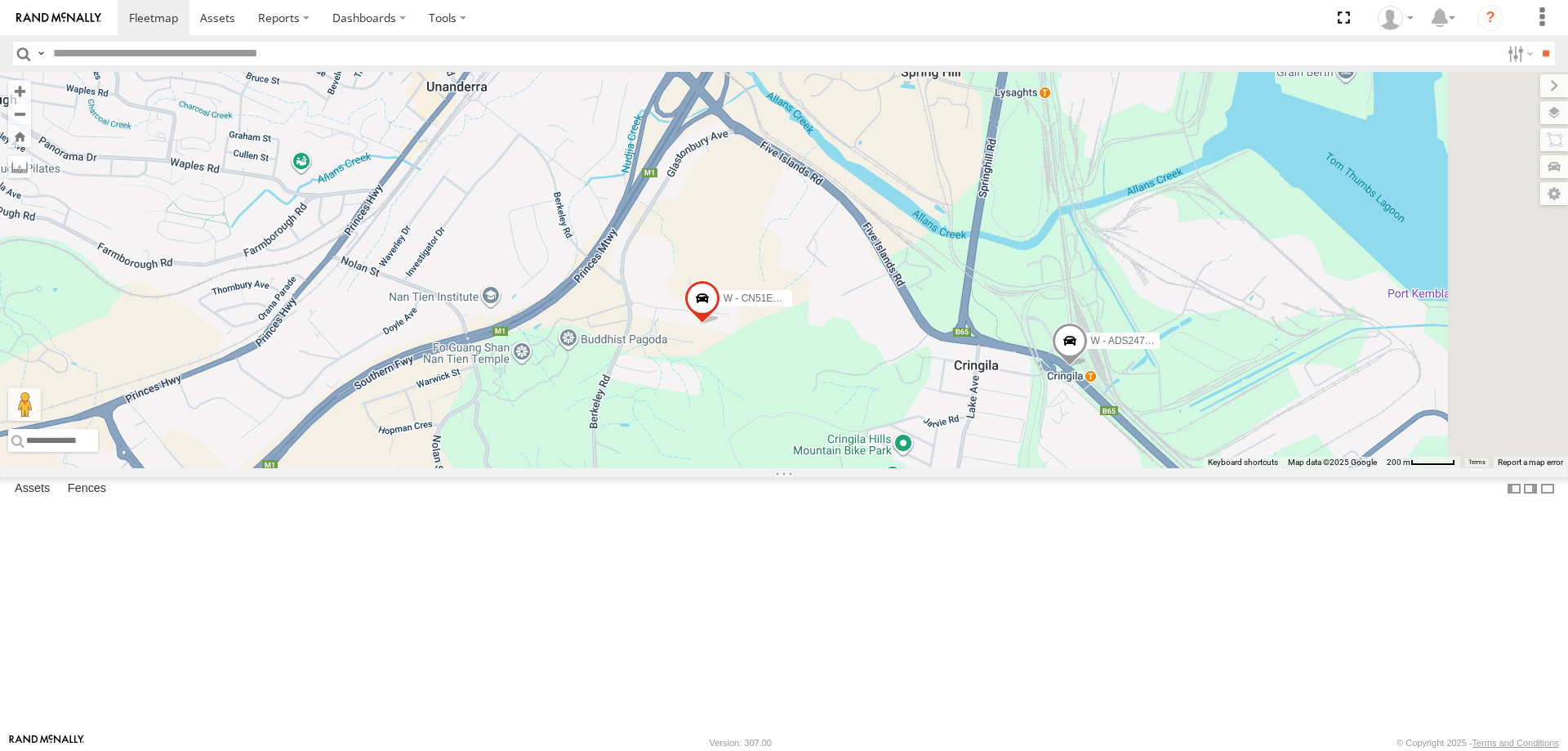
click at [1088, 367] on span at bounding box center [1070, 344] width 36 height 44
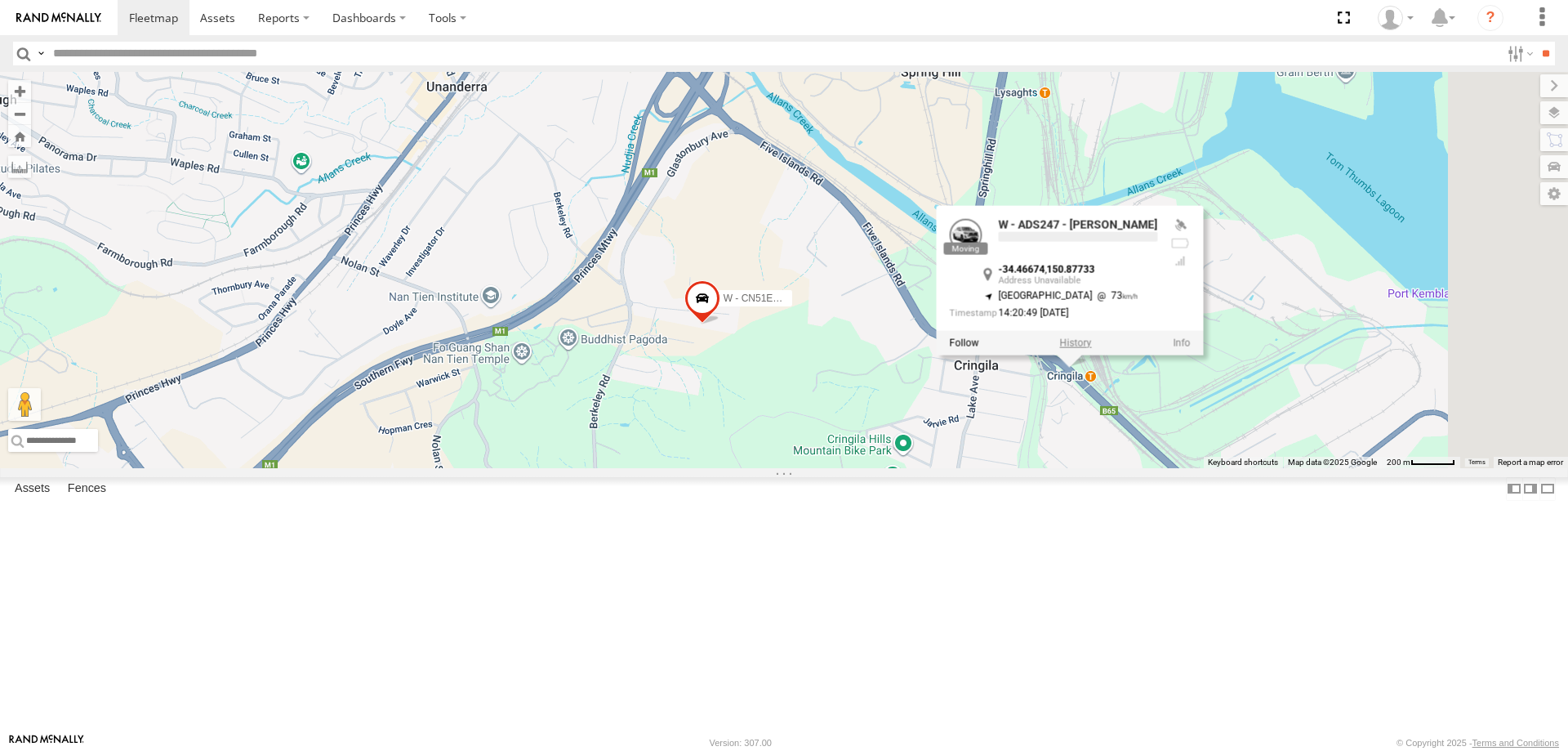
click at [1092, 348] on label at bounding box center [1076, 342] width 32 height 11
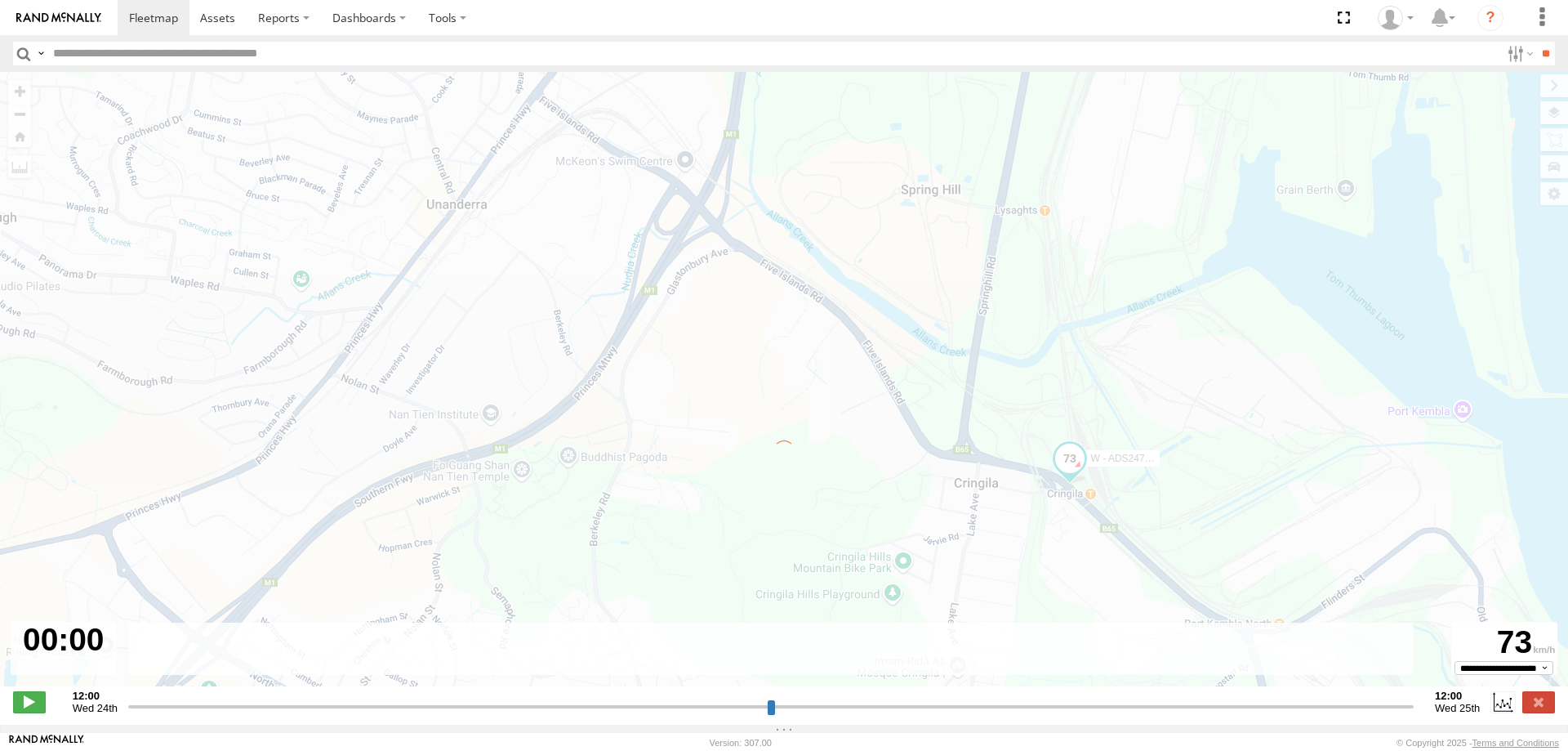
type input "**********"
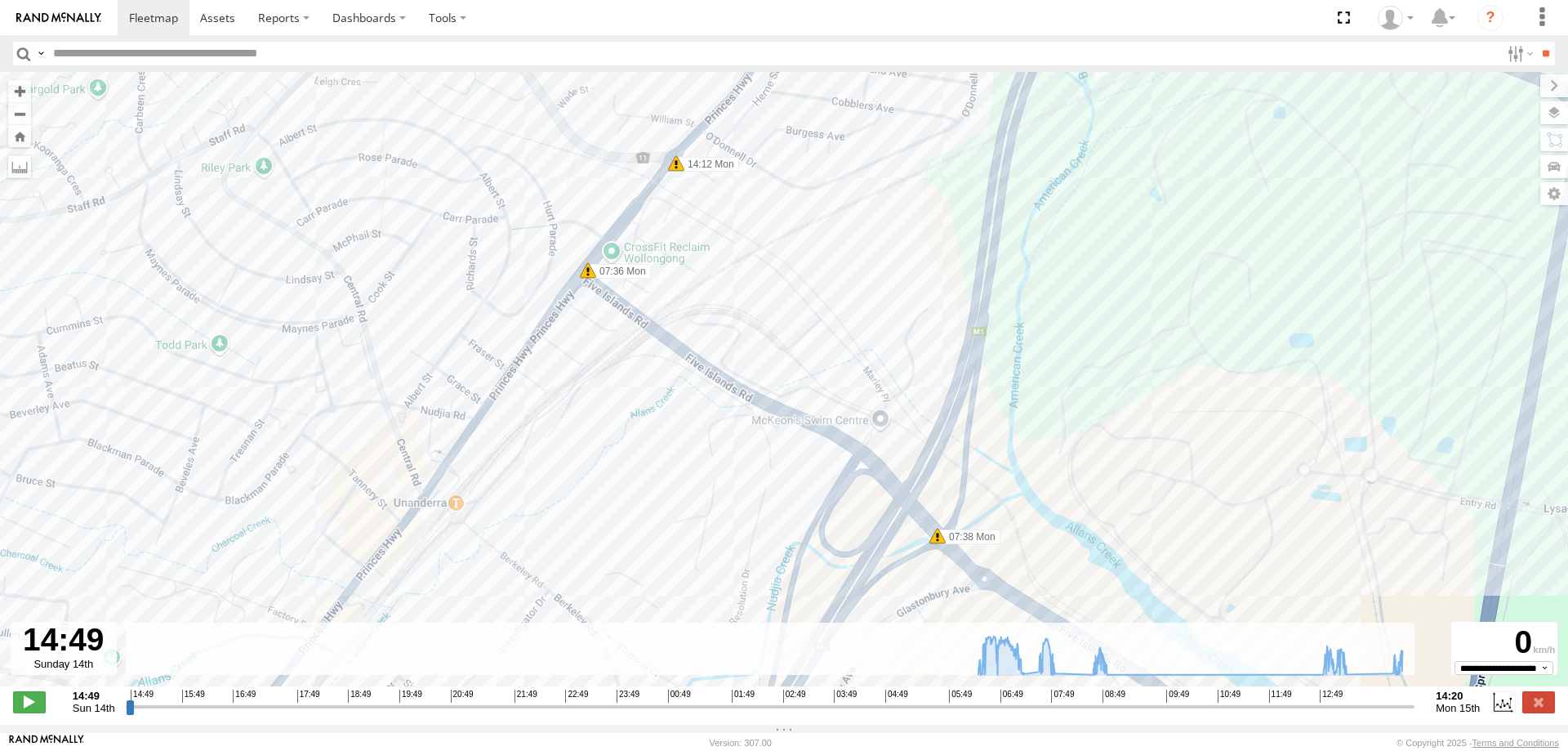
drag, startPoint x: 906, startPoint y: 512, endPoint x: 888, endPoint y: 326, distance: 186.9
click at [893, 333] on div "W - ADS247 - [PERSON_NAME] 06:29 Mon 06:29 Mon 06:48 Mon 07:26 Mon 07:50 Mon 07…" at bounding box center [784, 387] width 1568 height 631
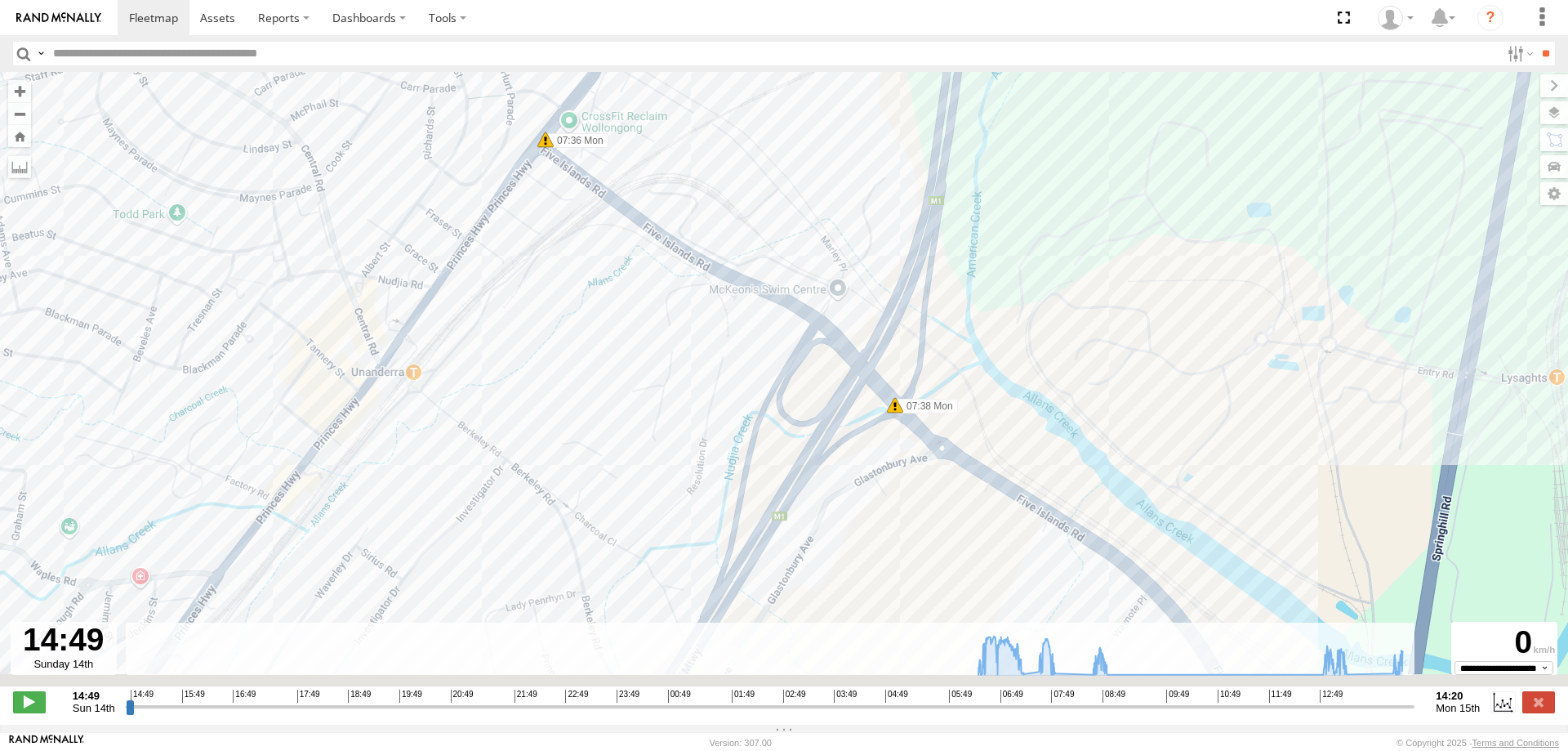
drag, startPoint x: 824, startPoint y: 292, endPoint x: 741, endPoint y: 187, distance: 133.8
click at [749, 189] on div "W - ADS247 - [PERSON_NAME] 06:29 Mon 06:29 Mon 06:48 Mon 07:26 Mon 07:50 Mon 07…" at bounding box center [784, 387] width 1568 height 631
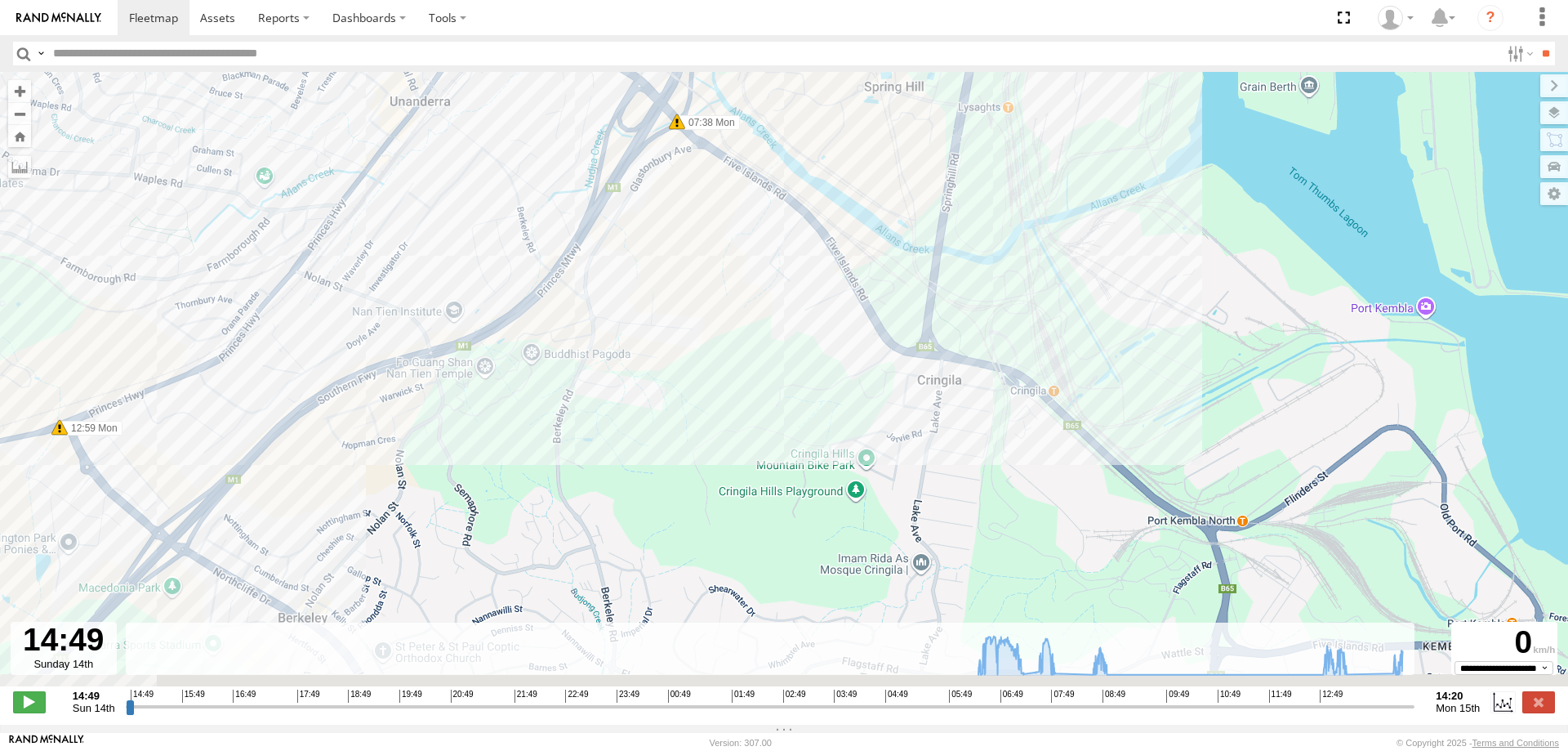
drag, startPoint x: 720, startPoint y: 294, endPoint x: 704, endPoint y: 272, distance: 27.2
click at [705, 272] on div "W - ADS247 - [PERSON_NAME] 06:29 Mon 06:29 Mon 06:48 Mon 07:26 Mon 07:50 Mon 07…" at bounding box center [784, 387] width 1568 height 631
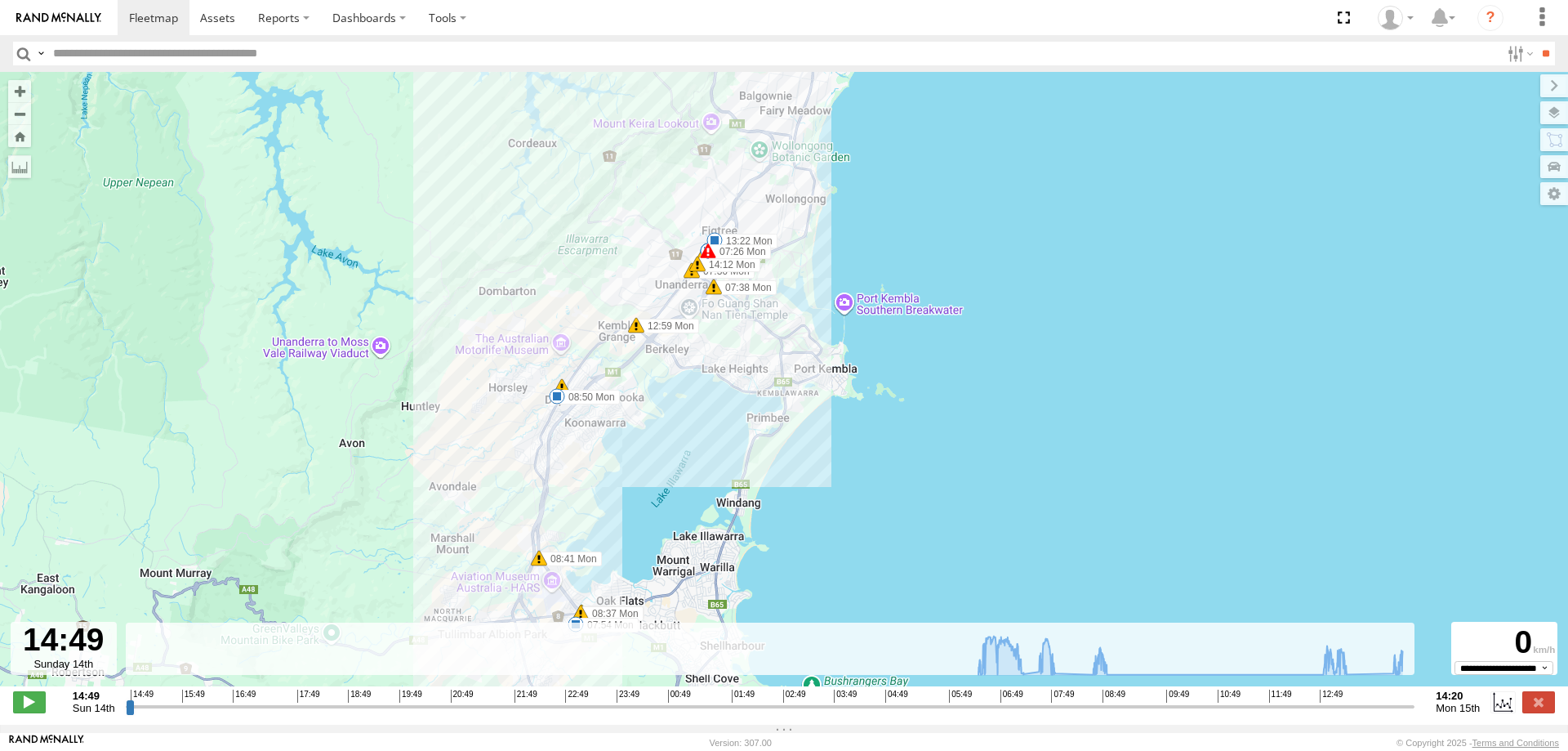
click at [0, 0] on span "Satellite" at bounding box center [0, 0] width 0 height 0
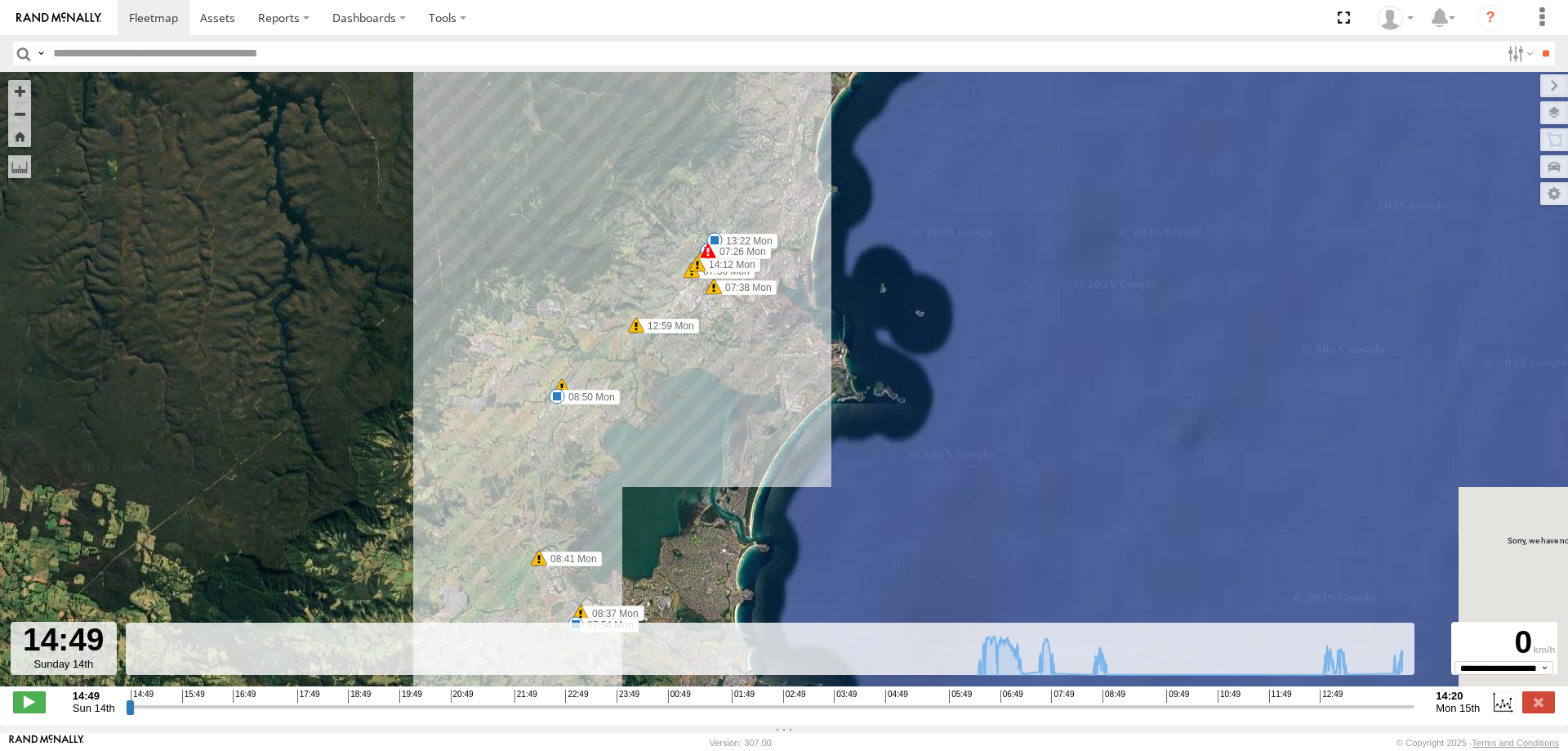
click at [0, 0] on span "Roadmap" at bounding box center [0, 0] width 0 height 0
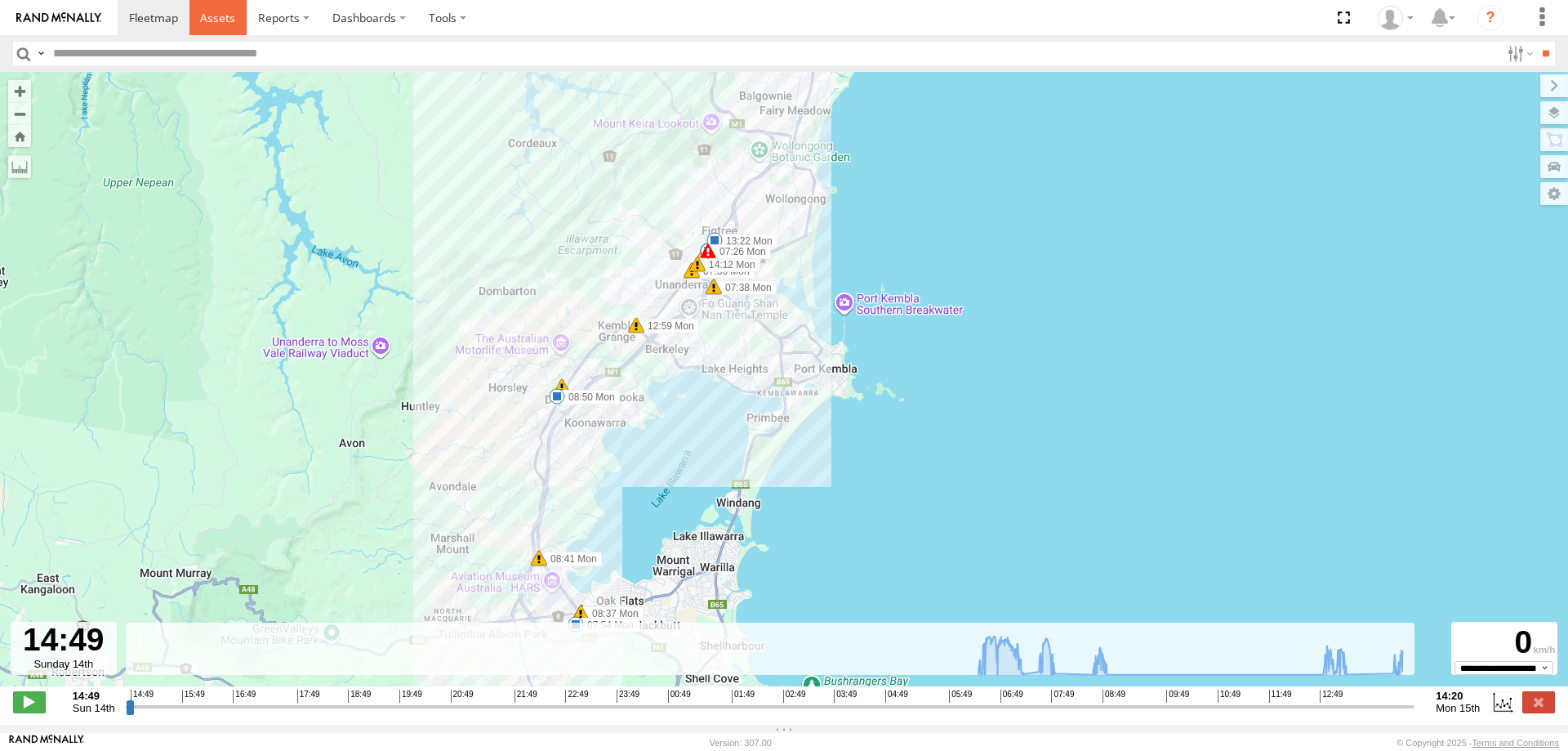
click at [213, 14] on span at bounding box center [217, 18] width 35 height 16
click at [137, 17] on span at bounding box center [154, 18] width 49 height 16
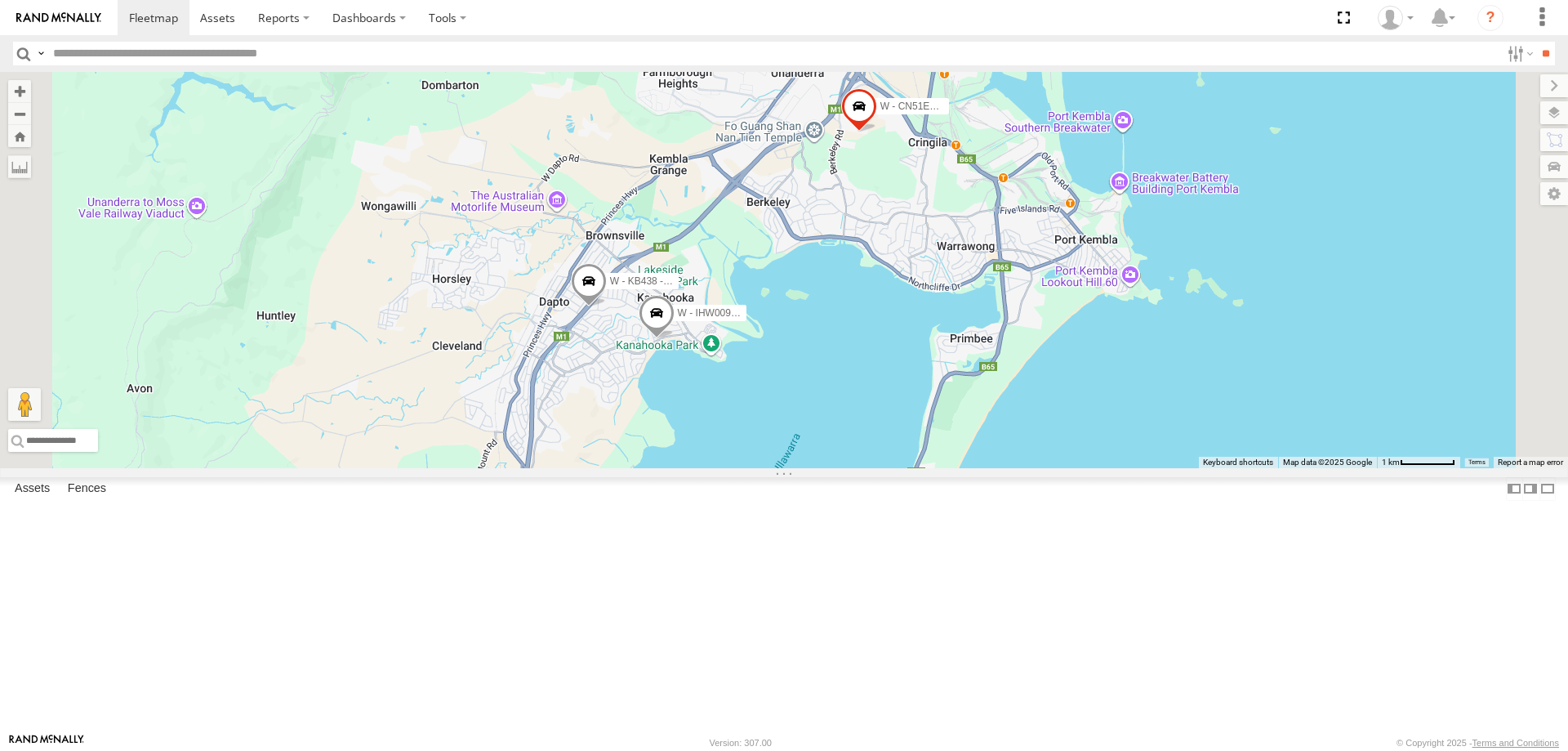
drag, startPoint x: 1317, startPoint y: 590, endPoint x: 1299, endPoint y: 475, distance: 116.4
click at [1299, 468] on div "W - CN51ES - Cameron Ashby W - IHW009 - Geoff Cooper W - IHW007 - Paul Whatman …" at bounding box center [784, 270] width 1568 height 396
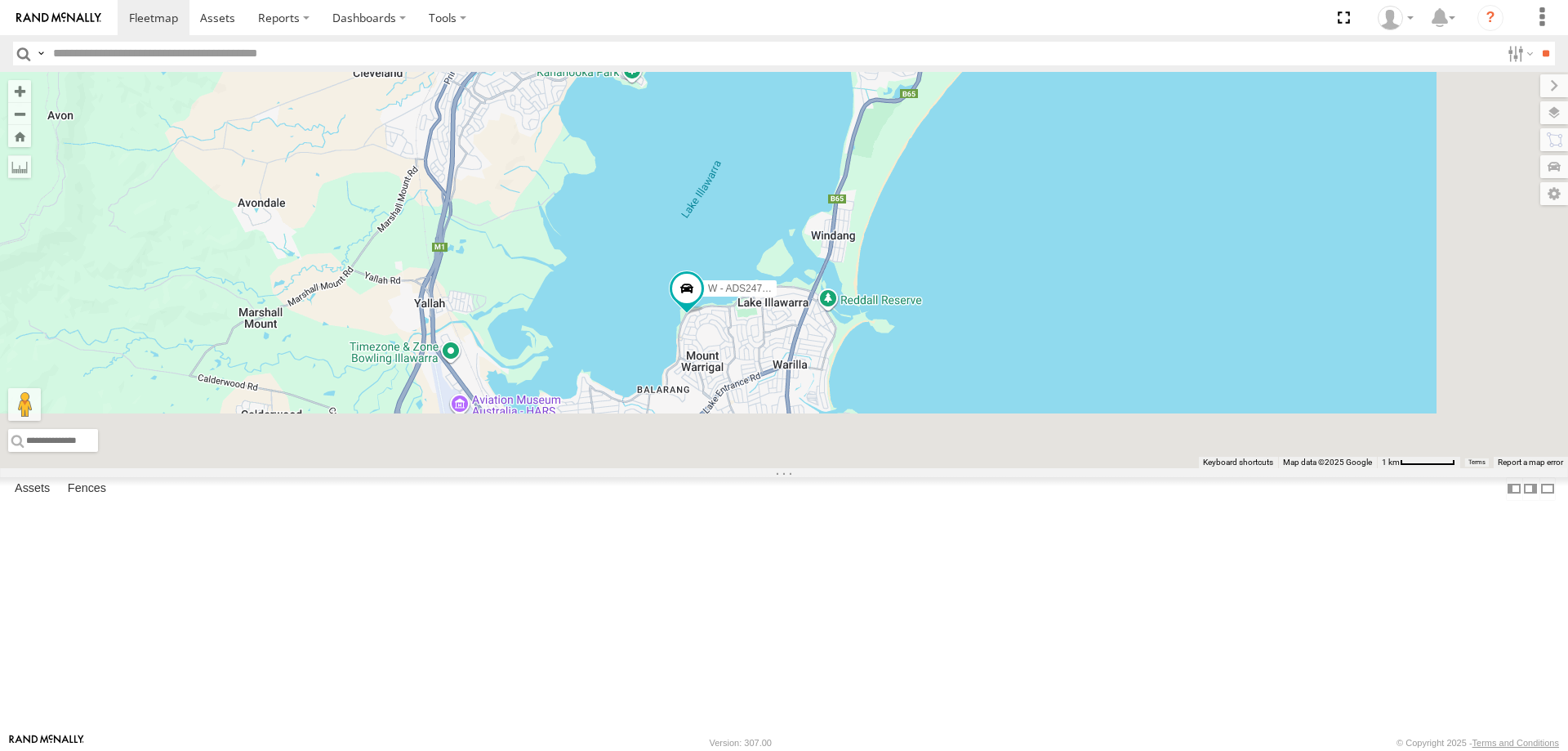
drag, startPoint x: 1248, startPoint y: 490, endPoint x: 1211, endPoint y: 379, distance: 117.0
click at [1211, 379] on div "W - CN51ES - Cameron Ashby W - IHW009 - Geoff Cooper W - IHW007 - Paul Whatman …" at bounding box center [784, 270] width 1568 height 396
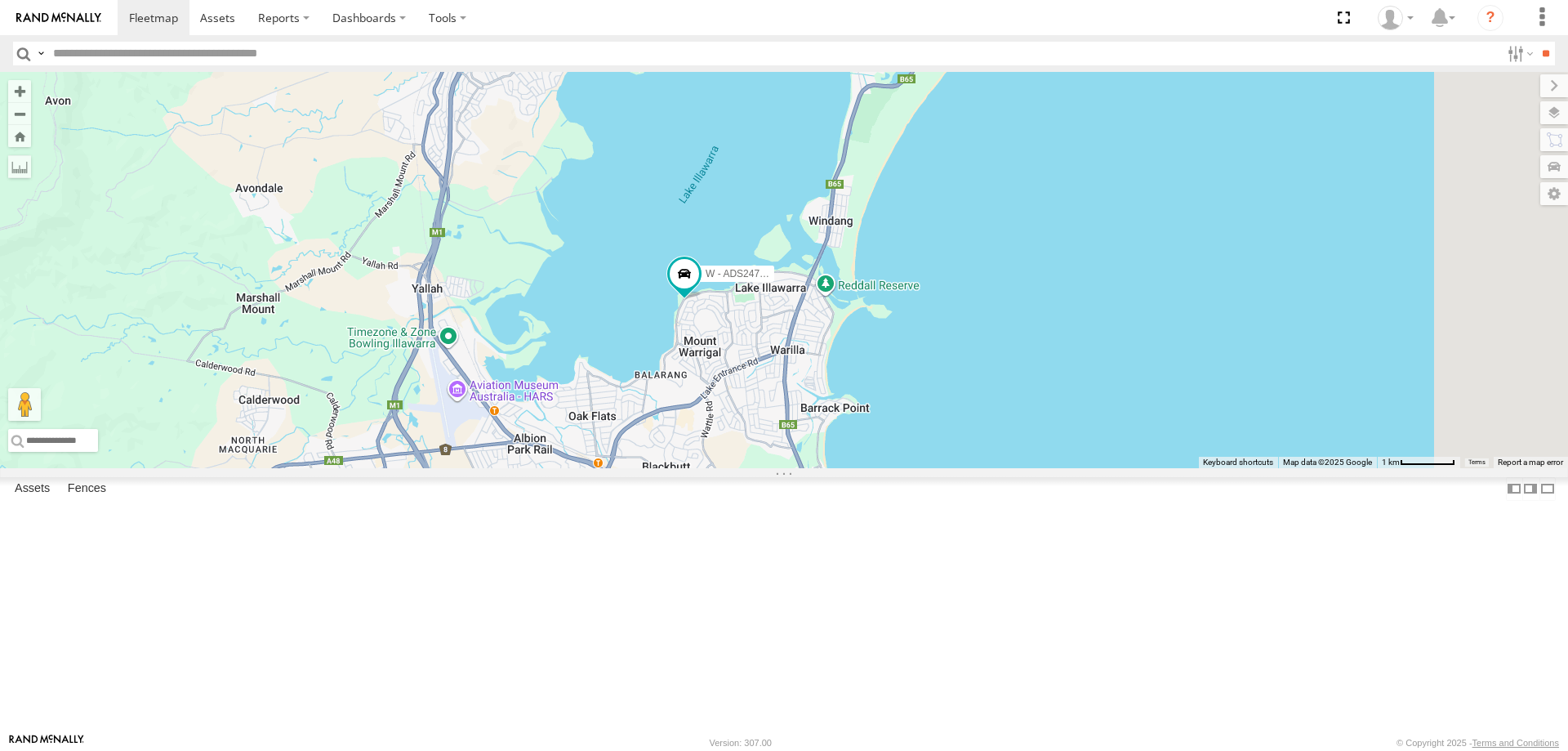
drag, startPoint x: 924, startPoint y: 525, endPoint x: 965, endPoint y: 614, distance: 98.0
click at [965, 468] on div "W - CN51ES - Cameron Ashby W - IHW009 - Geoff Cooper W - IHW007 - Paul Whatman …" at bounding box center [784, 270] width 1568 height 396
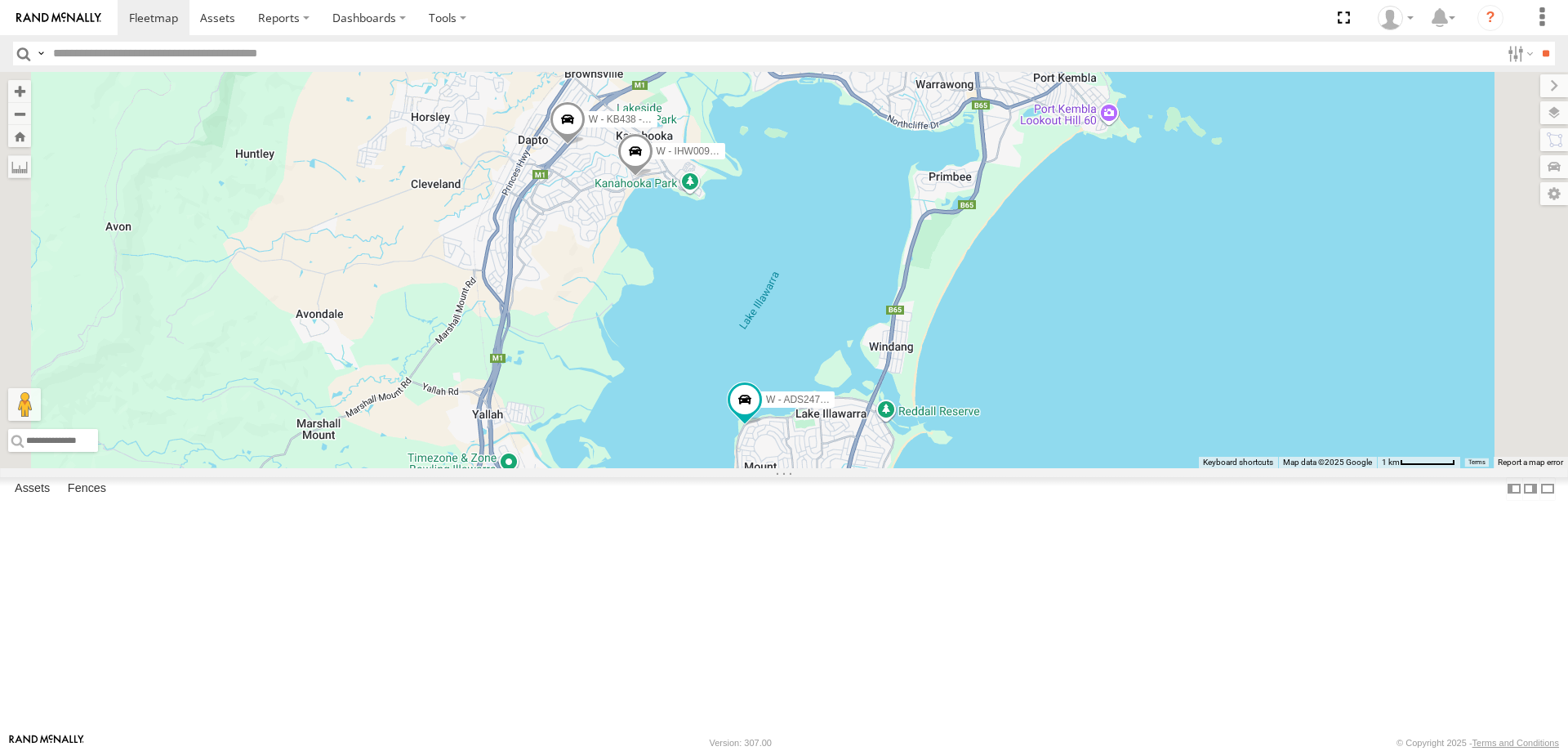
drag, startPoint x: 1350, startPoint y: 604, endPoint x: 1314, endPoint y: 506, distance: 104.4
click at [1315, 468] on div "W - CN51ES - Cameron Ashby W - IHW009 - Geoff Cooper W - IHW007 - Paul Whatman …" at bounding box center [784, 270] width 1568 height 396
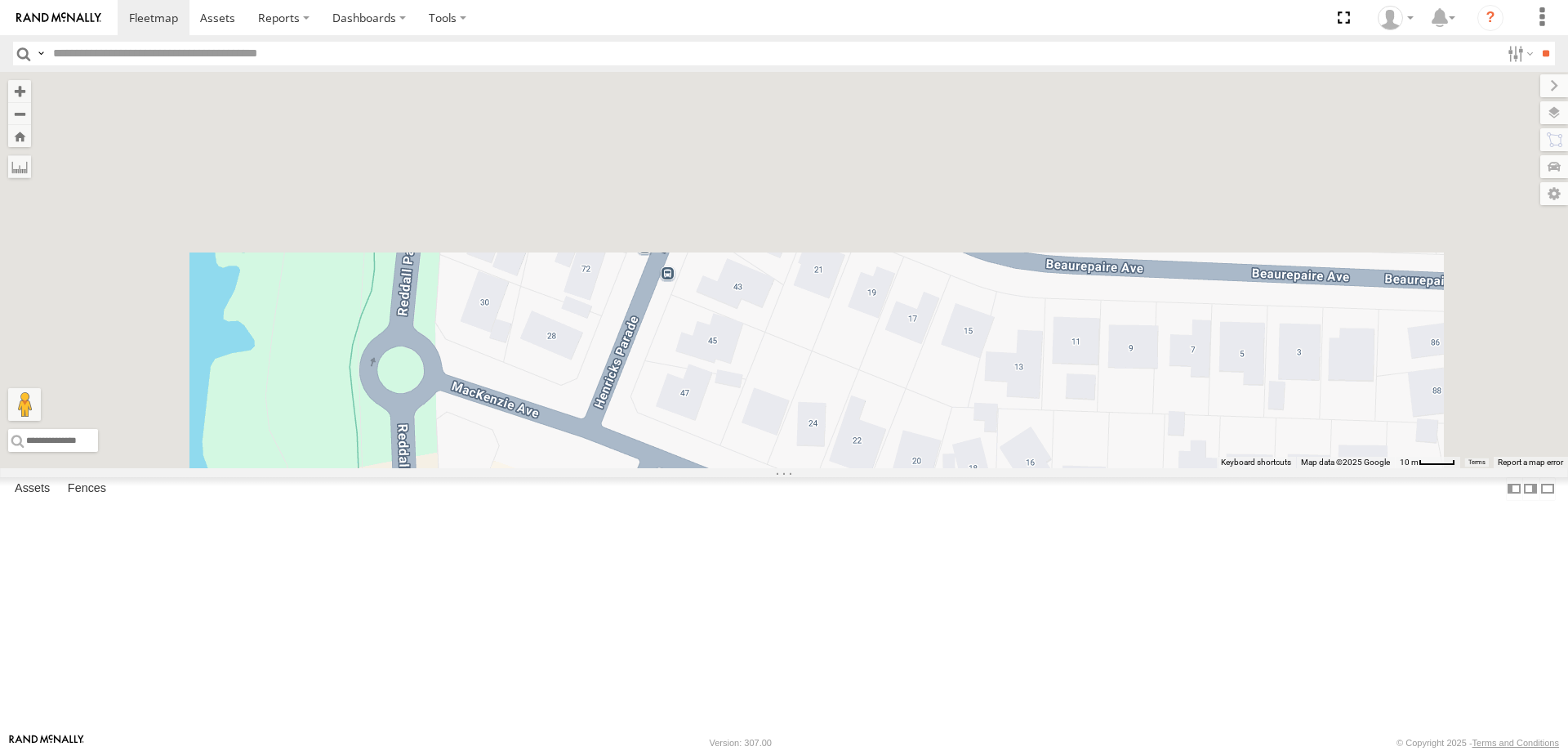
drag, startPoint x: 659, startPoint y: 542, endPoint x: 684, endPoint y: 779, distance: 238.3
click at [684, 750] on html at bounding box center [784, 375] width 1568 height 751
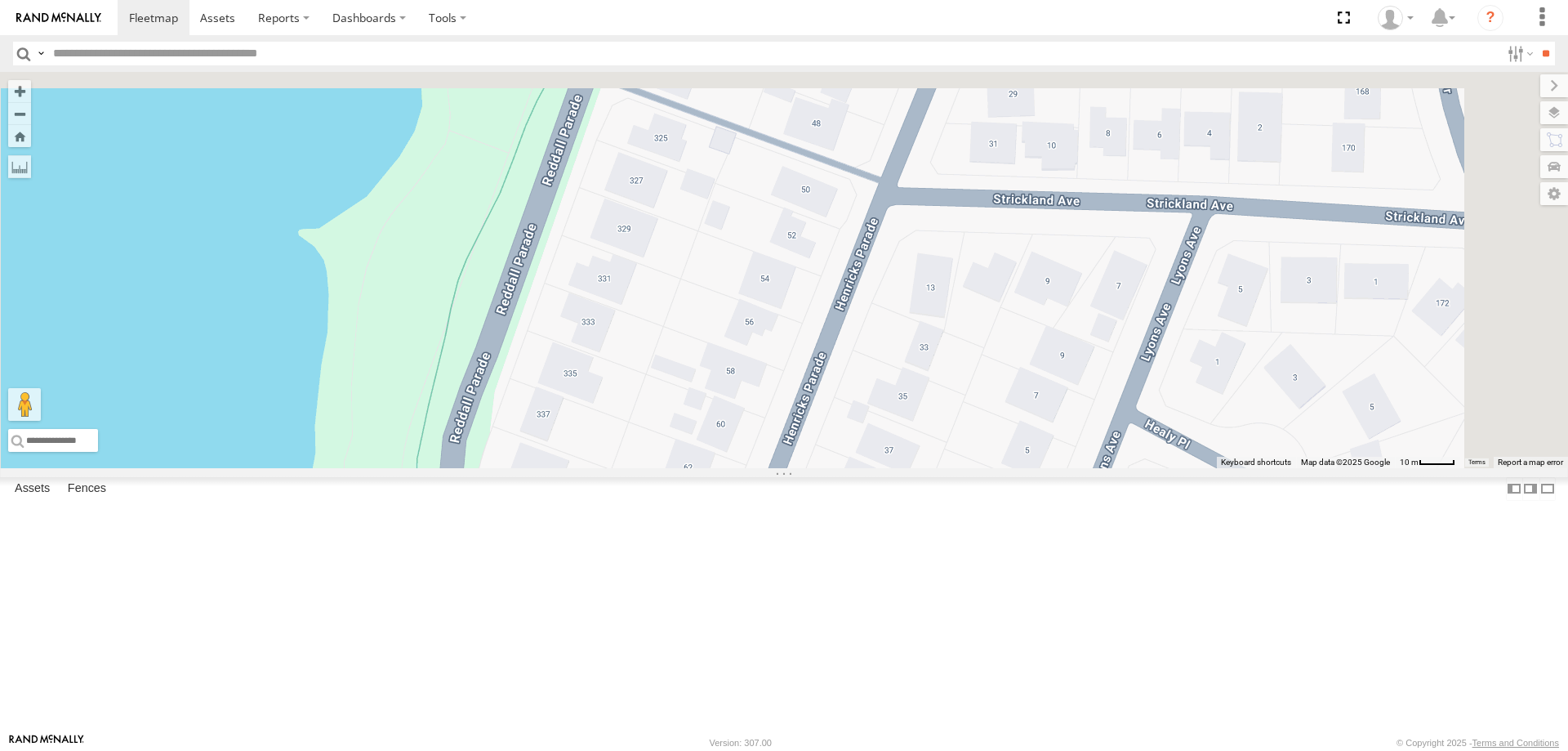
drag, startPoint x: 772, startPoint y: 242, endPoint x: 762, endPoint y: 783, distance: 541.1
click at [762, 750] on html at bounding box center [784, 375] width 1568 height 751
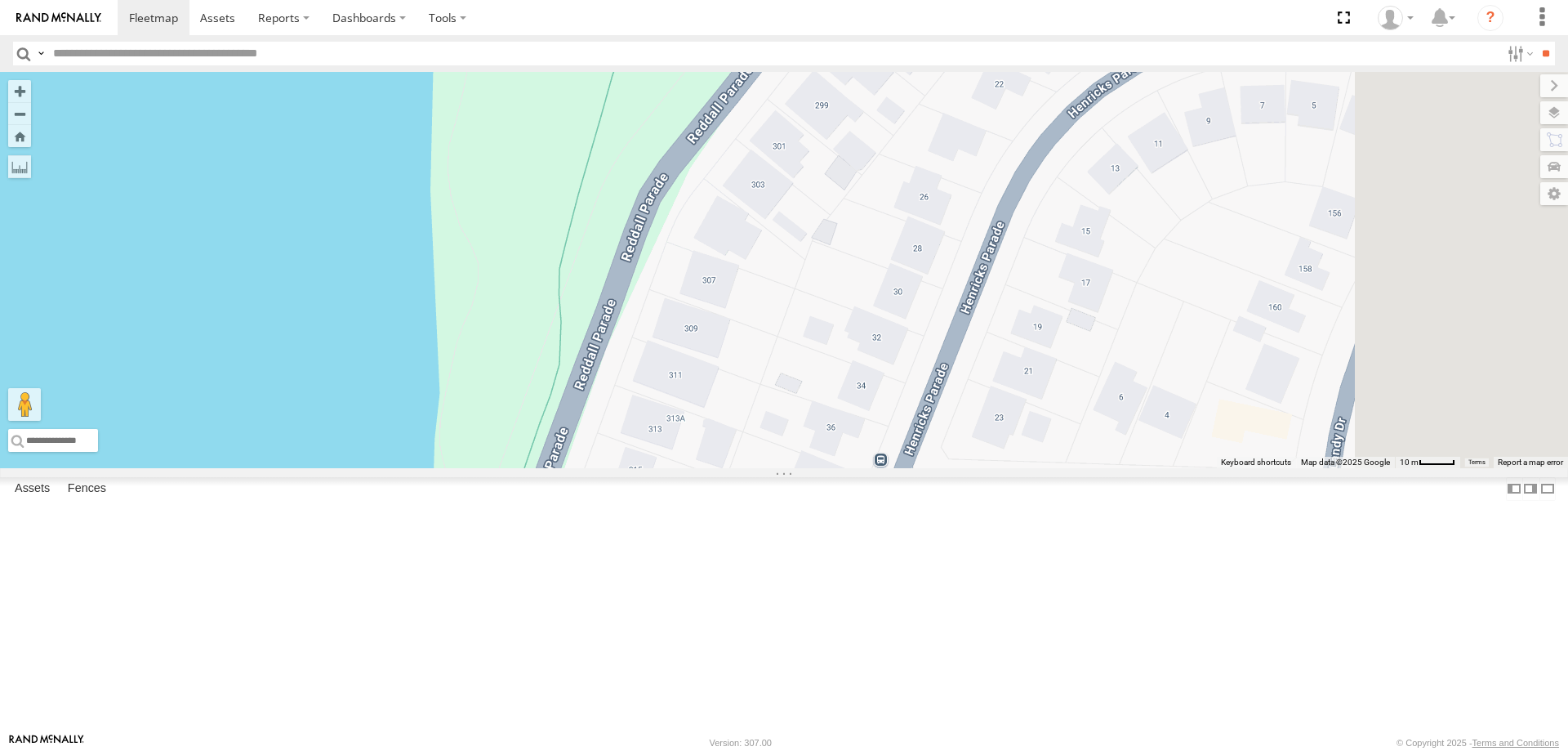
drag, startPoint x: 956, startPoint y: 358, endPoint x: 867, endPoint y: 602, distance: 259.7
click at [868, 468] on div "W - CN51ES - Cameron Ashby W - IHW009 - Geoff Cooper W - IHW007 - Paul Whatman …" at bounding box center [784, 270] width 1568 height 396
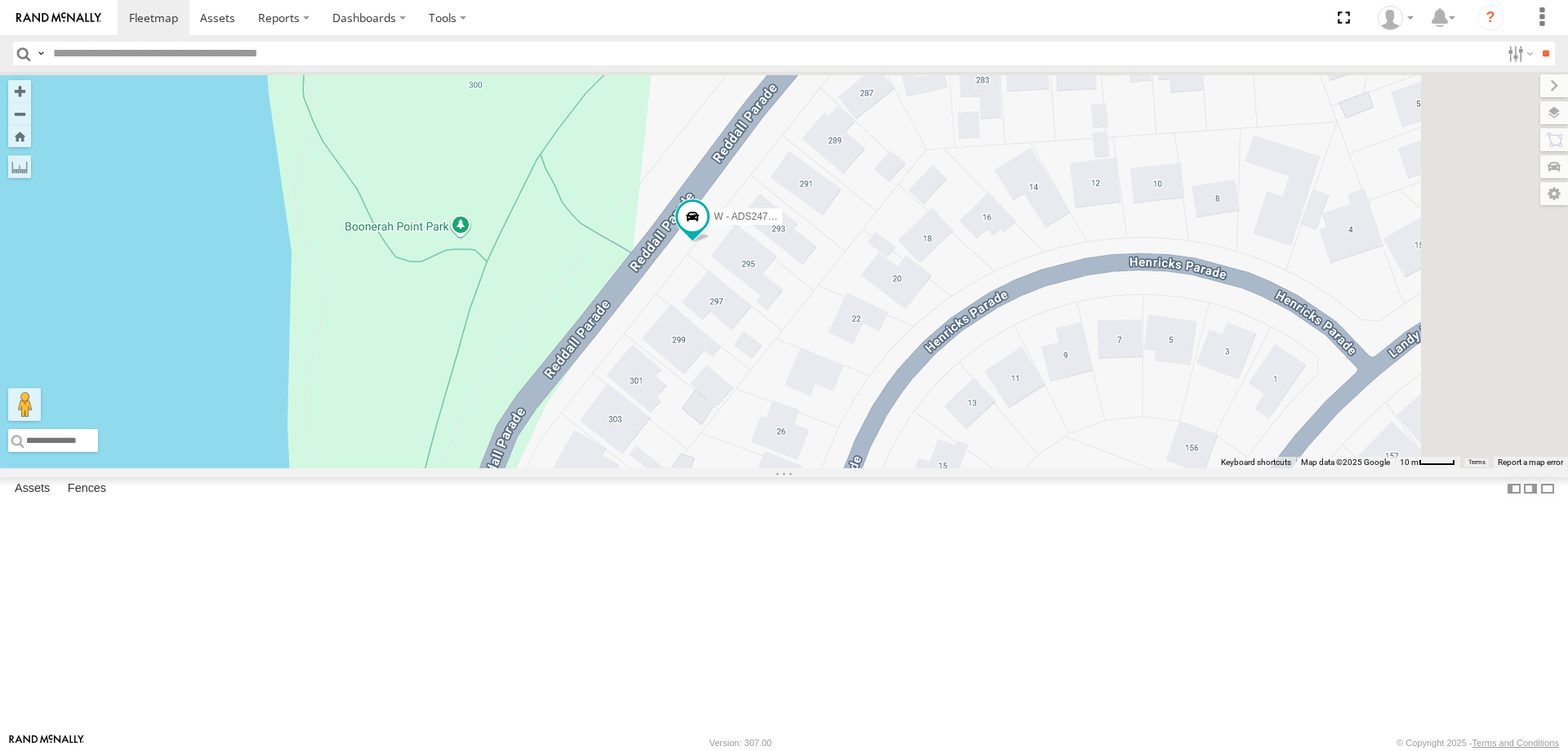
drag, startPoint x: 903, startPoint y: 393, endPoint x: 833, endPoint y: 499, distance: 127.0
click at [833, 468] on div "W - CN51ES - Cameron Ashby W - IHW009 - Geoff Cooper W - IHW007 - Paul Whatman …" at bounding box center [784, 270] width 1568 height 396
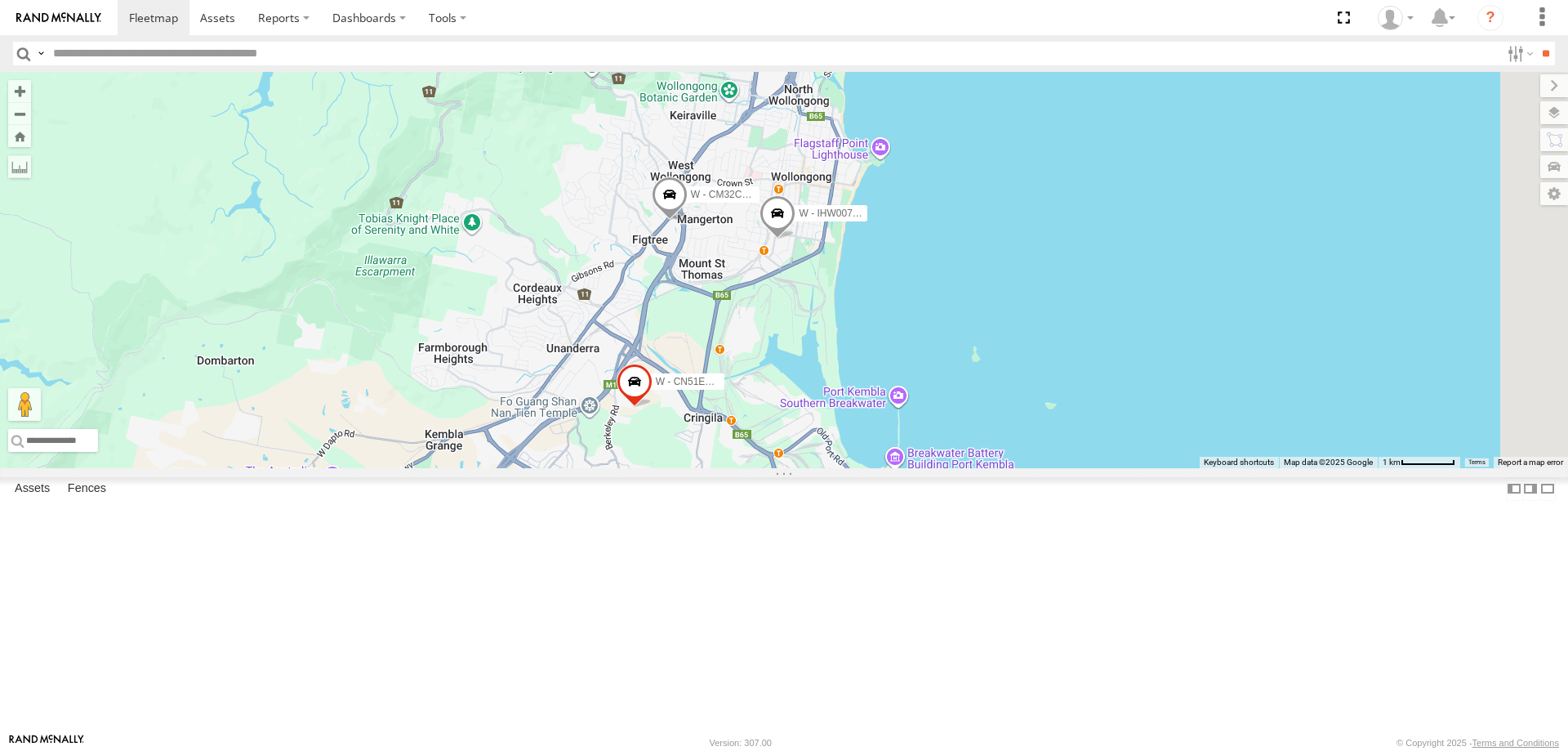
drag, startPoint x: 1333, startPoint y: 501, endPoint x: 1233, endPoint y: 474, distance: 103.6
click at [1234, 468] on div "W - CN51ES - Cameron Ashby W - IHW007 - Paul Whatman W - CM32CA - Cam Duffield" at bounding box center [784, 270] width 1568 height 396
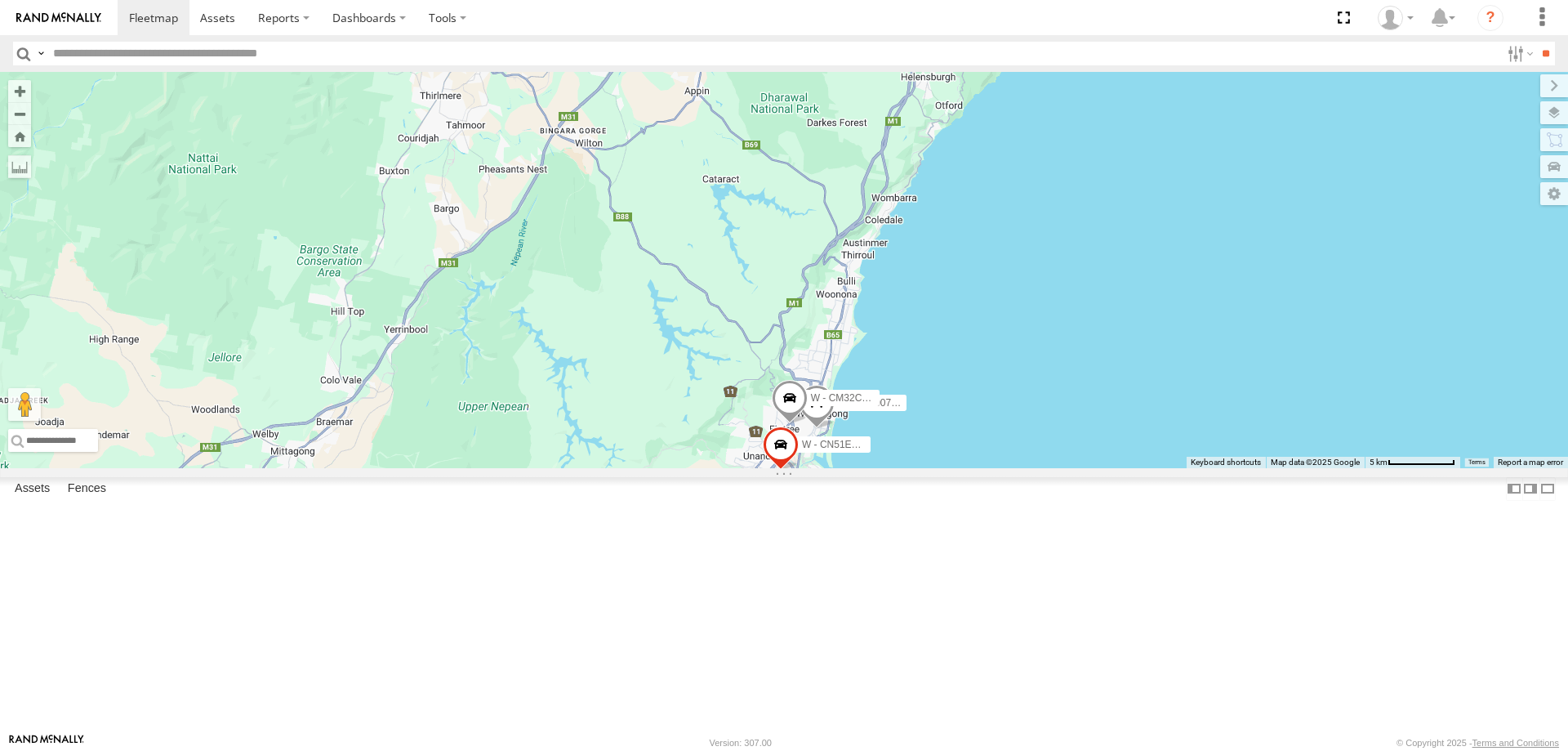
drag, startPoint x: 1260, startPoint y: 590, endPoint x: 1138, endPoint y: 747, distance: 198.8
click at [1138, 747] on body at bounding box center [784, 375] width 1568 height 751
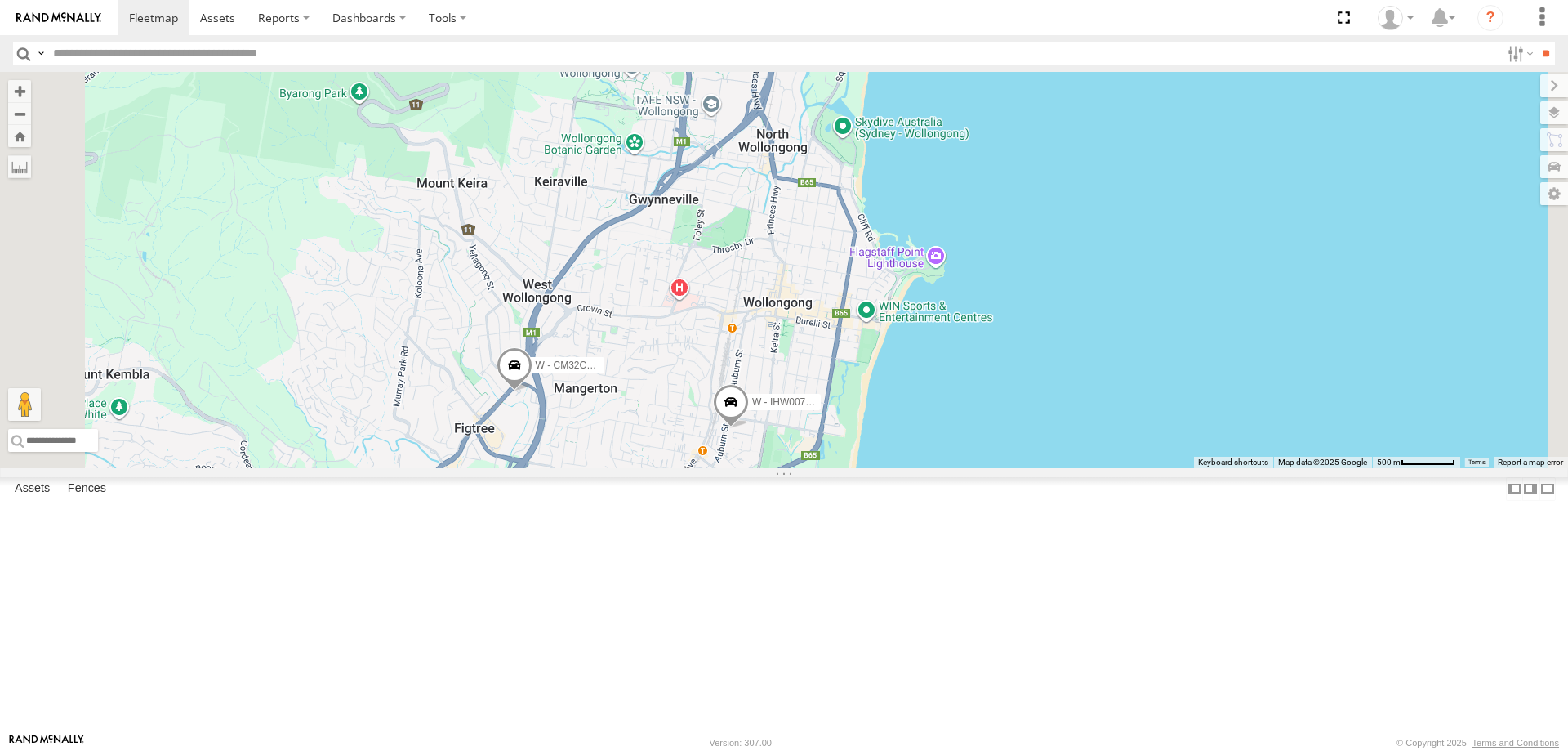
drag, startPoint x: 875, startPoint y: 644, endPoint x: 868, endPoint y: 502, distance: 142.2
click at [869, 468] on div "W - CN51ES - Cameron Ashby W - IHW007 - Paul Whatman W - CM32CA - Cam Duffield …" at bounding box center [784, 270] width 1568 height 396
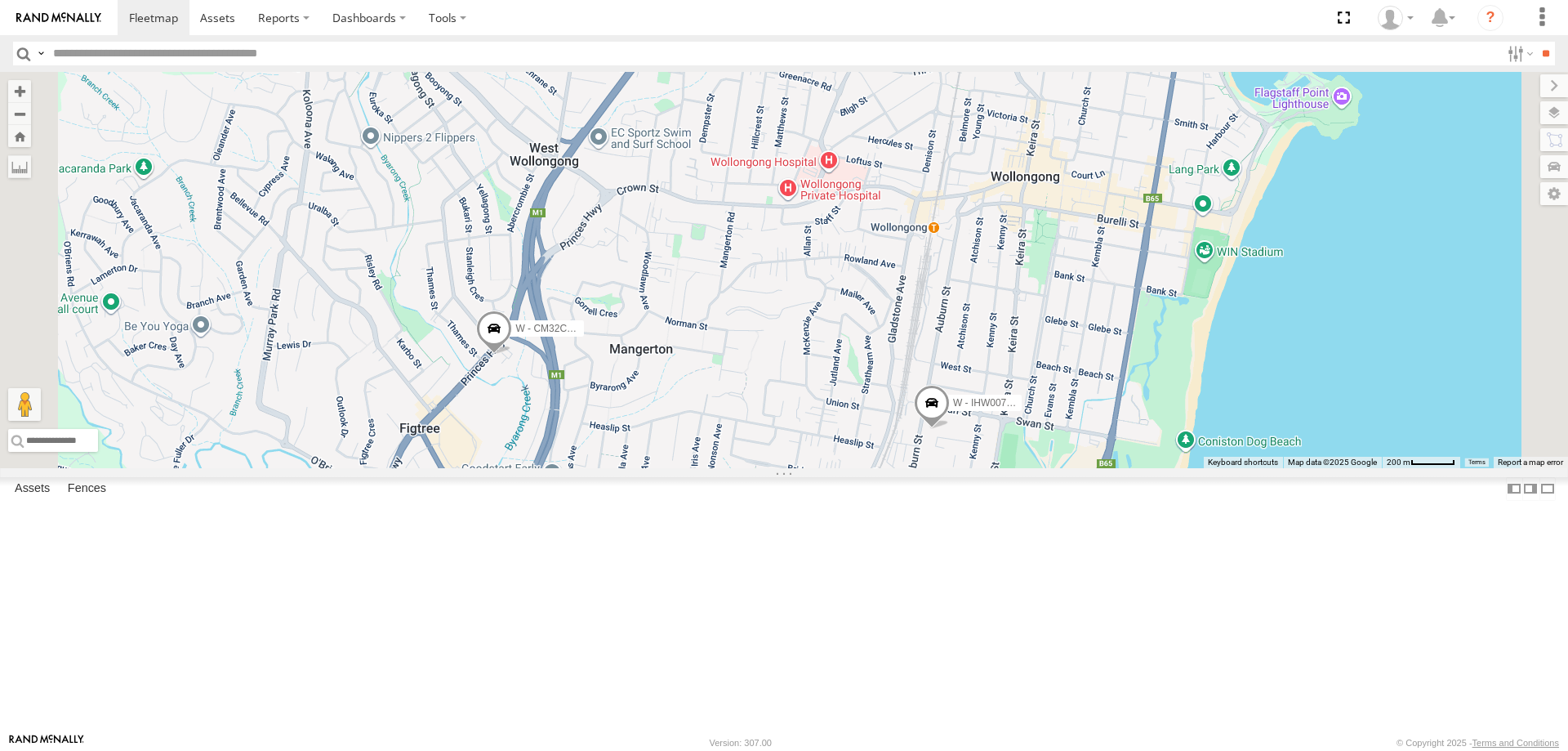
drag, startPoint x: 676, startPoint y: 452, endPoint x: 717, endPoint y: 518, distance: 77.7
click at [715, 468] on div "W - CN51ES - Cameron Ashby W - IHW007 - Paul Whatman W - CM32CA - Cam Duffield …" at bounding box center [784, 270] width 1568 height 396
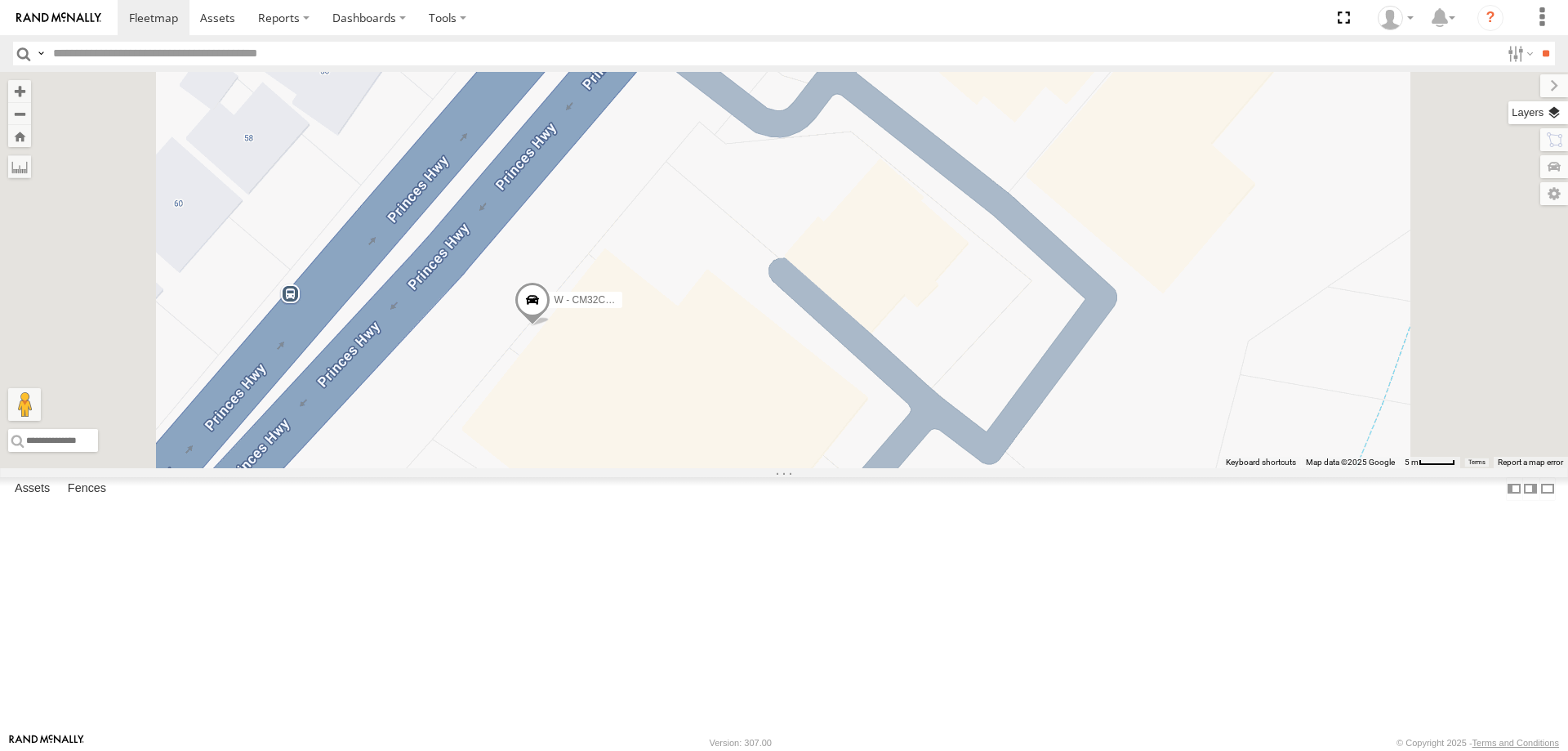
click at [1552, 114] on label at bounding box center [1538, 113] width 60 height 23
click at [0, 0] on label at bounding box center [0, 0] width 0 height 0
click at [0, 0] on span "Satellite" at bounding box center [0, 0] width 0 height 0
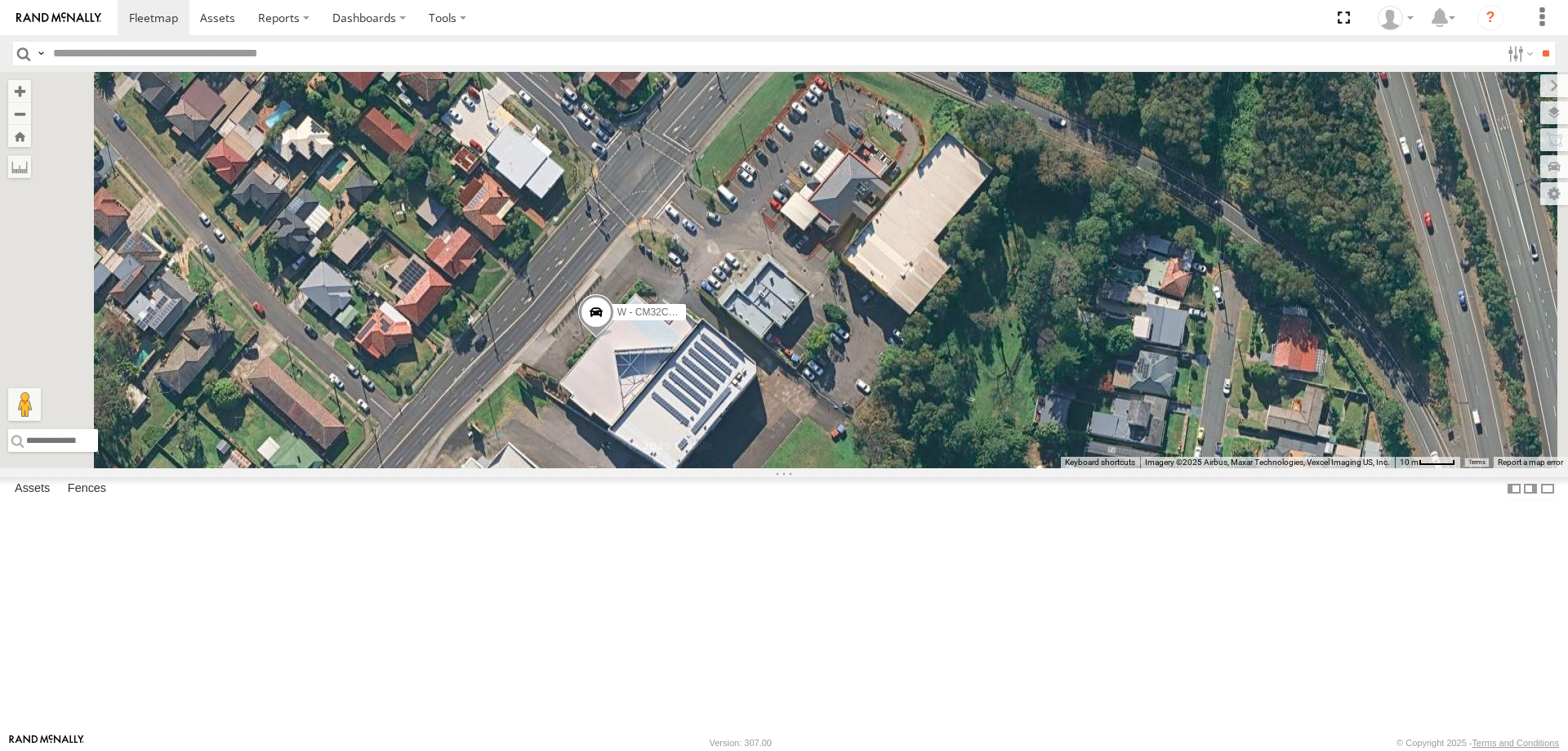
click at [0, 0] on span "Roadmap" at bounding box center [0, 0] width 0 height 0
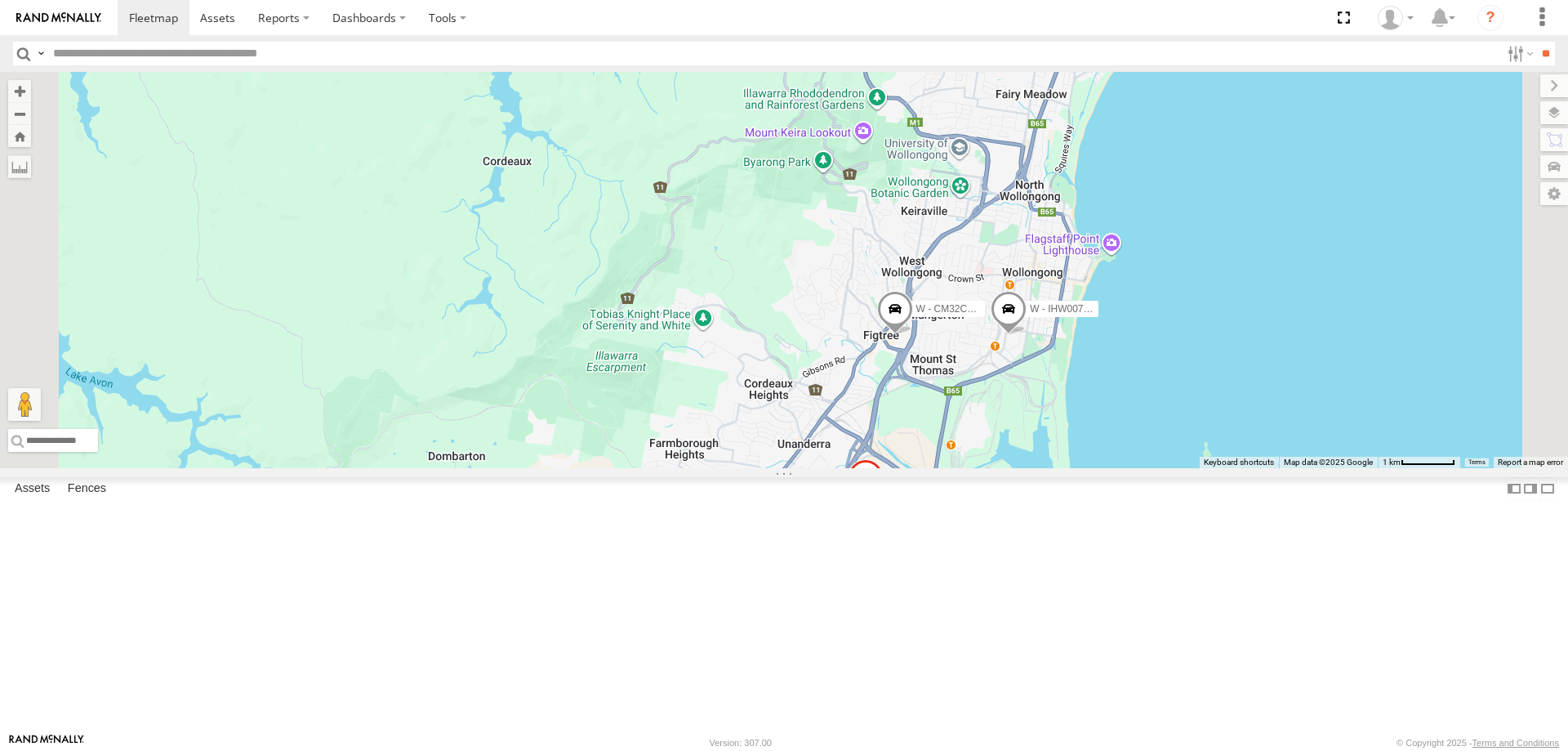
drag, startPoint x: 1214, startPoint y: 487, endPoint x: 1181, endPoint y: 467, distance: 38.6
click at [1181, 467] on div "W - IHW007 - Paul Whatman W - CM32CA - Cam Duffield W - CN51ES - Cameron Ashby" at bounding box center [784, 270] width 1568 height 396
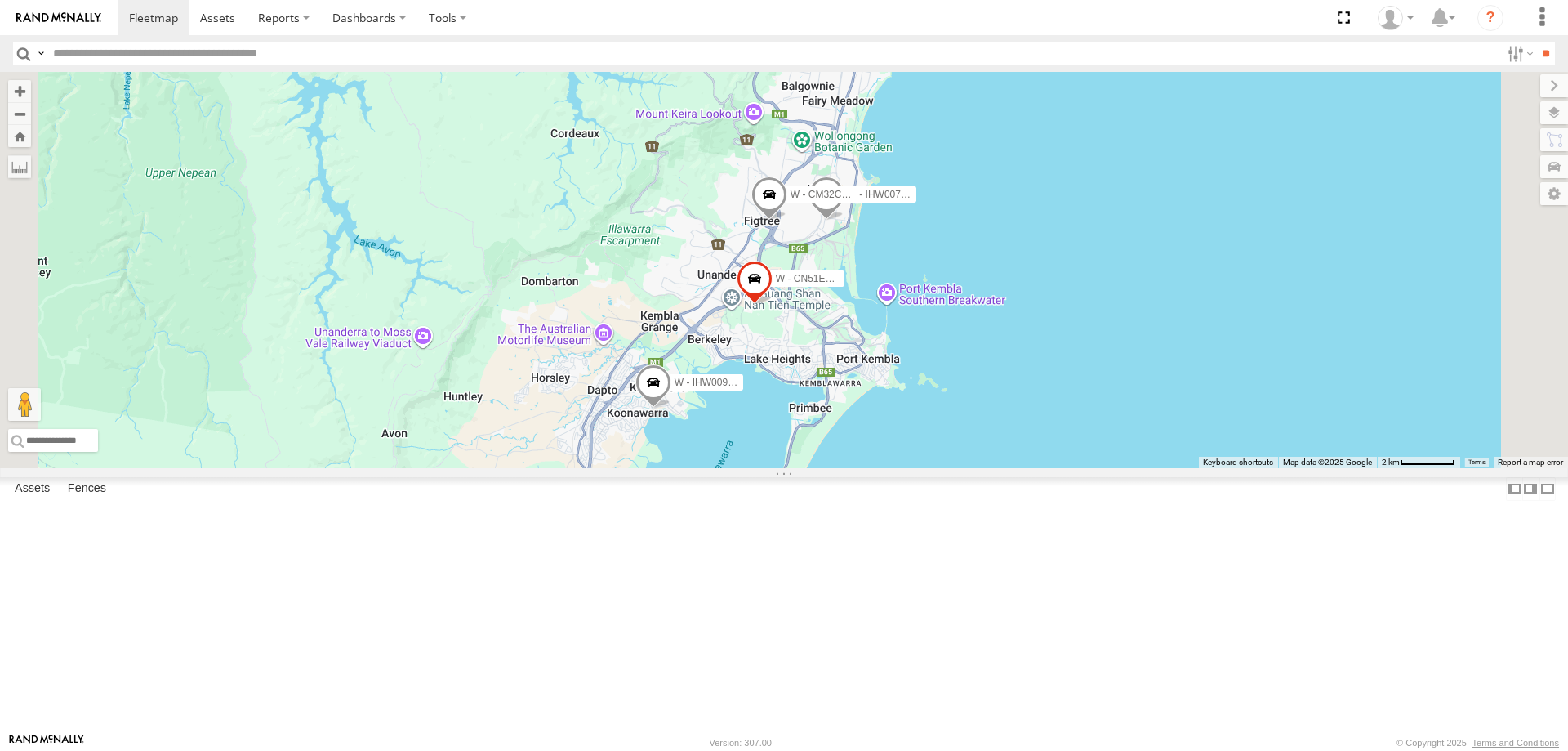
drag, startPoint x: 1054, startPoint y: 502, endPoint x: 1034, endPoint y: 448, distance: 57.6
click at [1034, 451] on div "W - IHW007 - Paul Whatman W - CM32CA - Cam Duffield W - CN51ES - Cameron Ashby …" at bounding box center [784, 270] width 1568 height 396
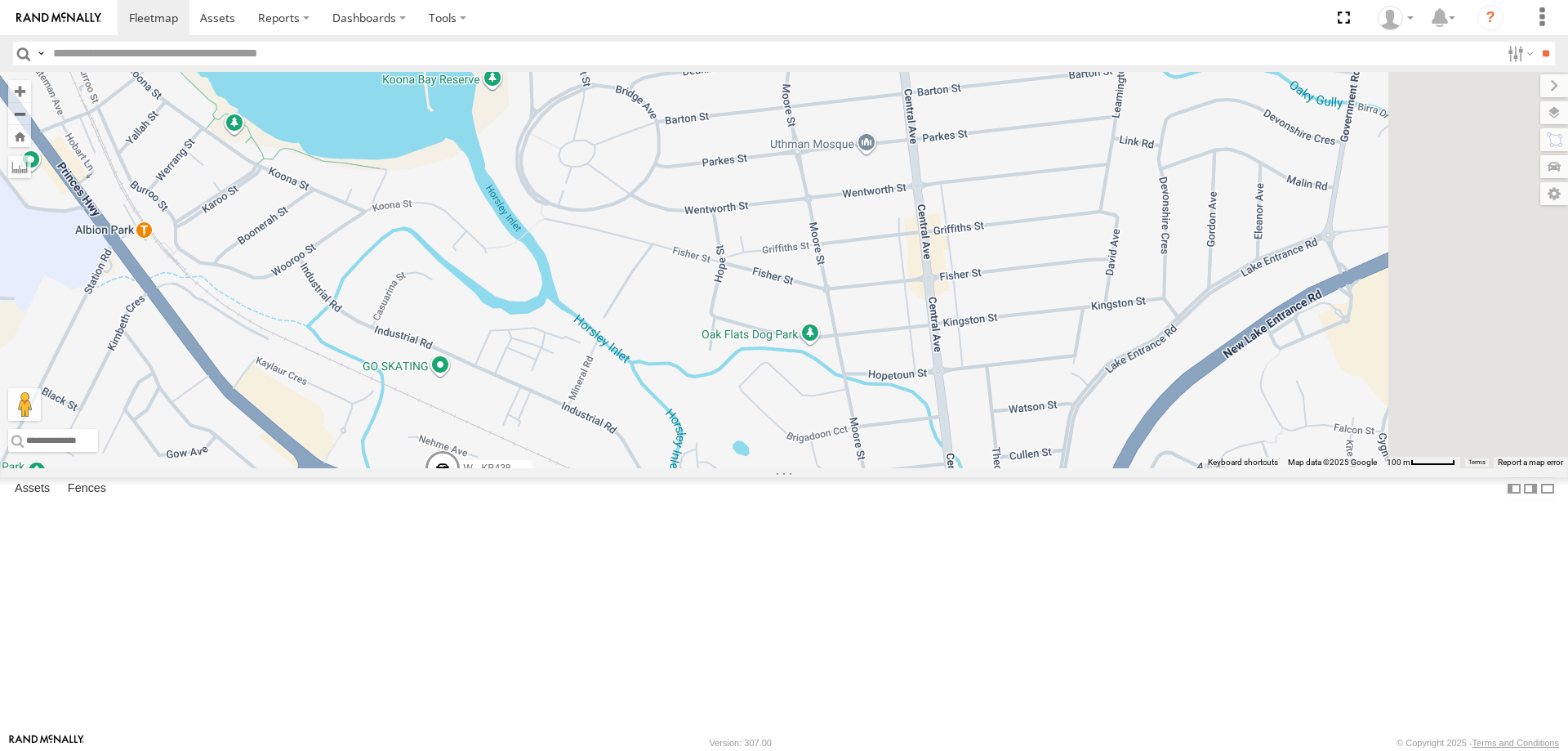
drag, startPoint x: 1067, startPoint y: 504, endPoint x: 798, endPoint y: 553, distance: 273.4
click at [798, 468] on div "W - IHW007 - Paul Whatman W - CM32CA - Cam Duffield W - CN51ES - Cameron Ashby …" at bounding box center [784, 270] width 1568 height 396
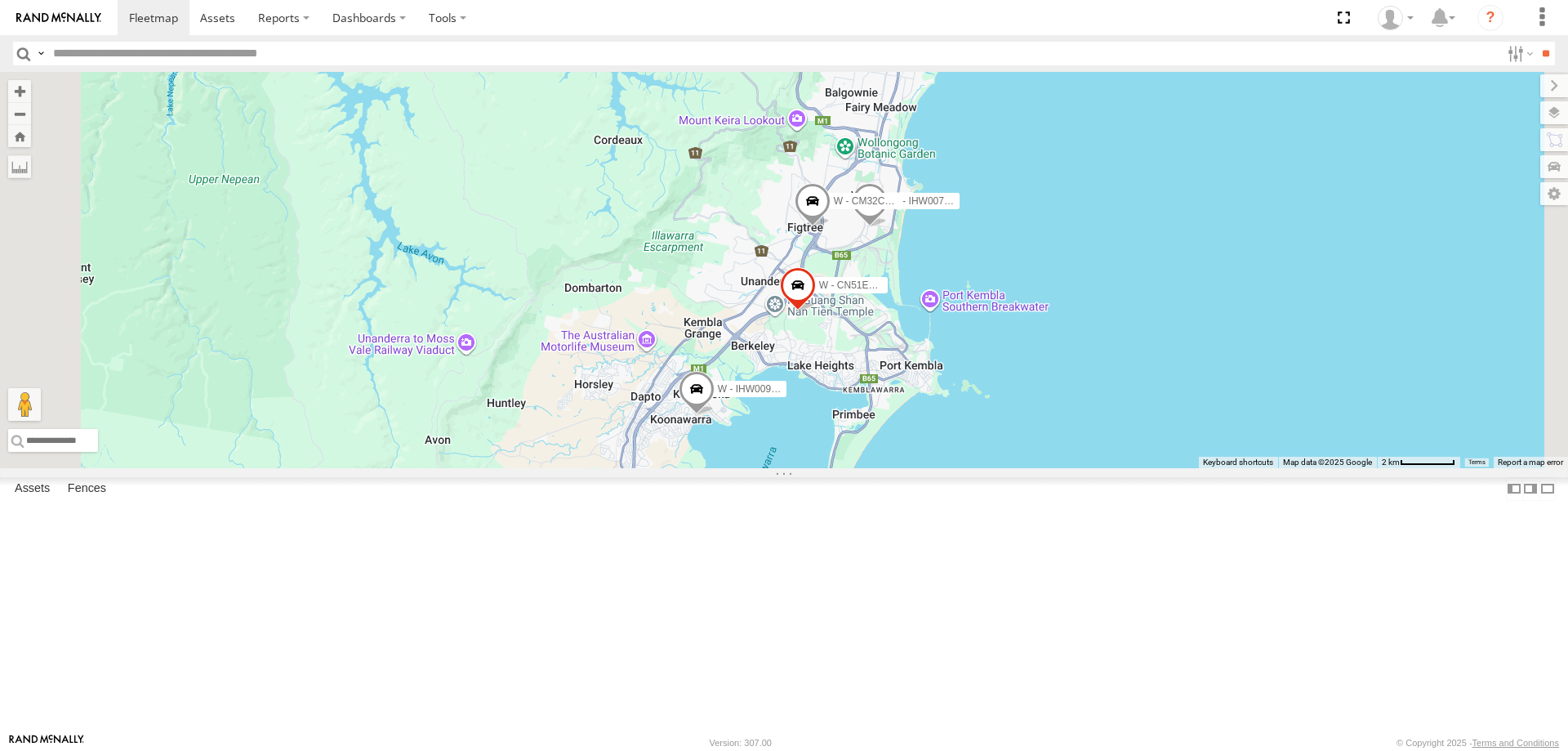
drag, startPoint x: 1125, startPoint y: 312, endPoint x: 1127, endPoint y: 592, distance: 280.0
click at [1127, 468] on div "W - IHW007 - Paul Whatman W - CM32CA - Cam Duffield W - CN51ES - Cameron Ashby …" at bounding box center [784, 270] width 1568 height 396
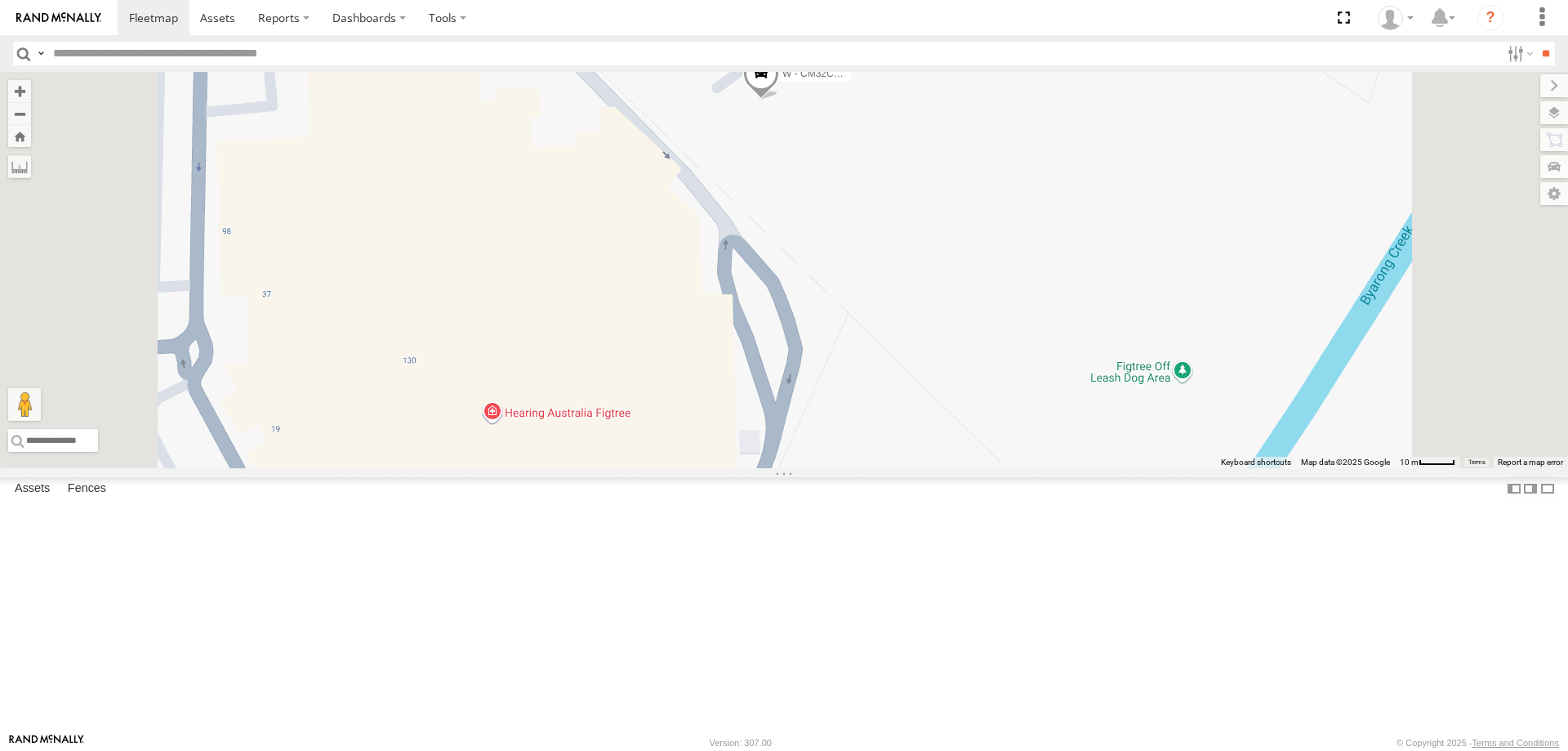
click at [0, 0] on span "Satellite" at bounding box center [0, 0] width 0 height 0
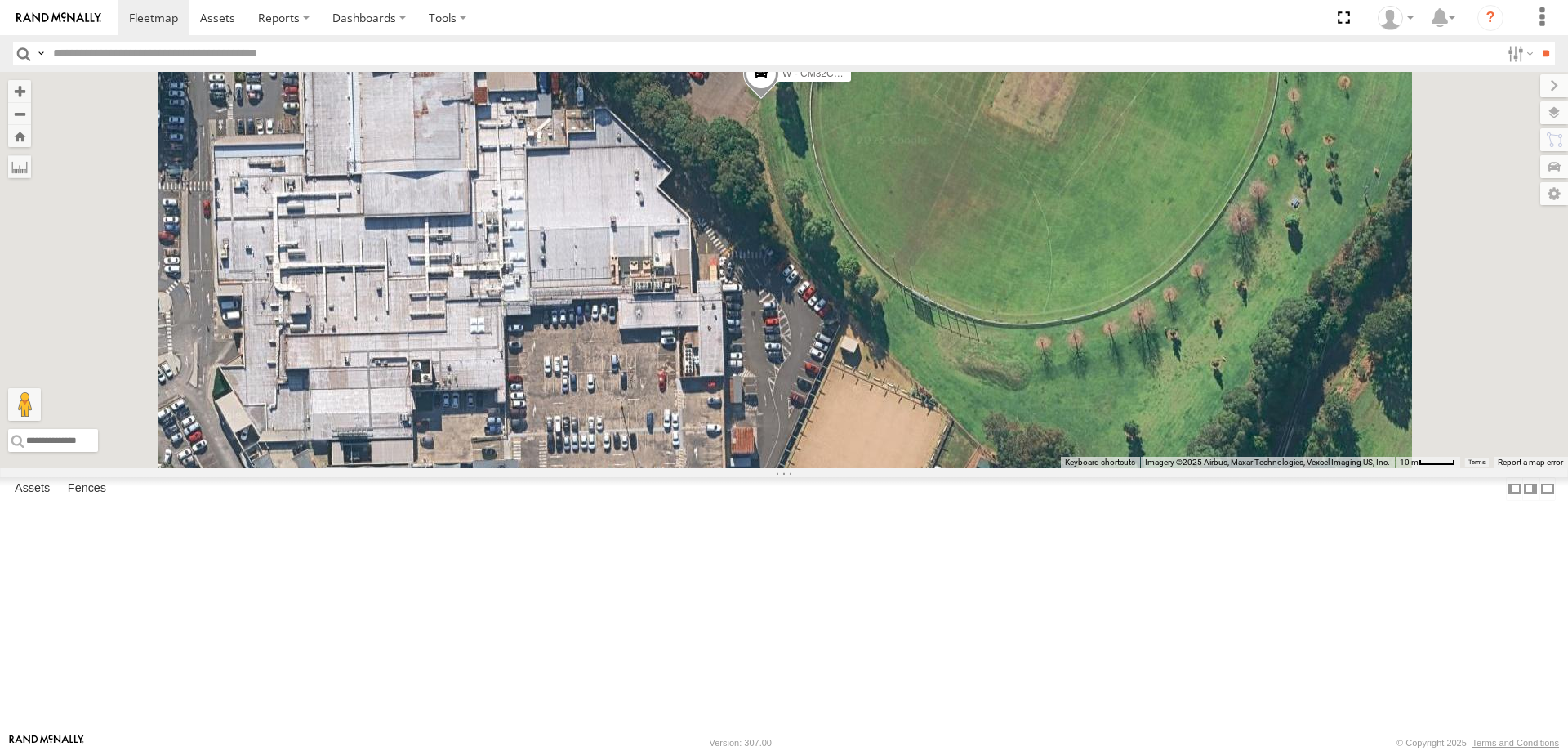
click at [0, 0] on span "Roadmap" at bounding box center [0, 0] width 0 height 0
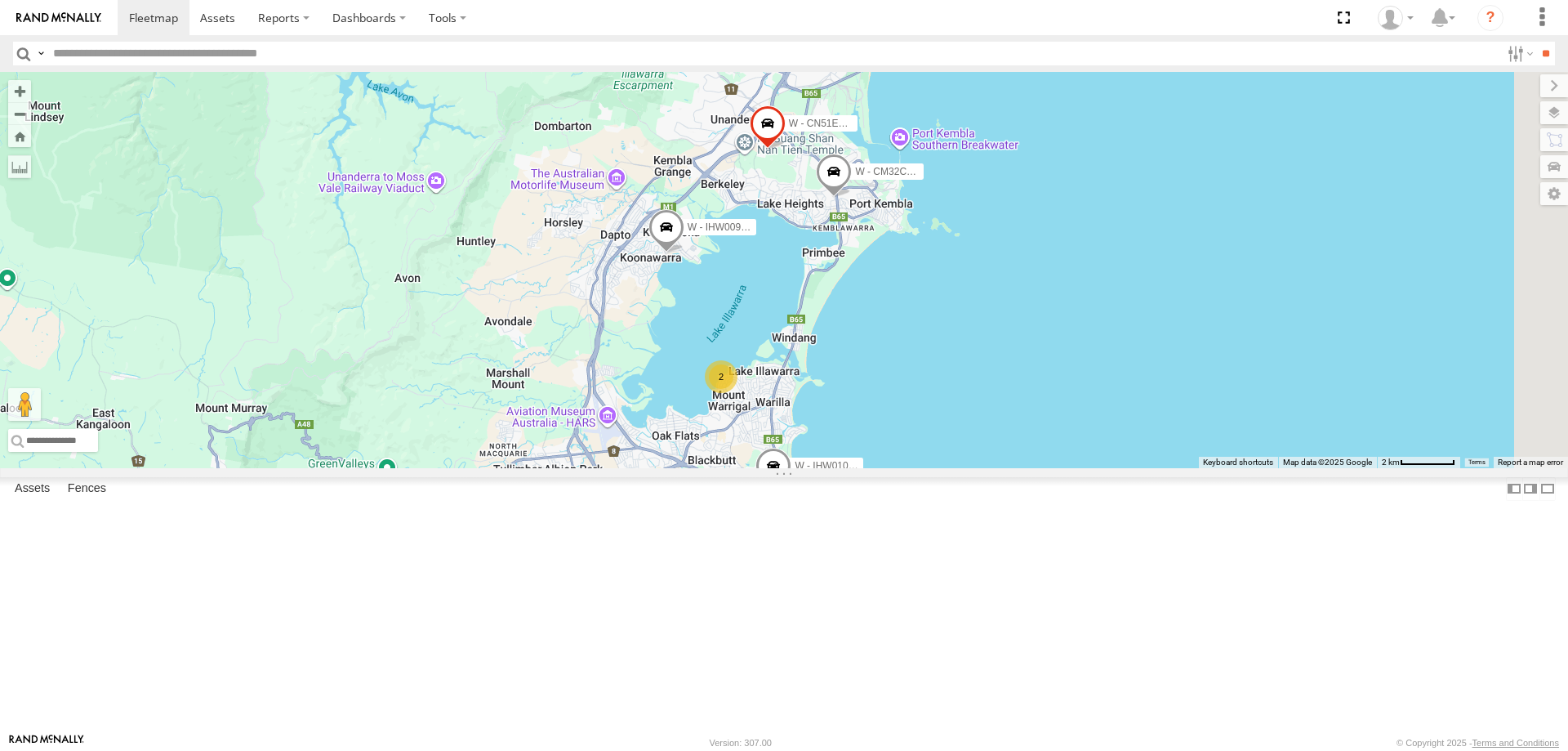
drag, startPoint x: 1197, startPoint y: 502, endPoint x: 976, endPoint y: 553, distance: 226.8
click at [978, 468] on div "W - CN51ES - [PERSON_NAME] W - IHW009 - [PERSON_NAME] W - IHW007 - [PERSON_NAME…" at bounding box center [784, 270] width 1568 height 396
